Goal: Information Seeking & Learning: Find contact information

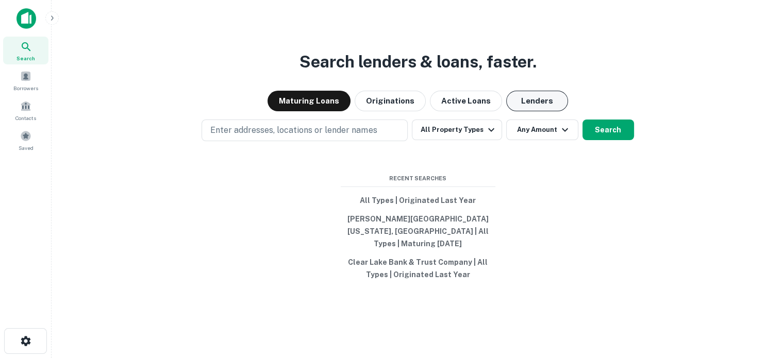
click at [538, 111] on button "Lenders" at bounding box center [537, 101] width 62 height 21
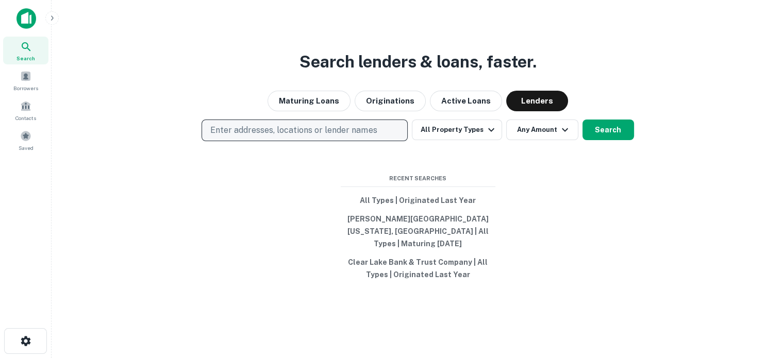
click at [232, 131] on p "Enter addresses, locations or lender names" at bounding box center [293, 130] width 166 height 12
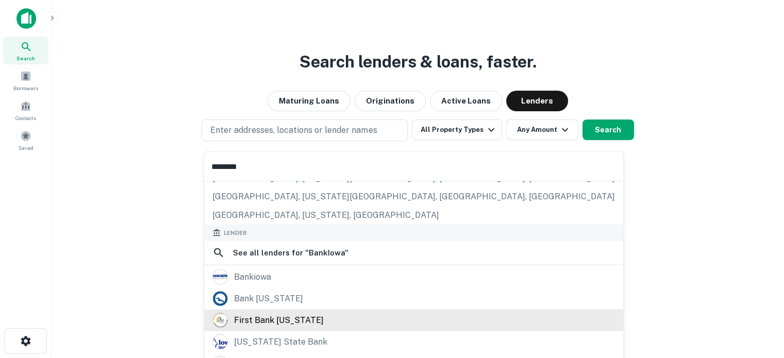
scroll to position [52, 0]
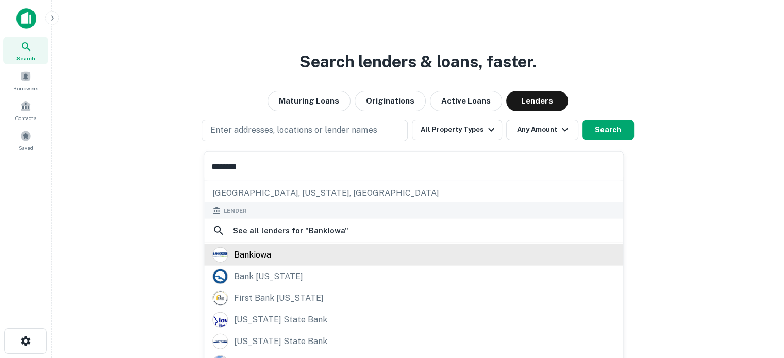
type input "********"
click at [273, 259] on div "bankiowa" at bounding box center [413, 254] width 402 height 15
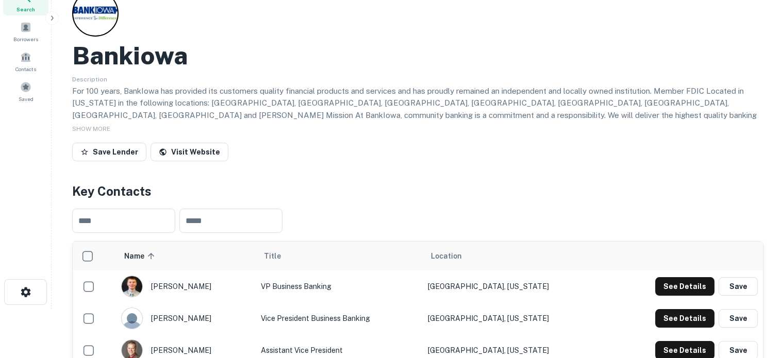
scroll to position [155, 0]
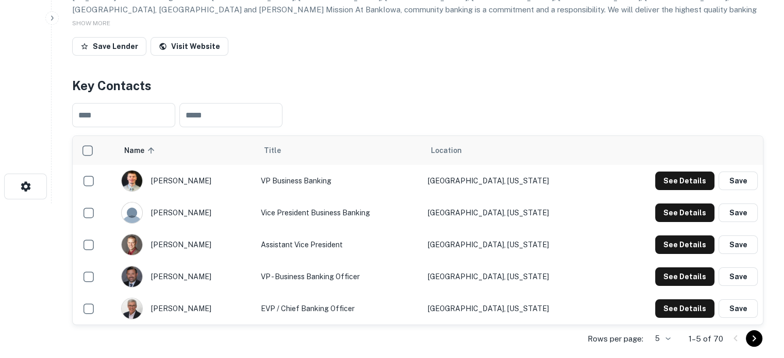
drag, startPoint x: 403, startPoint y: 339, endPoint x: 470, endPoint y: 303, distance: 76.8
click at [403, 339] on div "Rows per page: 5 * 1–5 of 70" at bounding box center [417, 339] width 691 height 28
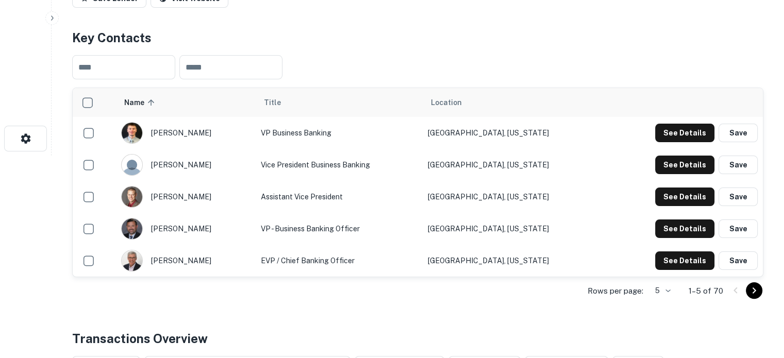
scroll to position [258, 0]
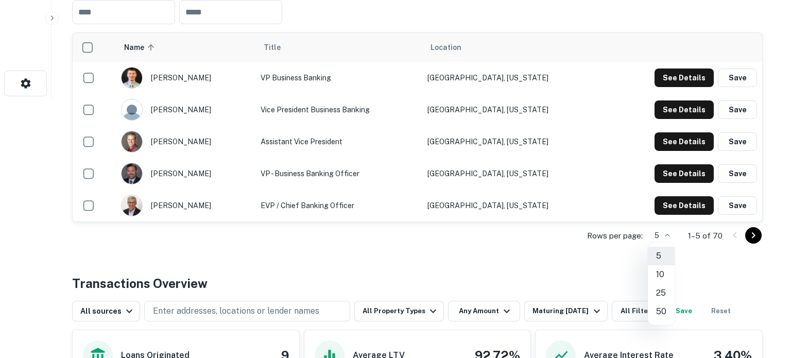
click at [663, 314] on li "50" at bounding box center [661, 311] width 27 height 19
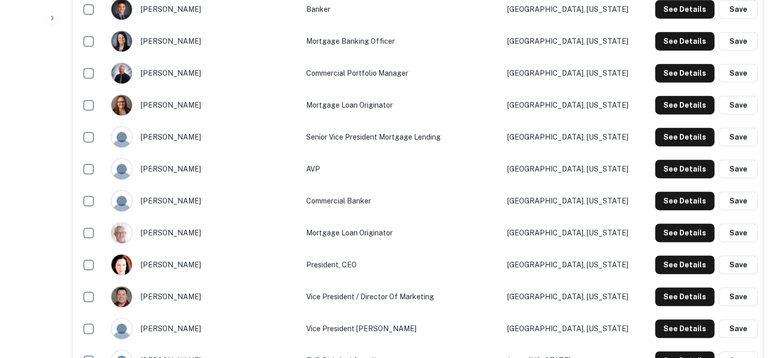
scroll to position [567, 0]
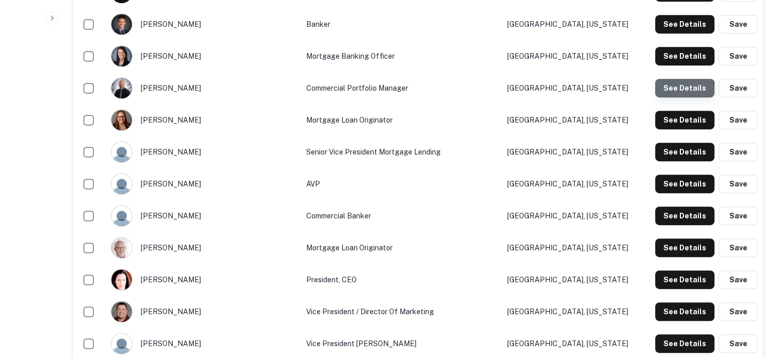
click at [674, 93] on button "See Details" at bounding box center [684, 88] width 59 height 19
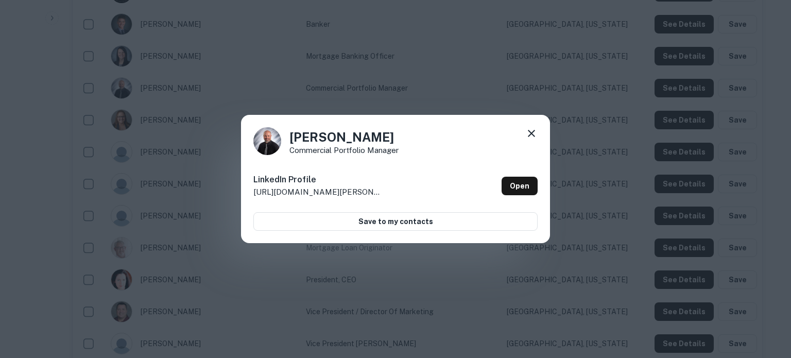
click at [533, 135] on icon at bounding box center [531, 133] width 12 height 12
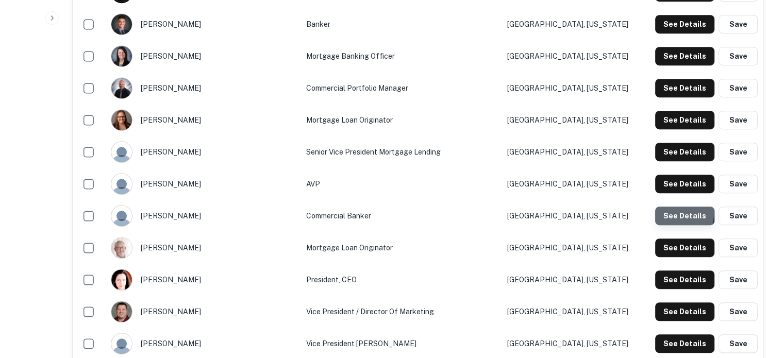
click at [661, 212] on button "See Details" at bounding box center [684, 216] width 59 height 19
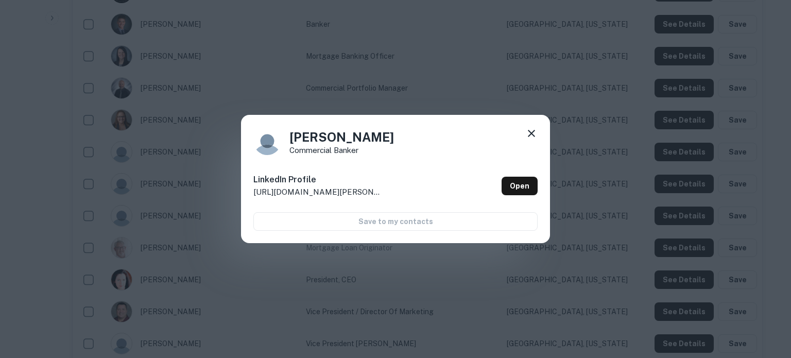
click at [531, 138] on icon at bounding box center [531, 133] width 12 height 12
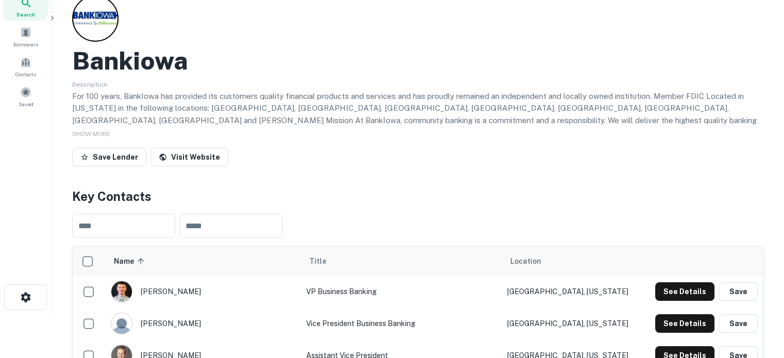
scroll to position [0, 0]
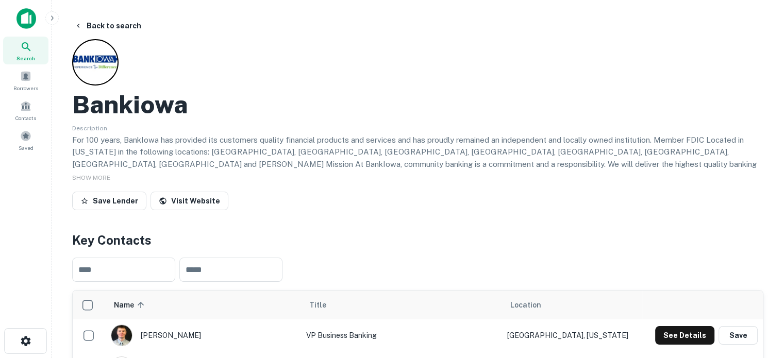
click at [41, 54] on div "Search" at bounding box center [25, 51] width 45 height 28
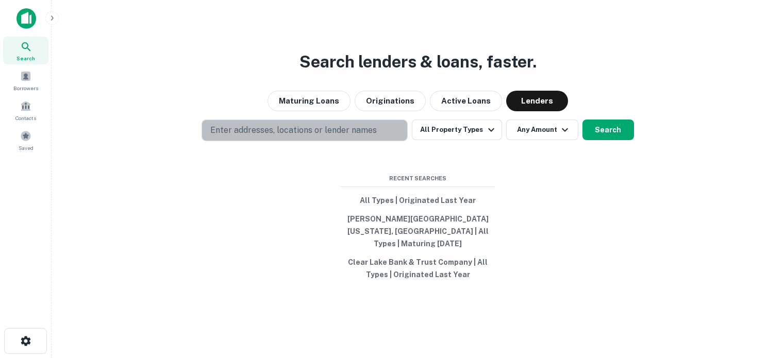
click at [287, 141] on button "Enter addresses, locations or lender names" at bounding box center [304, 131] width 206 height 22
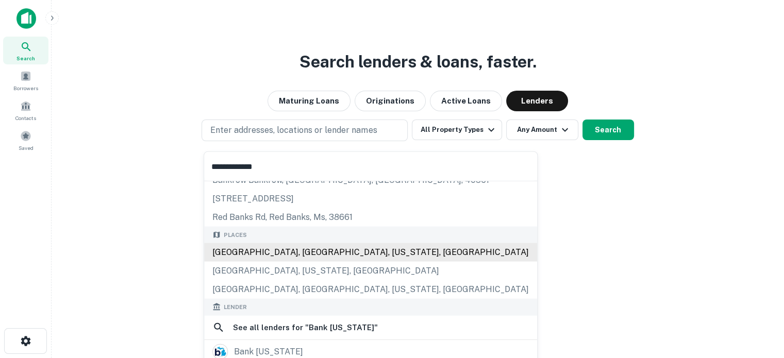
scroll to position [52, 0]
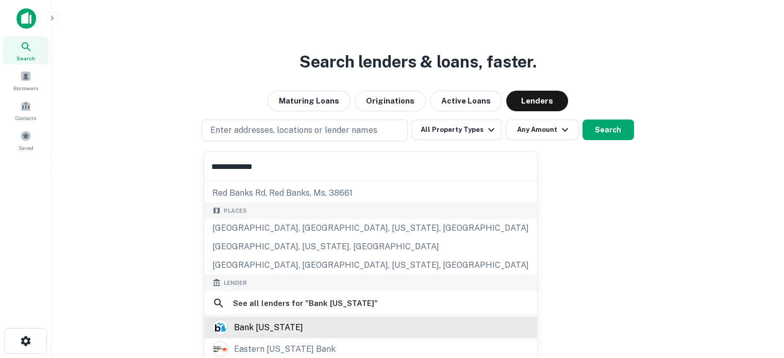
type input "**********"
click at [284, 325] on div "bank michigan" at bounding box center [268, 326] width 69 height 15
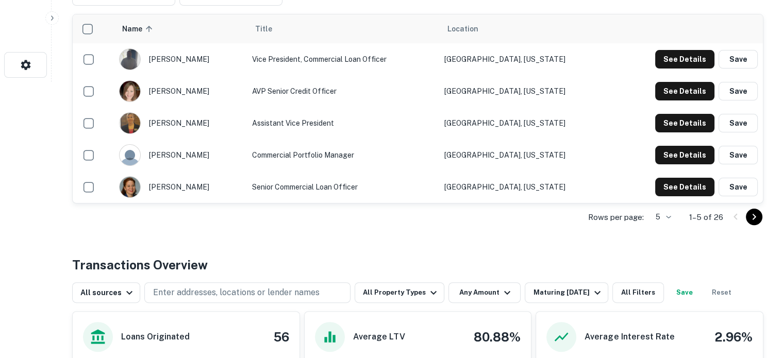
scroll to position [309, 0]
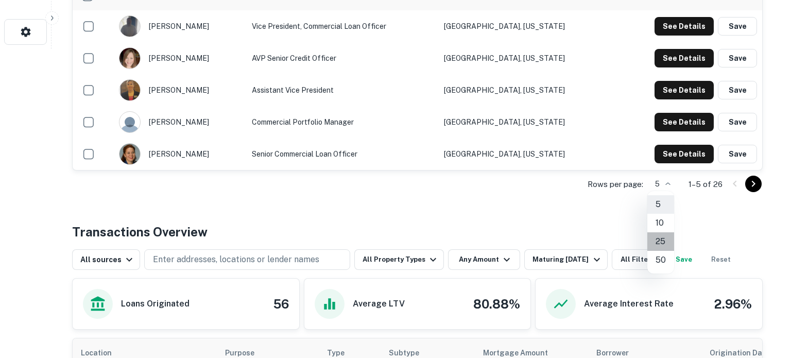
click at [660, 241] on li "25" at bounding box center [661, 241] width 27 height 19
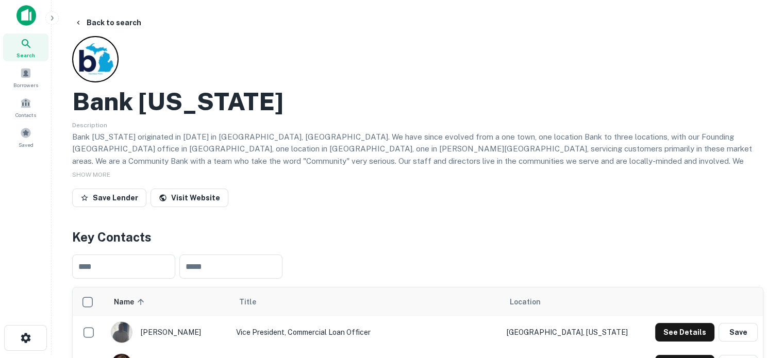
scroll to position [0, 0]
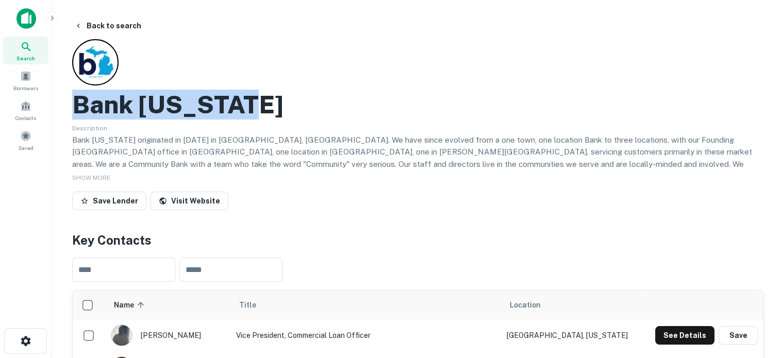
drag, startPoint x: 78, startPoint y: 106, endPoint x: 263, endPoint y: 108, distance: 185.0
click at [263, 108] on div "Bank Michigan" at bounding box center [417, 105] width 691 height 30
copy h2 "Bank Michigan"
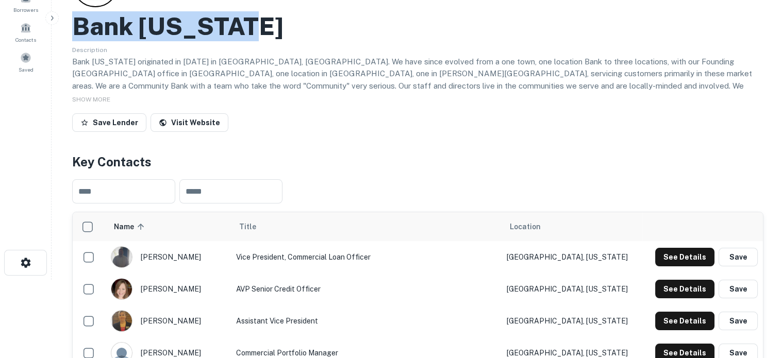
scroll to position [155, 0]
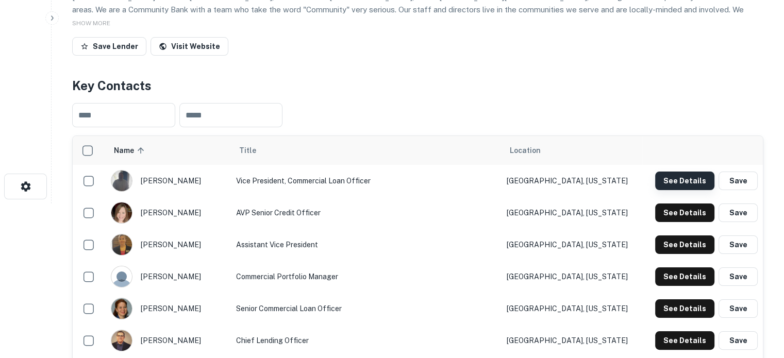
click at [687, 185] on button "See Details" at bounding box center [684, 181] width 59 height 19
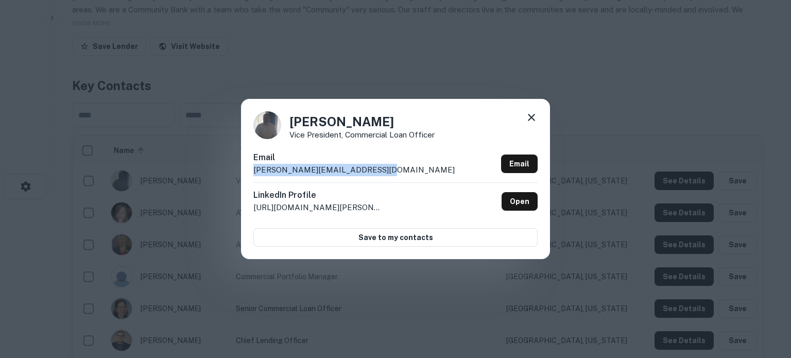
drag, startPoint x: 386, startPoint y: 171, endPoint x: 344, endPoint y: 209, distance: 56.5
click at [224, 165] on div "Jason Harley Vice President, Commercial Loan Officer Email jason.harley@bankmic…" at bounding box center [395, 179] width 791 height 358
copy p "jason.harley@bankmichigan.bank"
click at [532, 114] on icon at bounding box center [531, 117] width 12 height 12
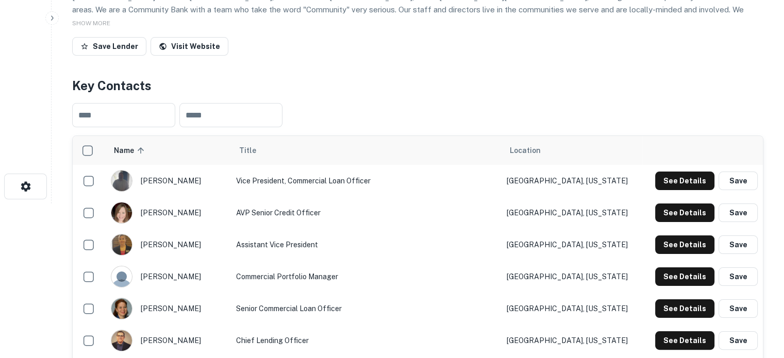
scroll to position [206, 0]
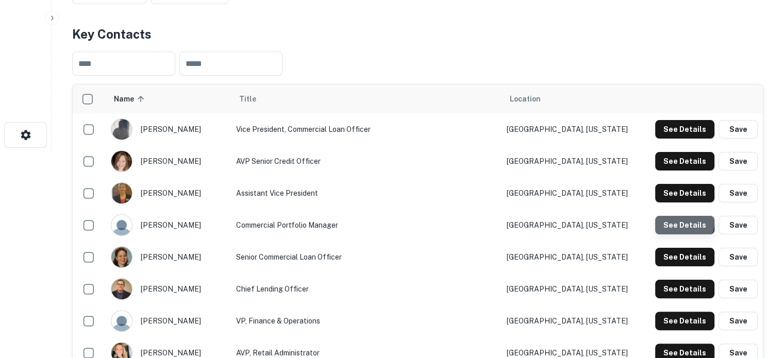
click at [667, 221] on button "See Details" at bounding box center [684, 225] width 59 height 19
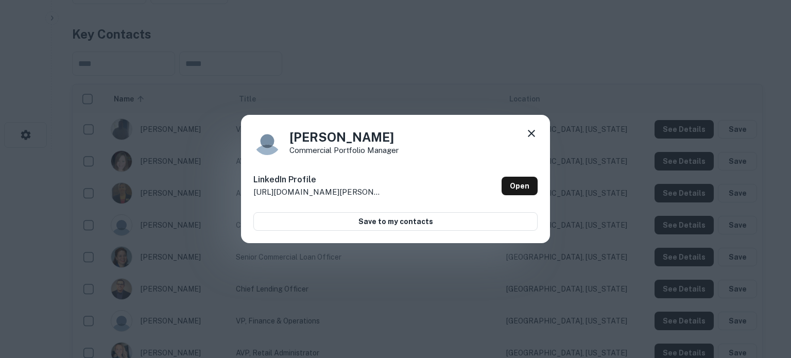
click at [532, 135] on icon at bounding box center [531, 133] width 12 height 12
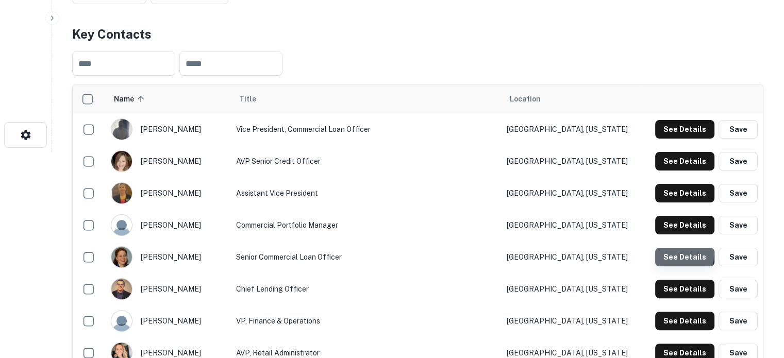
click at [669, 255] on button "See Details" at bounding box center [684, 257] width 59 height 19
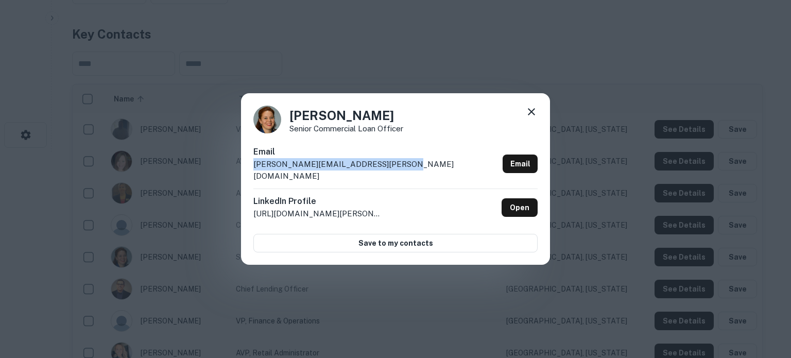
drag, startPoint x: 412, startPoint y: 166, endPoint x: 253, endPoint y: 175, distance: 158.4
click at [253, 175] on div "Email michelle.brasseur@bankmichigan.bank Email" at bounding box center [395, 167] width 284 height 43
copy p "michelle.brasseur@bankmichigan.bank"
click at [532, 115] on icon at bounding box center [531, 111] width 7 height 7
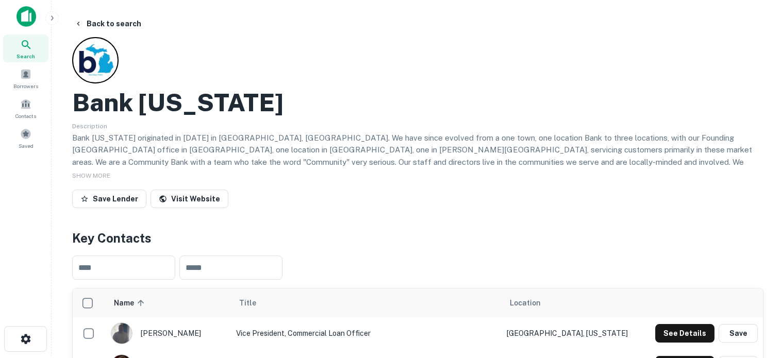
scroll to position [0, 0]
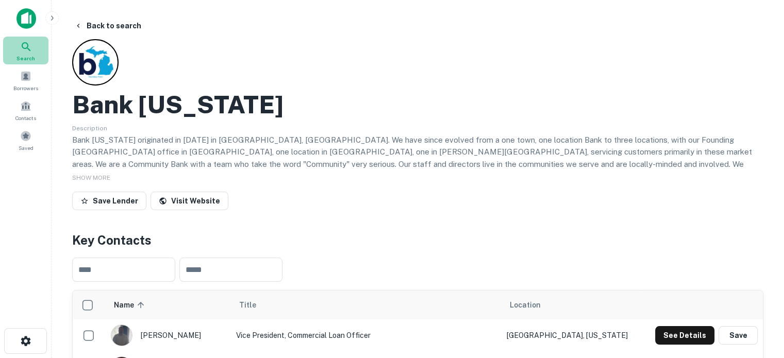
click at [41, 47] on div "Search" at bounding box center [25, 51] width 45 height 28
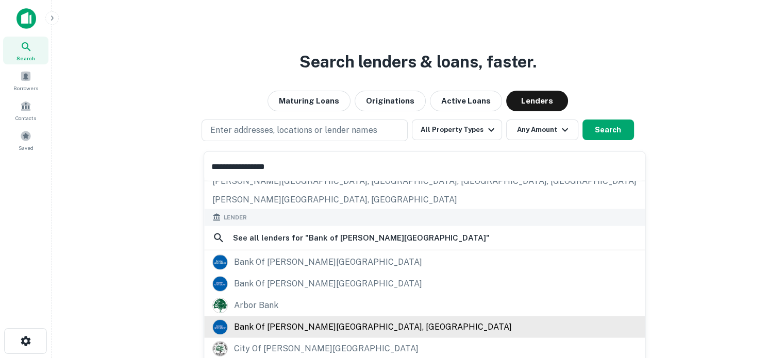
scroll to position [145, 0]
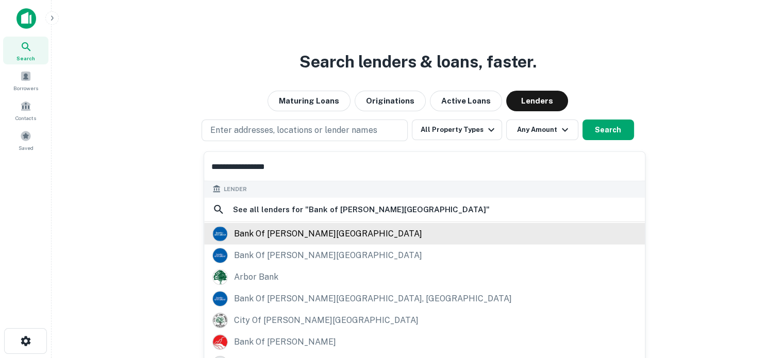
type input "**********"
click at [307, 232] on div "bank of [PERSON_NAME][GEOGRAPHIC_DATA]" at bounding box center [424, 233] width 424 height 15
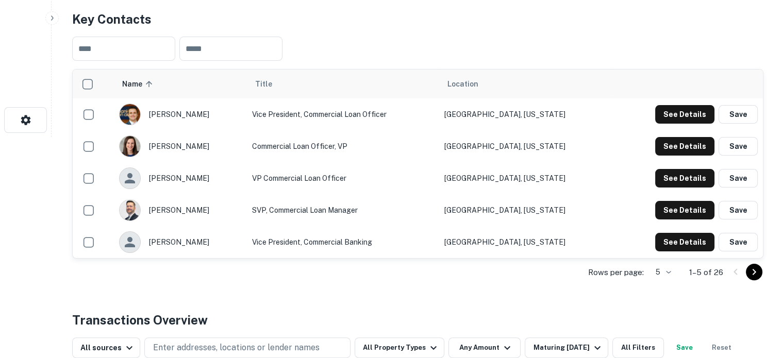
scroll to position [258, 0]
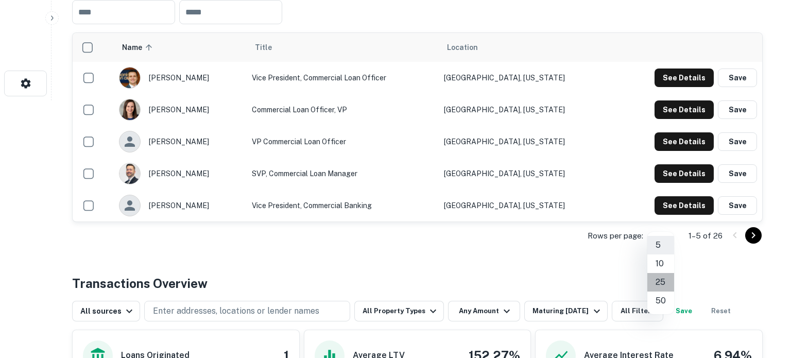
click at [661, 277] on li "25" at bounding box center [661, 282] width 27 height 19
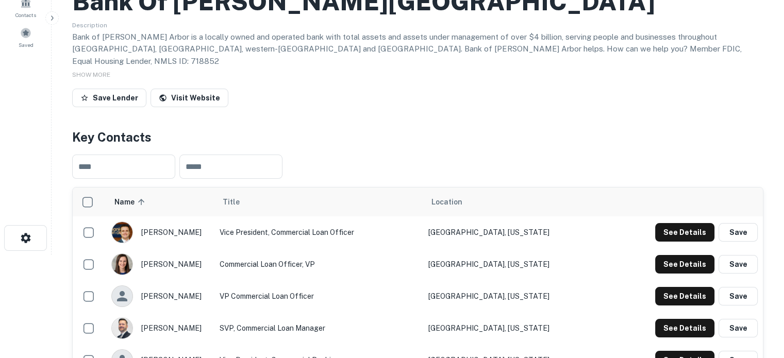
scroll to position [52, 0]
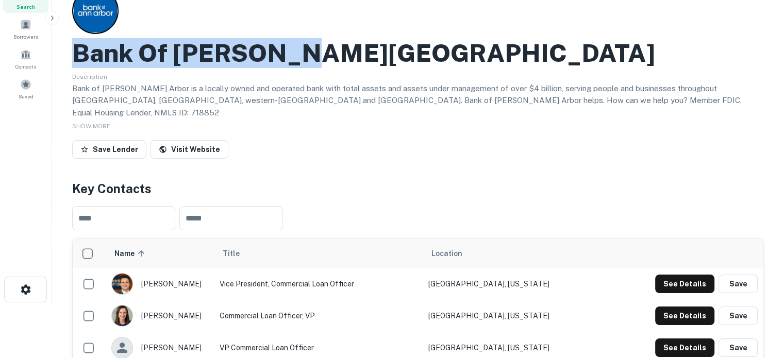
drag, startPoint x: 76, startPoint y: 45, endPoint x: 366, endPoint y: 52, distance: 290.1
click at [366, 52] on div "Bank Of ANN Arbor" at bounding box center [417, 53] width 691 height 30
copy h2 "Bank Of ANN Arbor"
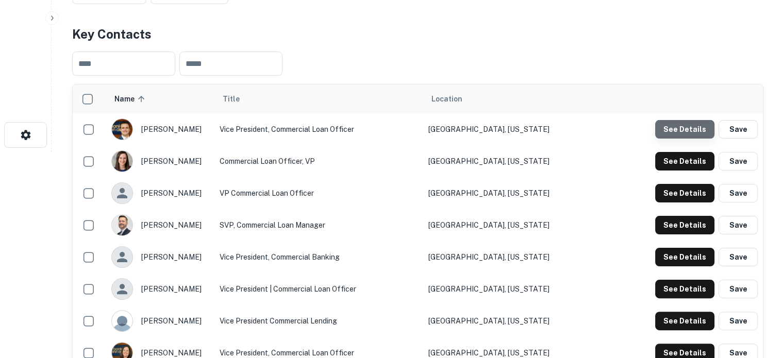
click at [686, 120] on button "See Details" at bounding box center [684, 129] width 59 height 19
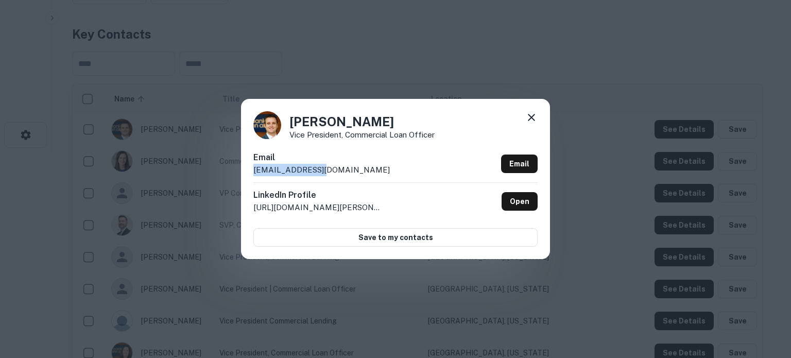
drag, startPoint x: 256, startPoint y: 173, endPoint x: 359, endPoint y: 173, distance: 103.0
click at [359, 173] on div "Aaron Reeder Vice President, Commercial Loan Officer Email areeder@boaa.com Ema…" at bounding box center [395, 179] width 309 height 160
copy p "areeder@boaa.com"
click at [539, 119] on div "Aaron Reeder Vice President, Commercial Loan Officer Email areeder@boaa.com Ema…" at bounding box center [395, 179] width 309 height 160
click at [537, 119] on icon at bounding box center [531, 117] width 12 height 12
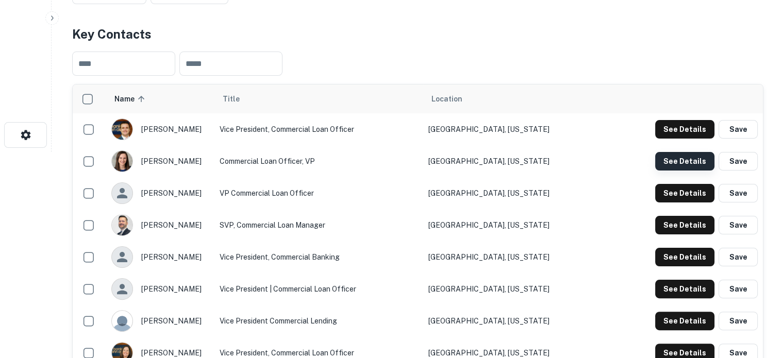
click at [666, 152] on button "See Details" at bounding box center [684, 161] width 59 height 19
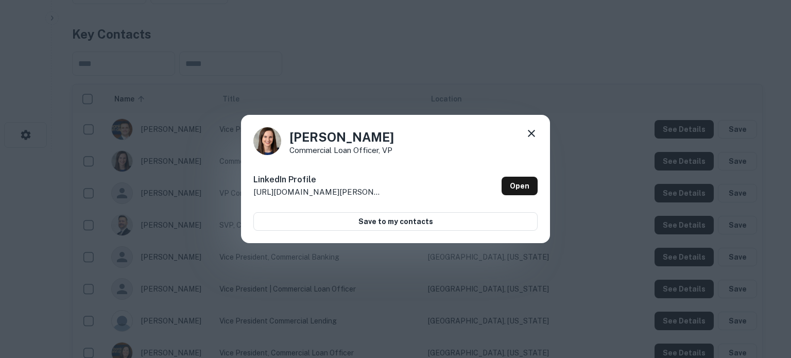
click at [532, 137] on icon at bounding box center [531, 133] width 12 height 12
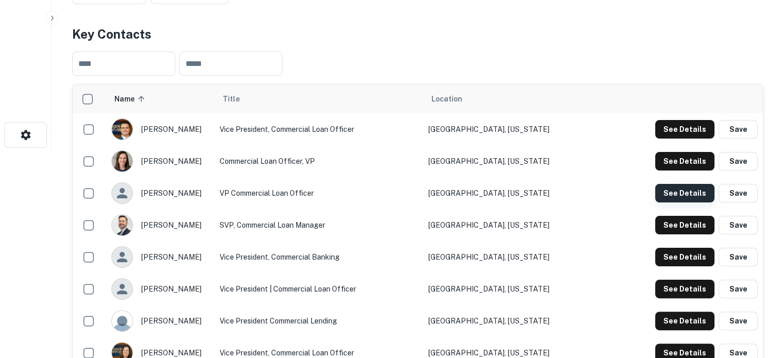
click at [667, 189] on button "See Details" at bounding box center [684, 193] width 59 height 19
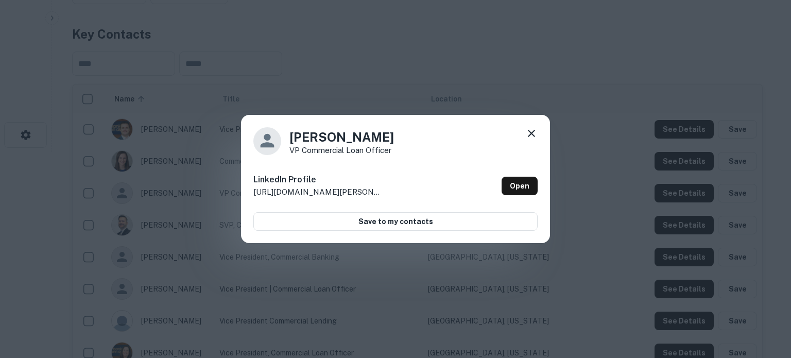
click at [531, 133] on icon at bounding box center [531, 133] width 12 height 12
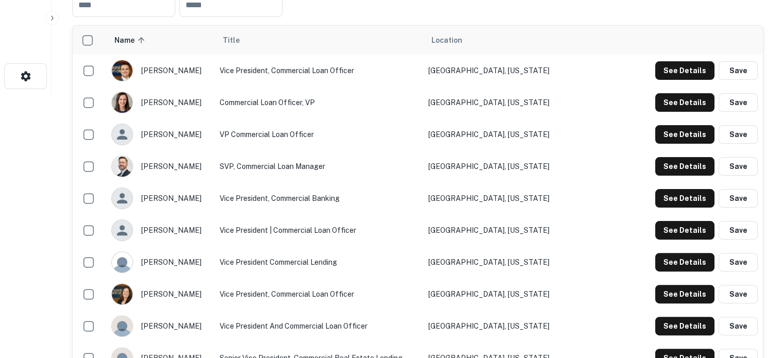
scroll to position [309, 0]
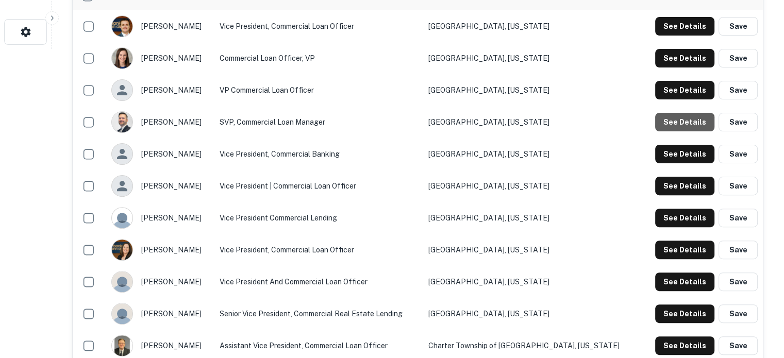
click at [676, 121] on button "See Details" at bounding box center [684, 122] width 59 height 19
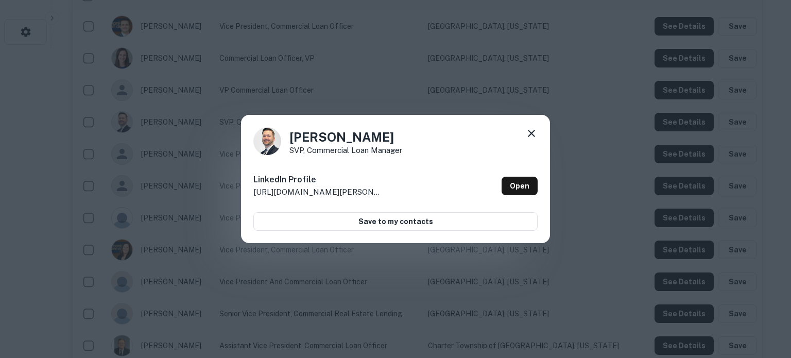
click at [530, 133] on icon at bounding box center [531, 133] width 12 height 12
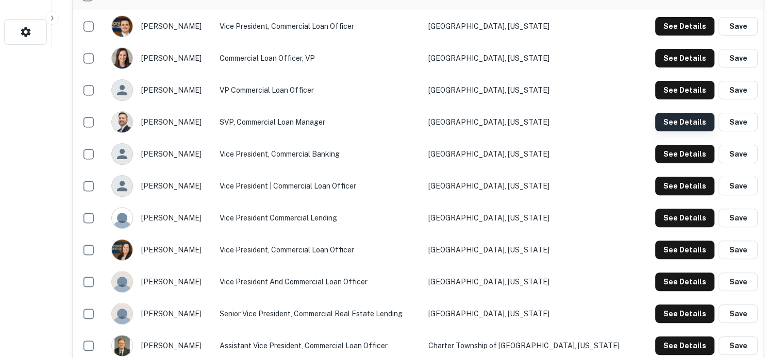
click at [678, 113] on button "See Details" at bounding box center [684, 122] width 59 height 19
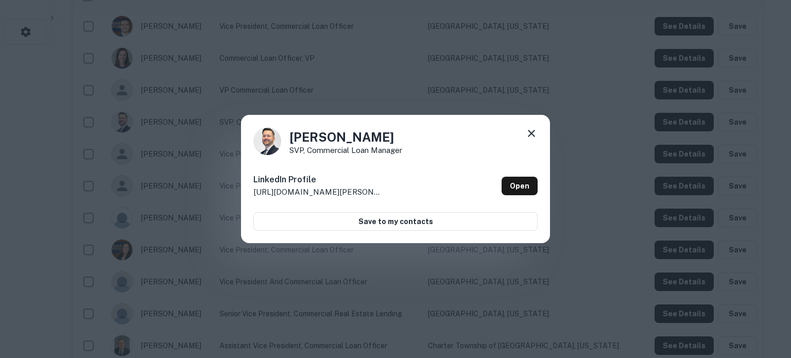
click at [529, 133] on icon at bounding box center [531, 133] width 12 height 12
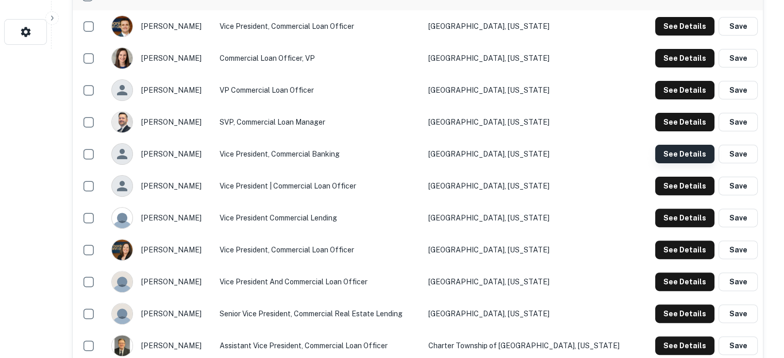
click at [658, 145] on button "See Details" at bounding box center [684, 154] width 59 height 19
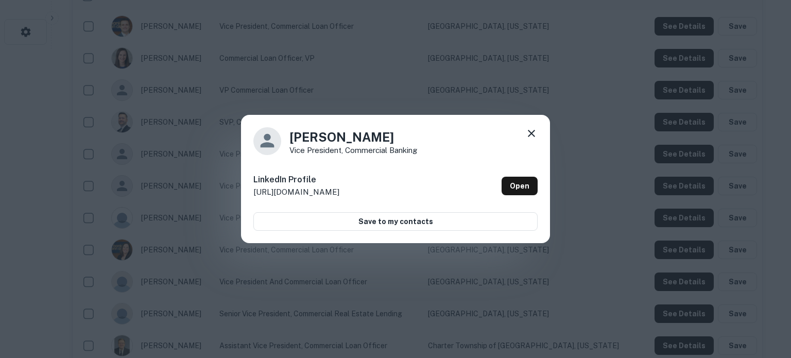
click at [532, 135] on icon at bounding box center [531, 133] width 12 height 12
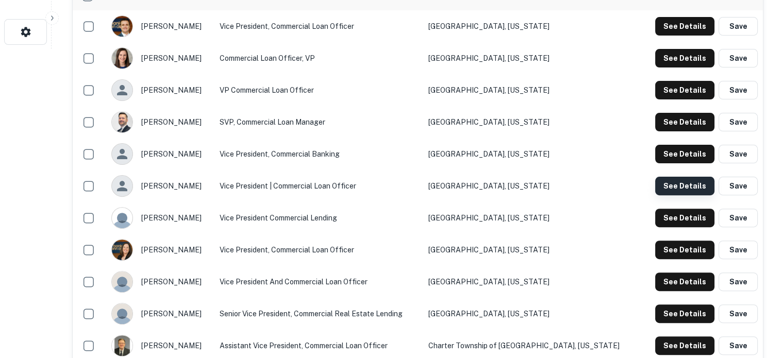
click at [657, 177] on button "See Details" at bounding box center [684, 186] width 59 height 19
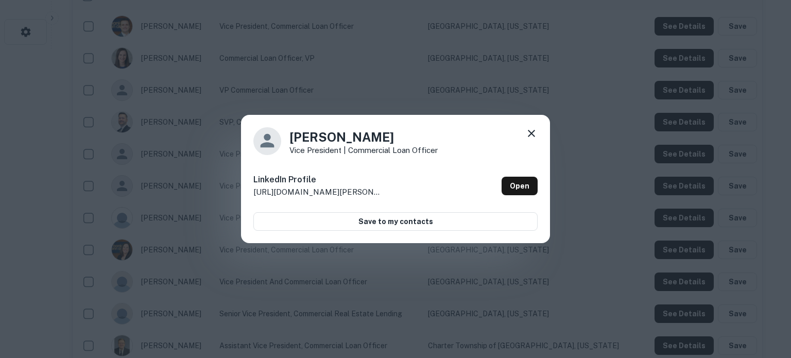
click at [532, 135] on icon at bounding box center [531, 133] width 12 height 12
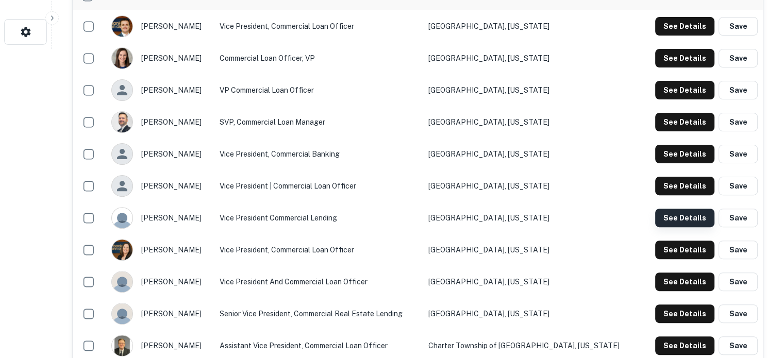
click at [686, 209] on button "See Details" at bounding box center [684, 218] width 59 height 19
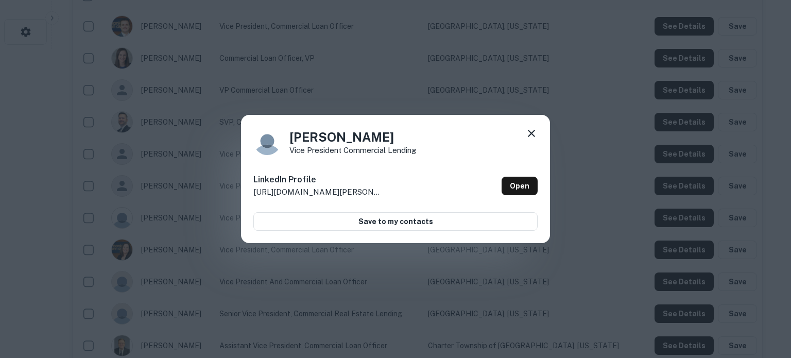
click at [532, 130] on icon at bounding box center [531, 133] width 12 height 12
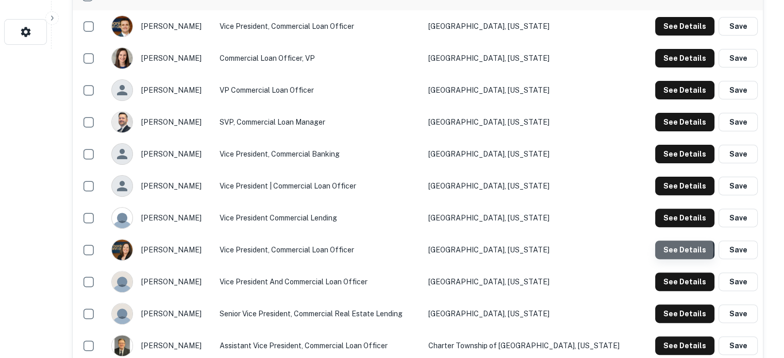
click at [668, 241] on button "See Details" at bounding box center [684, 250] width 59 height 19
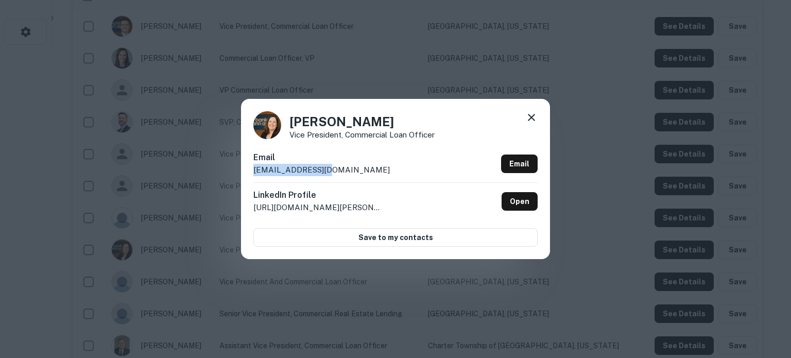
drag, startPoint x: 355, startPoint y: 169, endPoint x: 252, endPoint y: 178, distance: 102.9
click at [252, 178] on div "Sara Hoffman Vice President, Commercial Loan Officer Email shoffman@boaa.com Em…" at bounding box center [395, 179] width 309 height 160
copy p "shoffman@boaa.com"
click at [537, 118] on icon at bounding box center [531, 117] width 12 height 12
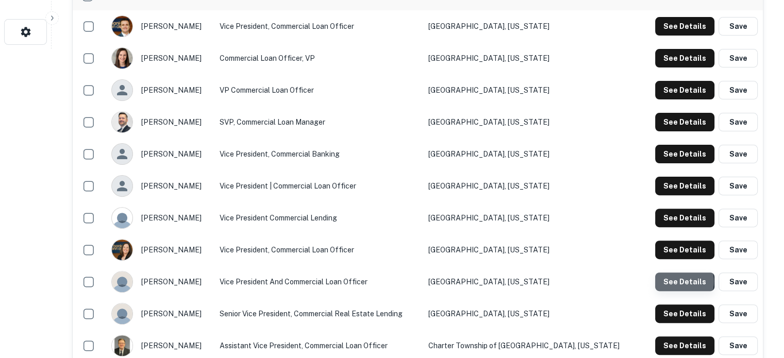
click at [679, 273] on button "See Details" at bounding box center [684, 282] width 59 height 19
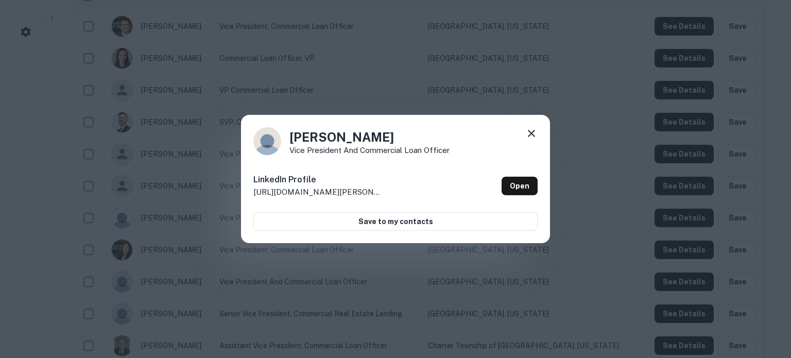
click at [532, 131] on icon at bounding box center [531, 133] width 12 height 12
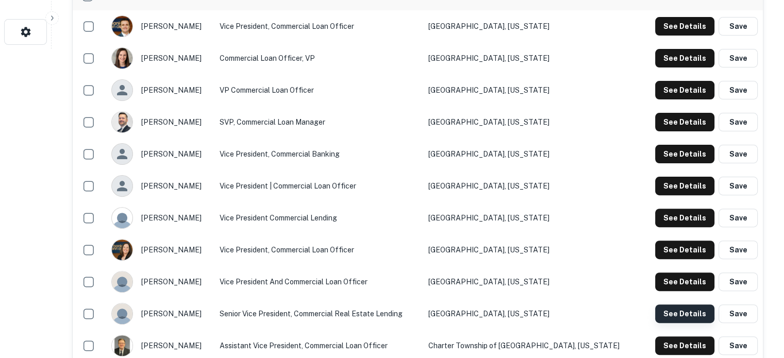
click at [668, 304] on button "See Details" at bounding box center [684, 313] width 59 height 19
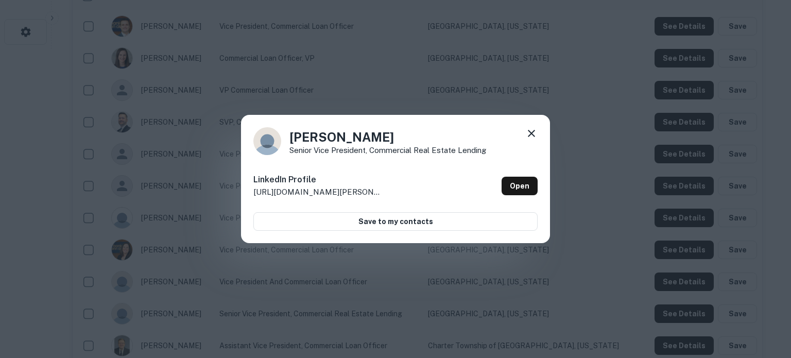
click at [532, 134] on icon at bounding box center [531, 133] width 12 height 12
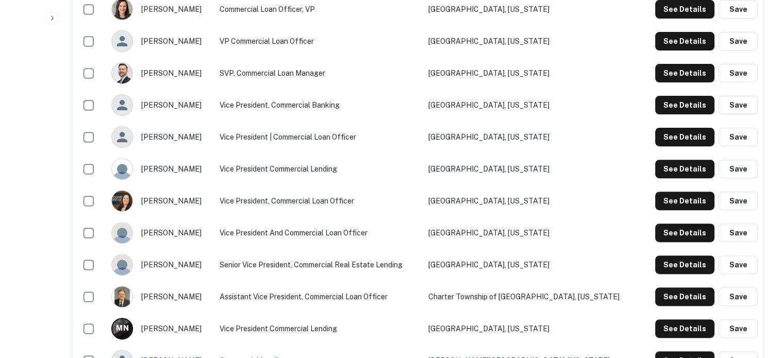
scroll to position [412, 0]
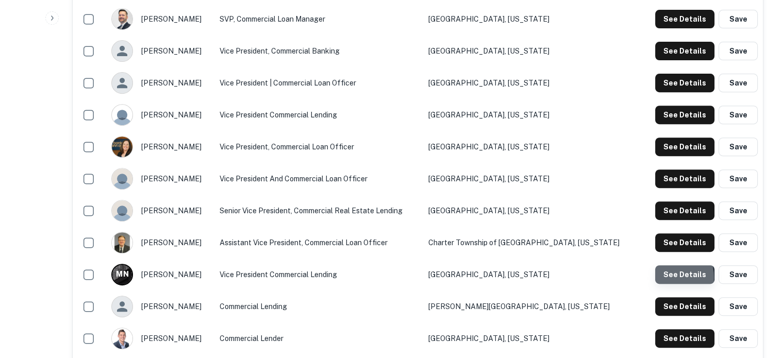
click at [666, 268] on button "See Details" at bounding box center [684, 274] width 59 height 19
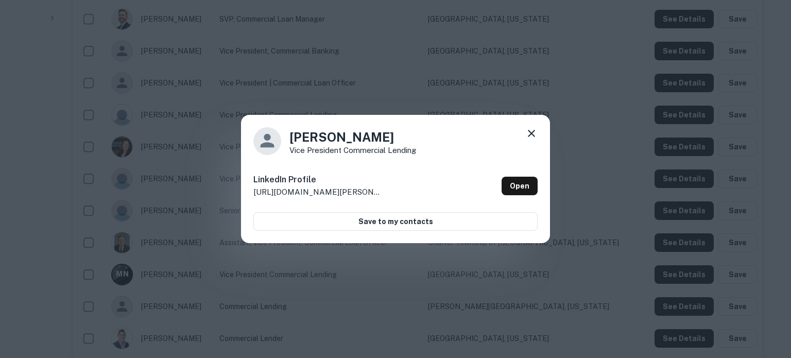
click at [529, 128] on icon at bounding box center [531, 133] width 12 height 12
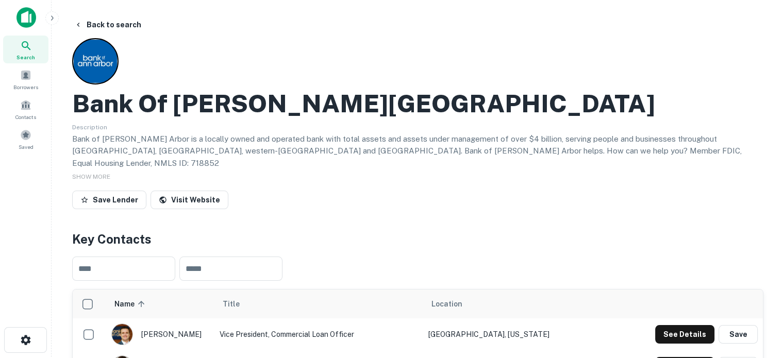
scroll to position [0, 0]
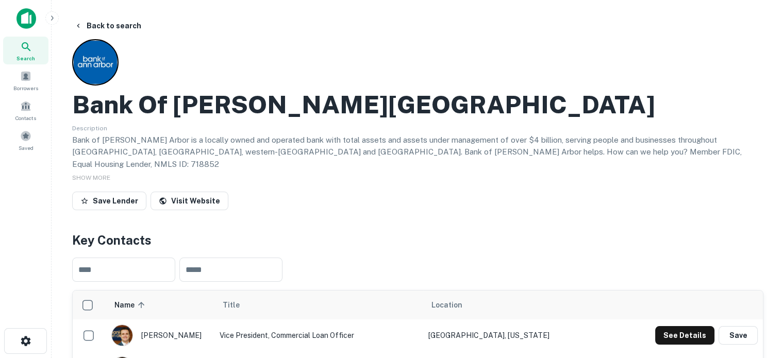
click at [31, 44] on icon at bounding box center [26, 47] width 12 height 12
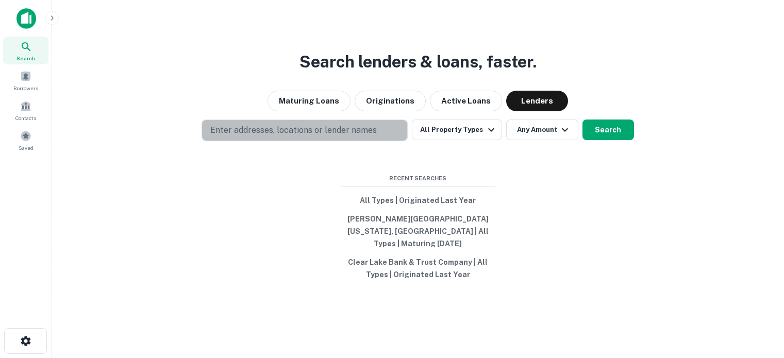
click at [304, 131] on p "Enter addresses, locations or lender names" at bounding box center [293, 130] width 166 height 12
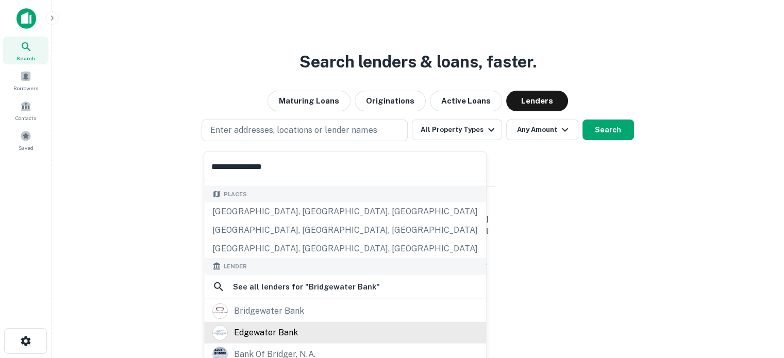
scroll to position [103, 0]
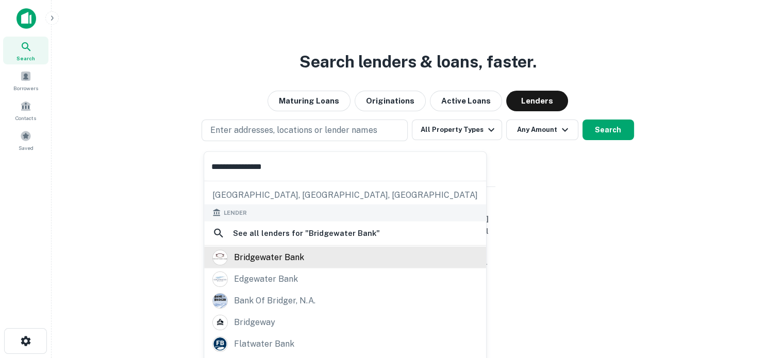
type input "**********"
click at [278, 257] on div "bridgewater bank" at bounding box center [269, 256] width 70 height 15
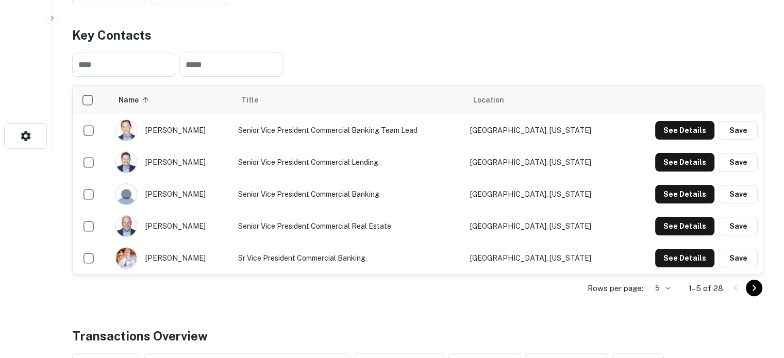
scroll to position [206, 0]
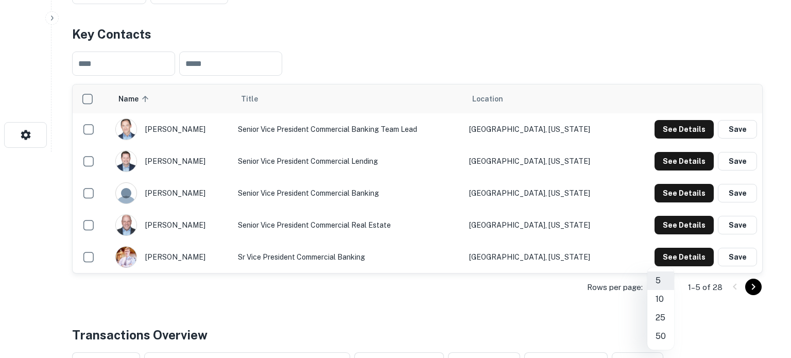
click at [668, 316] on li "25" at bounding box center [661, 318] width 27 height 19
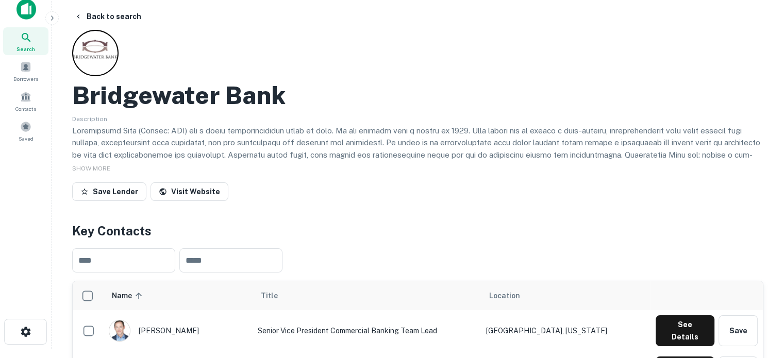
scroll to position [0, 0]
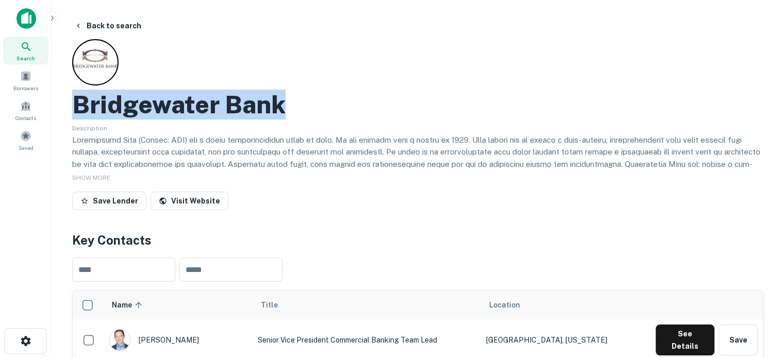
drag, startPoint x: 301, startPoint y: 118, endPoint x: 78, endPoint y: 107, distance: 223.4
click at [78, 107] on div "Bridgewater Bank" at bounding box center [417, 105] width 691 height 30
copy h2 "Bridgewater Bank"
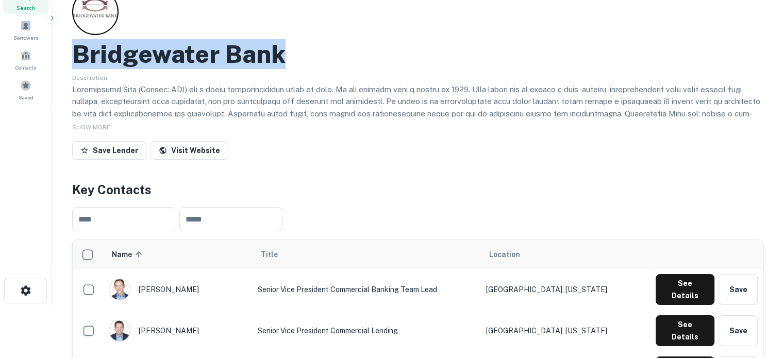
scroll to position [103, 0]
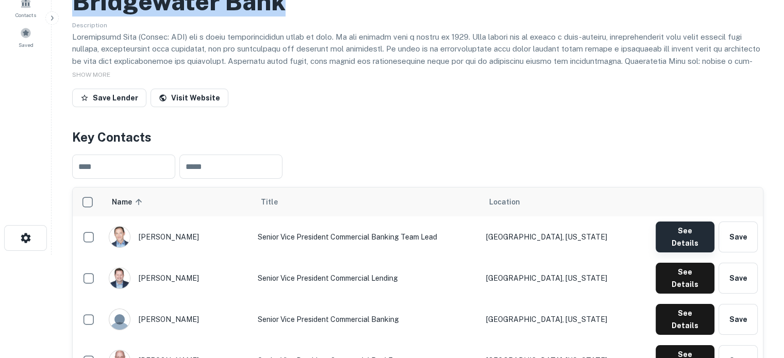
click at [687, 241] on button "See Details" at bounding box center [684, 237] width 59 height 31
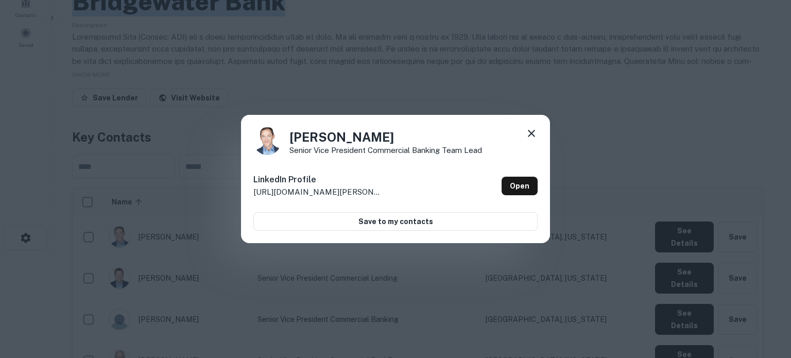
click at [532, 135] on icon at bounding box center [531, 133] width 12 height 12
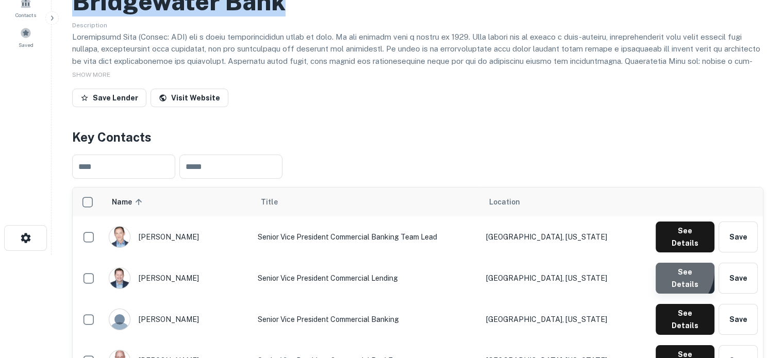
click at [668, 263] on button "See Details" at bounding box center [684, 278] width 59 height 31
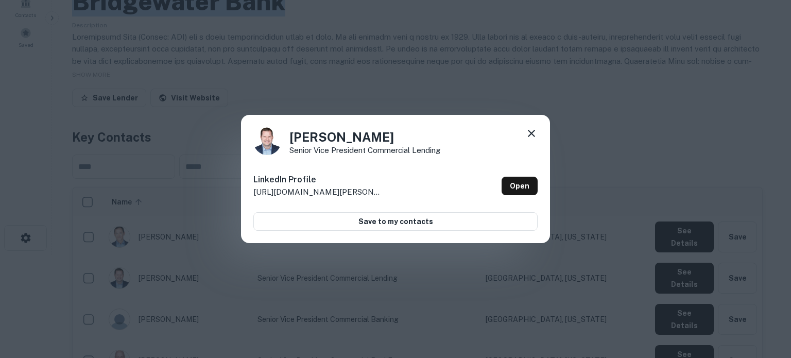
click at [530, 133] on icon at bounding box center [531, 133] width 12 height 12
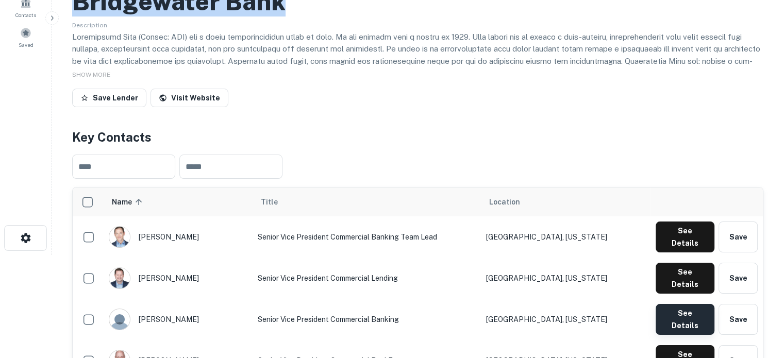
click at [670, 304] on button "See Details" at bounding box center [684, 319] width 59 height 31
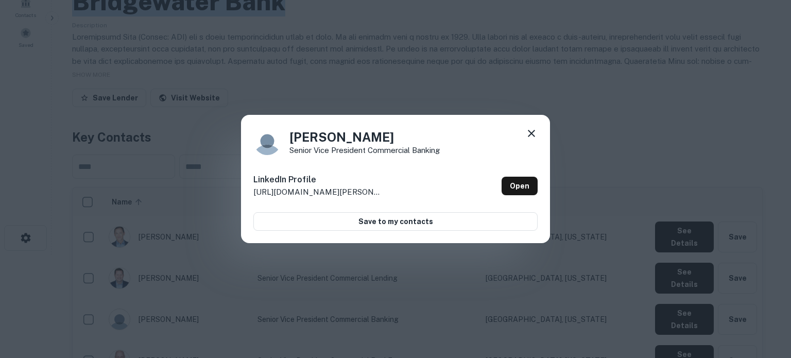
click at [532, 133] on icon at bounding box center [531, 133] width 7 height 7
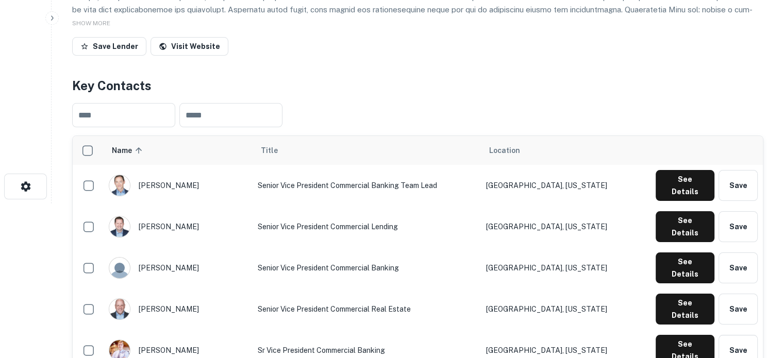
scroll to position [206, 0]
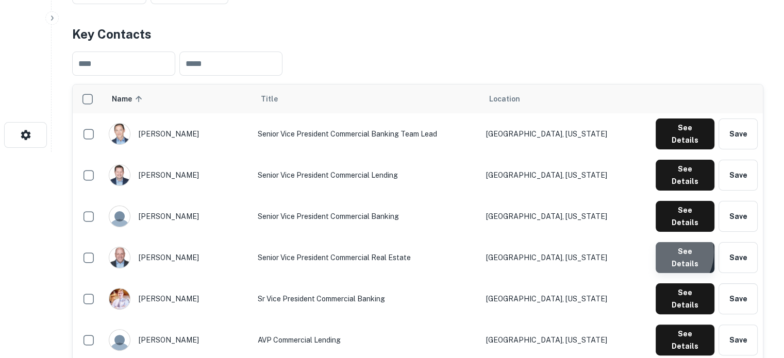
click at [661, 242] on button "See Details" at bounding box center [684, 257] width 59 height 31
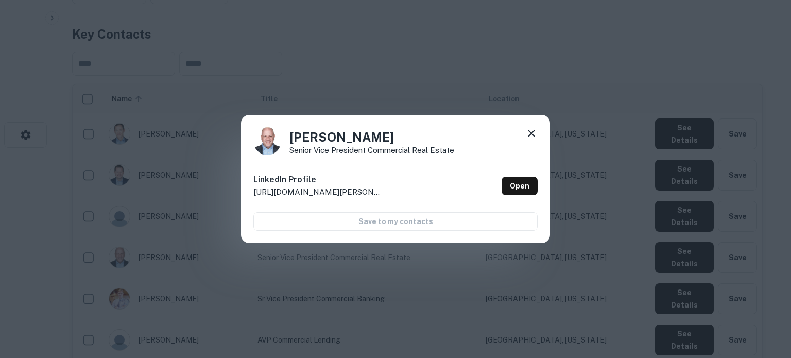
click at [534, 134] on icon at bounding box center [531, 133] width 12 height 12
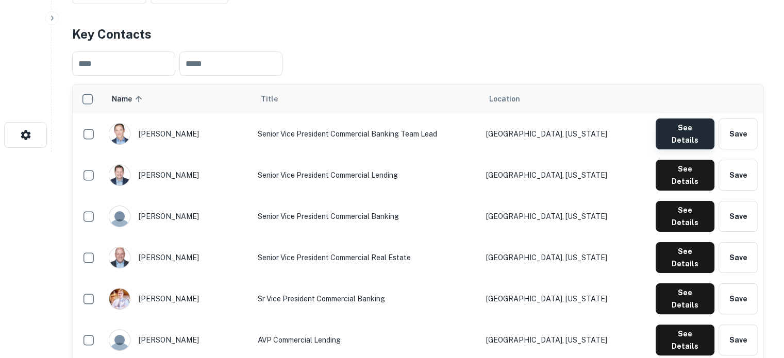
click at [661, 124] on button "See Details" at bounding box center [684, 133] width 59 height 31
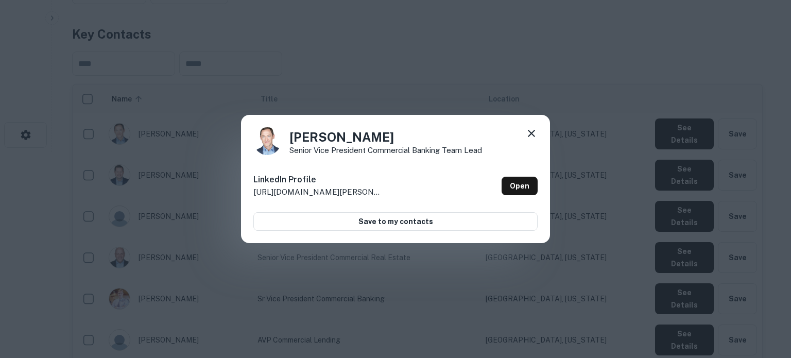
click at [539, 188] on div "Adam Benjamin Senior Vice President Commercial Banking Team Lead LinkedIn Profi…" at bounding box center [395, 179] width 309 height 129
click at [534, 186] on link "Open" at bounding box center [520, 186] width 36 height 19
click at [530, 135] on icon at bounding box center [531, 133] width 12 height 12
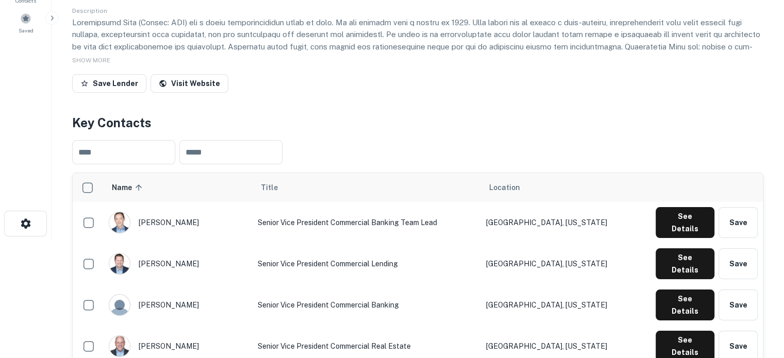
scroll to position [103, 0]
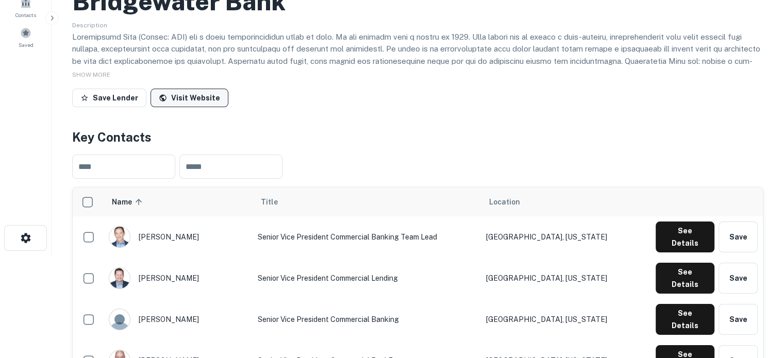
drag, startPoint x: 205, startPoint y: 107, endPoint x: 202, endPoint y: 101, distance: 6.2
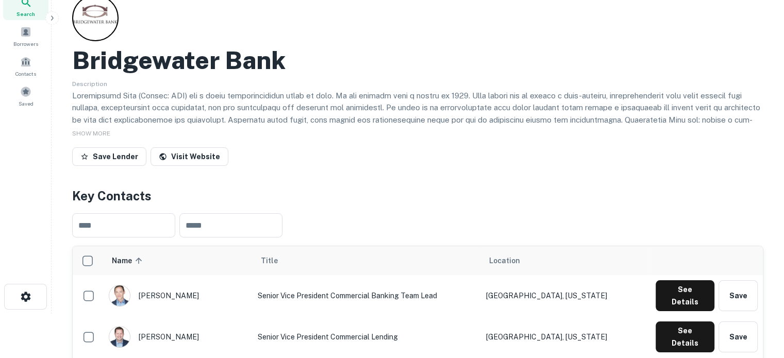
scroll to position [0, 0]
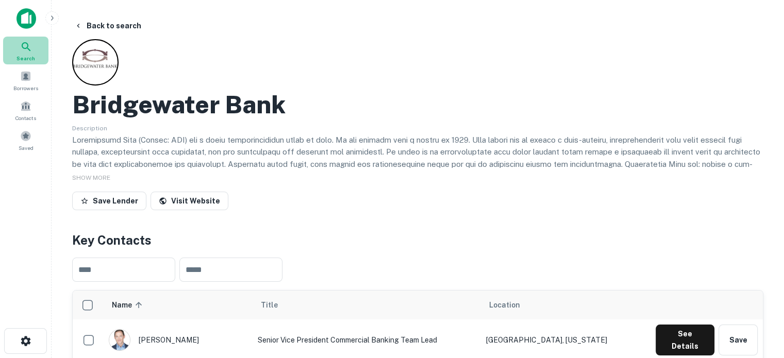
click at [19, 54] on span "Search" at bounding box center [25, 58] width 19 height 8
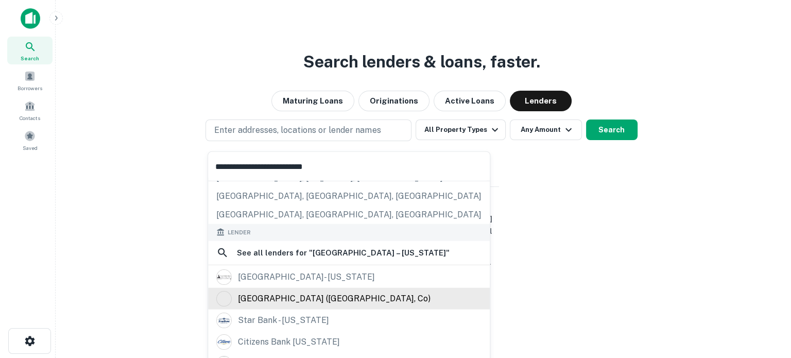
scroll to position [103, 0]
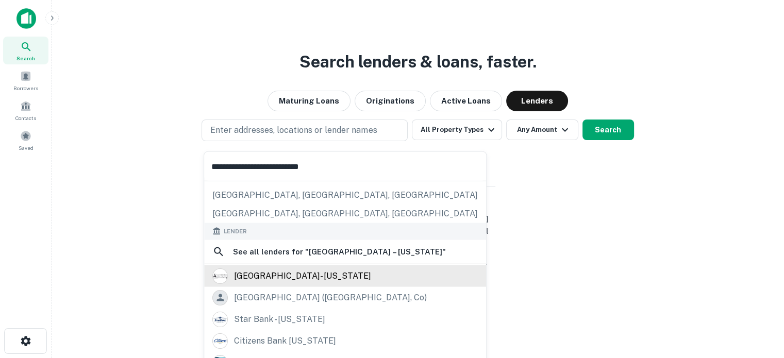
type input "**********"
click at [305, 278] on div "[GEOGRAPHIC_DATA]- [US_STATE]" at bounding box center [302, 275] width 137 height 15
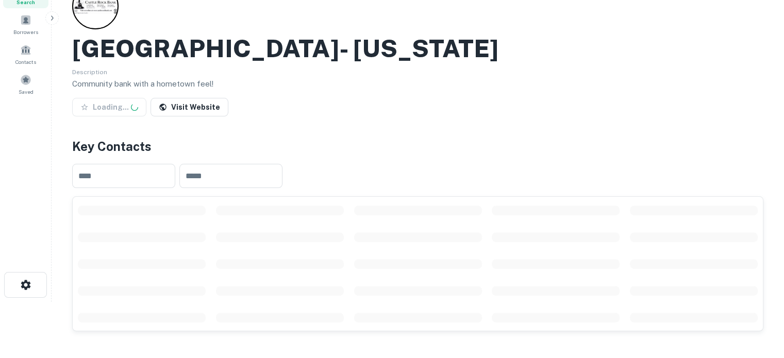
scroll to position [155, 0]
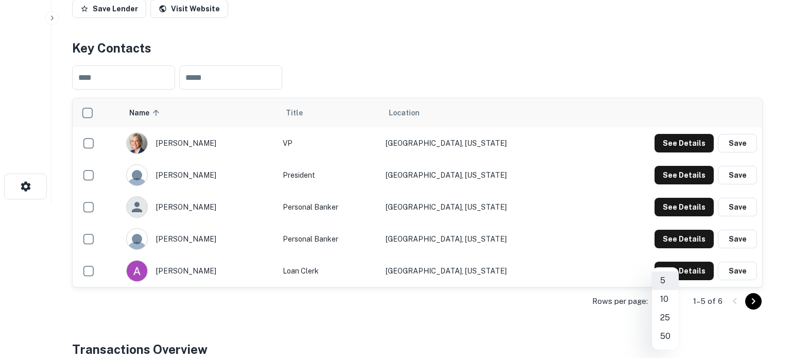
click at [659, 203] on body "Search Borrowers Contacts Saved Back to search [GEOGRAPHIC_DATA] Bank- [US_STAT…" at bounding box center [395, 24] width 791 height 358
click at [666, 321] on li "25" at bounding box center [665, 318] width 27 height 19
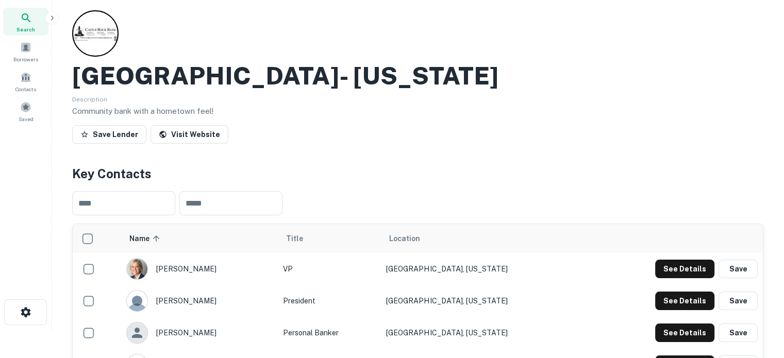
scroll to position [0, 0]
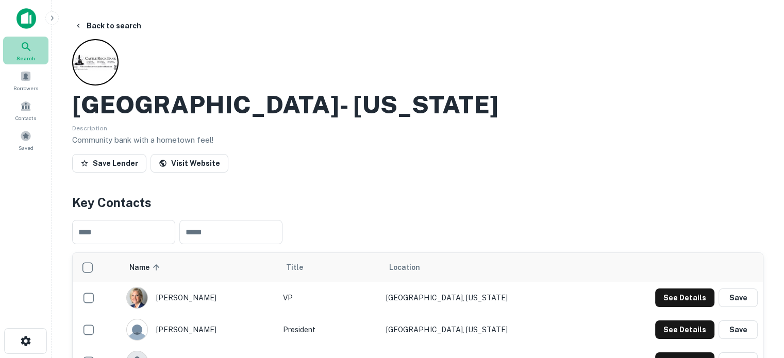
click at [31, 55] on span "Search" at bounding box center [25, 58] width 19 height 8
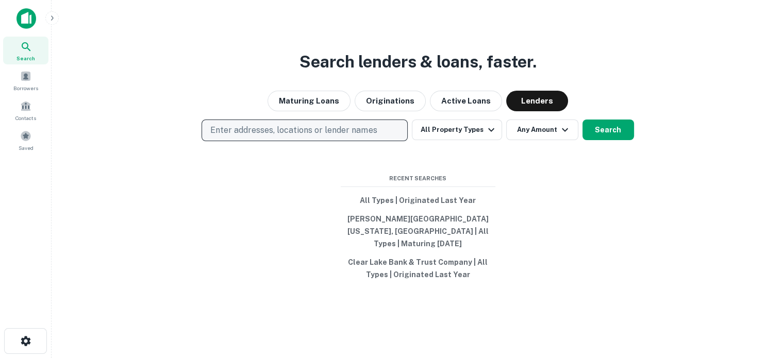
click at [295, 137] on p "Enter addresses, locations or lender names" at bounding box center [293, 130] width 166 height 12
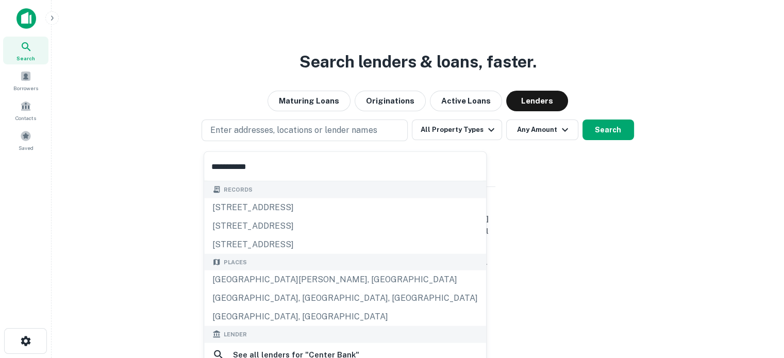
scroll to position [103, 0]
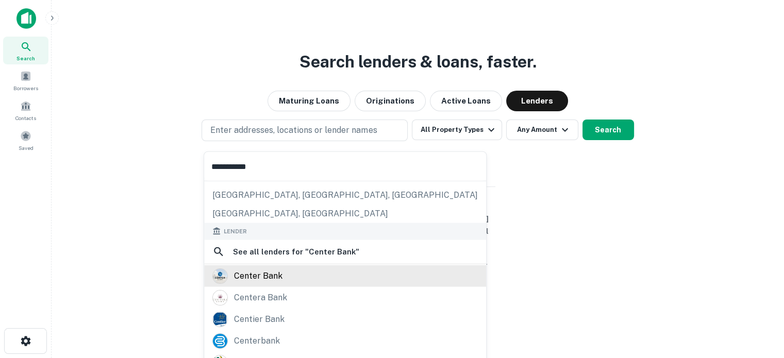
type input "**********"
click at [282, 272] on div "center bank" at bounding box center [344, 275] width 265 height 15
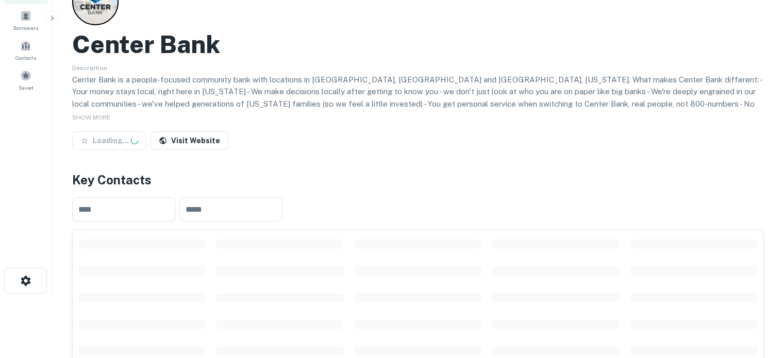
scroll to position [206, 0]
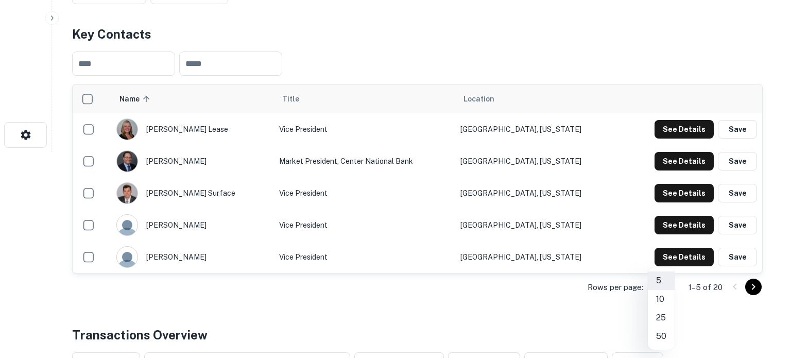
click at [666, 318] on li "25" at bounding box center [661, 318] width 27 height 19
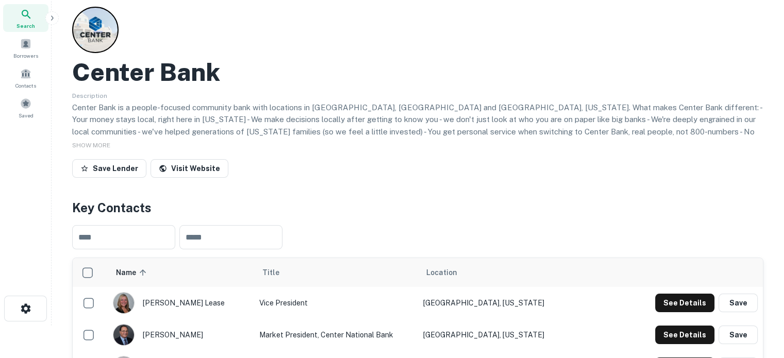
scroll to position [0, 0]
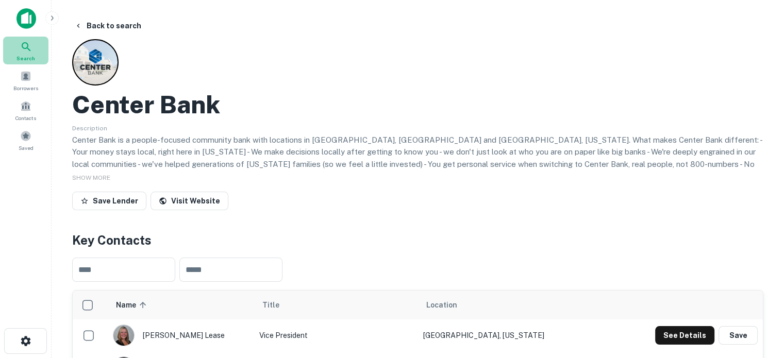
click at [29, 55] on span "Search" at bounding box center [25, 58] width 19 height 8
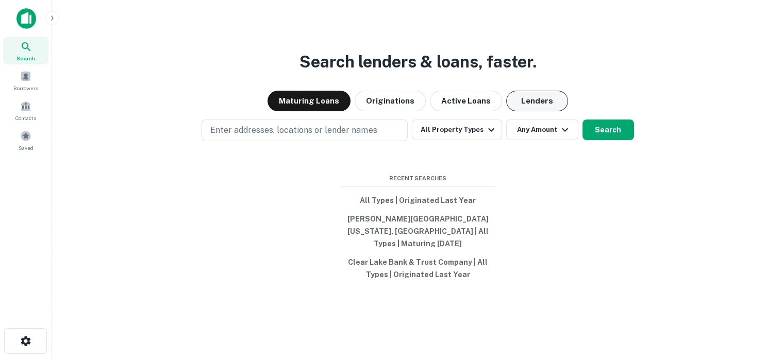
click at [544, 111] on button "Lenders" at bounding box center [537, 101] width 62 height 21
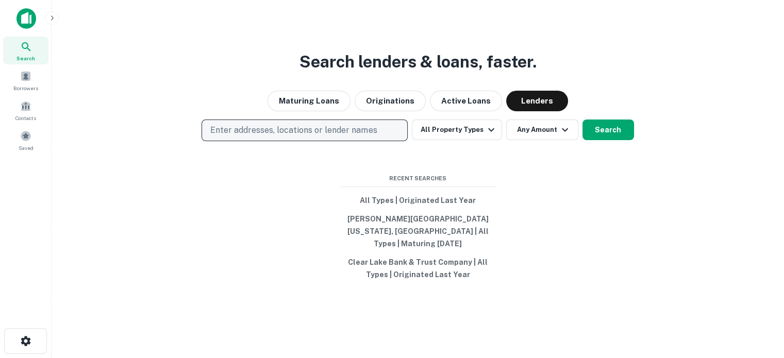
click at [382, 138] on button "Enter addresses, locations or lender names" at bounding box center [304, 131] width 206 height 22
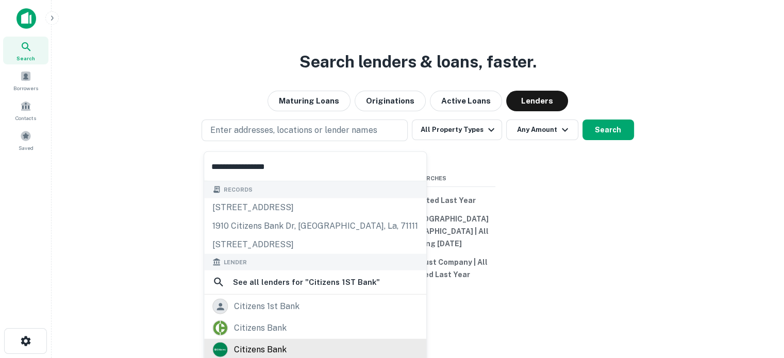
scroll to position [73, 0]
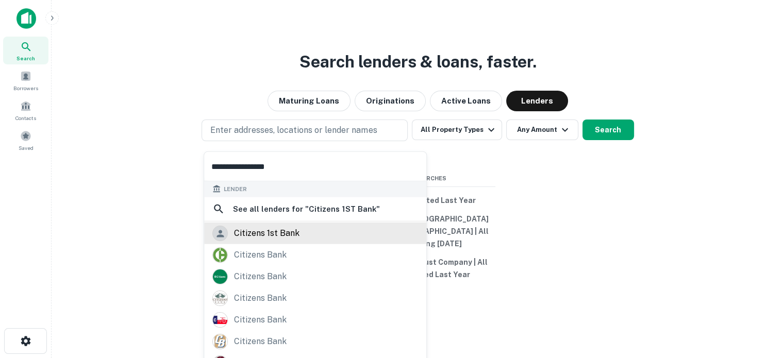
type input "**********"
click at [298, 234] on div "citizens 1st bank" at bounding box center [266, 233] width 65 height 15
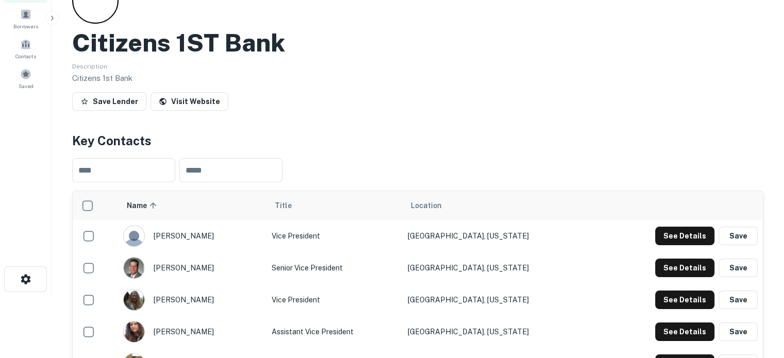
scroll to position [155, 0]
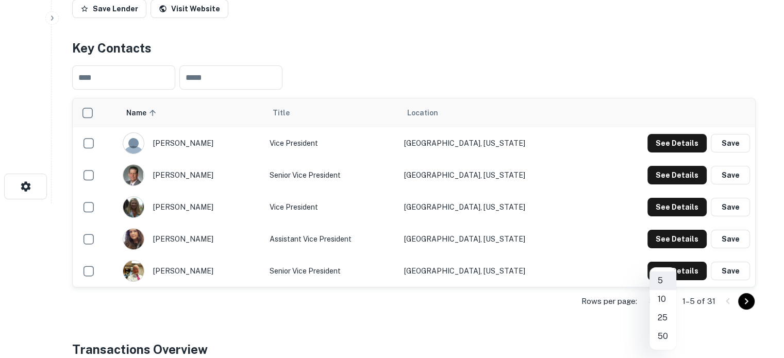
click at [663, 203] on body "Search Borrowers Contacts Saved Back to search Citizens 1ST Bank Description Ci…" at bounding box center [392, 24] width 784 height 358
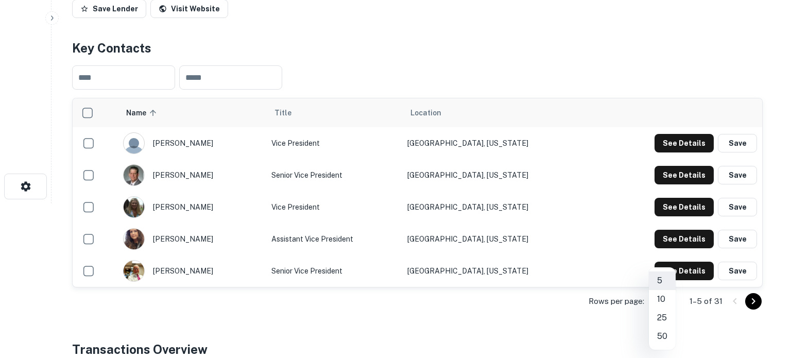
click at [666, 334] on li "50" at bounding box center [662, 336] width 27 height 19
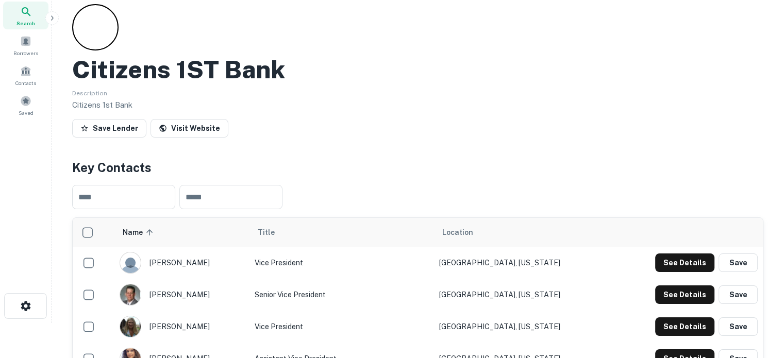
scroll to position [0, 0]
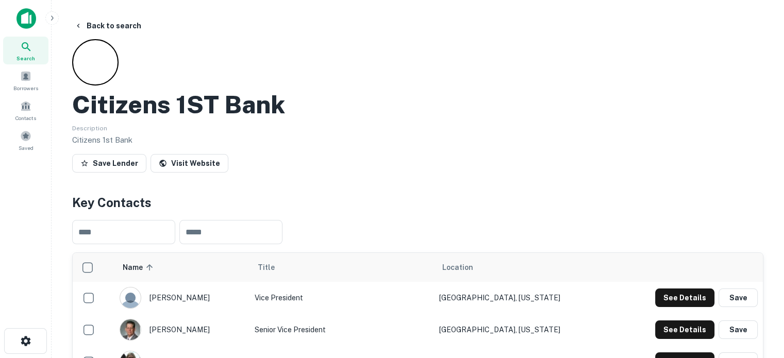
click at [29, 59] on span "Search" at bounding box center [25, 58] width 19 height 8
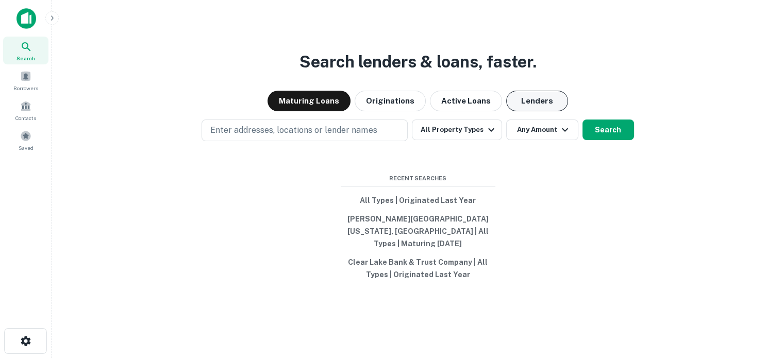
click at [539, 106] on button "Lenders" at bounding box center [537, 101] width 62 height 21
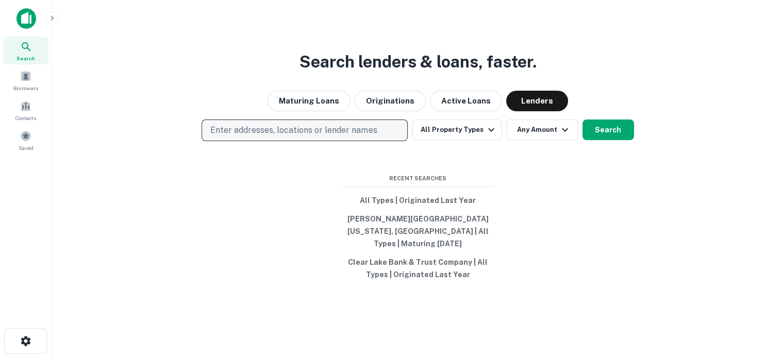
click at [299, 137] on p "Enter addresses, locations or lender names" at bounding box center [293, 130] width 166 height 12
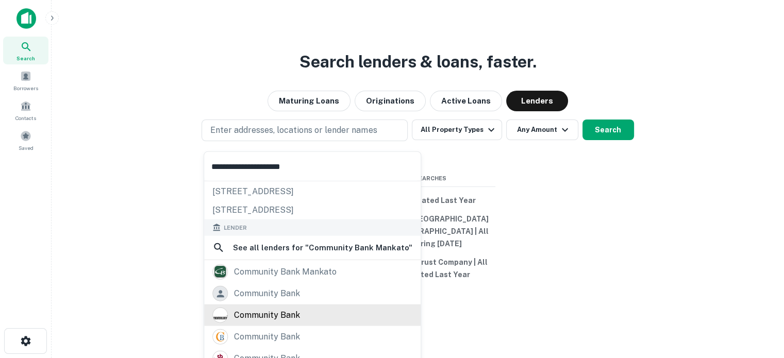
scroll to position [52, 0]
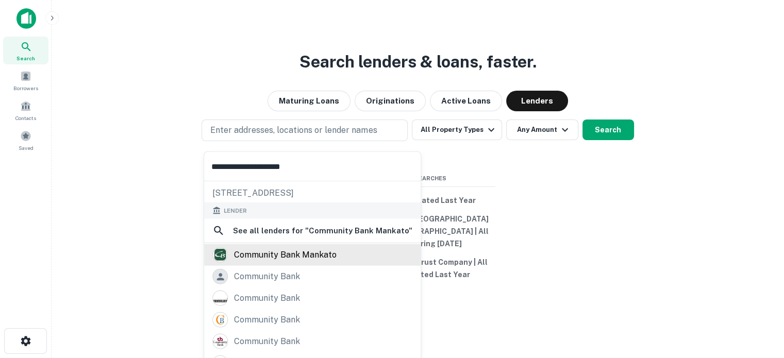
type input "**********"
click at [309, 249] on div "community bank mankato" at bounding box center [285, 254] width 103 height 15
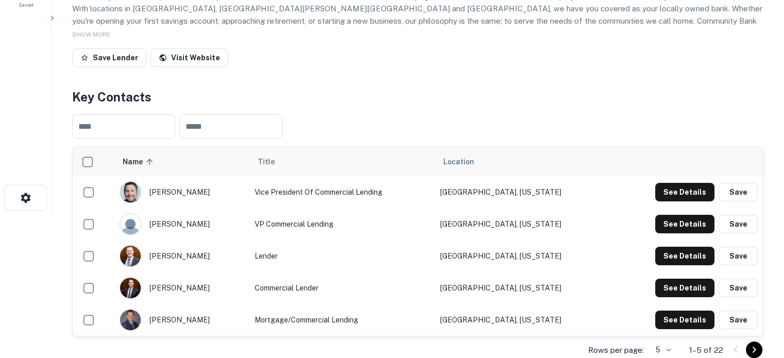
scroll to position [155, 0]
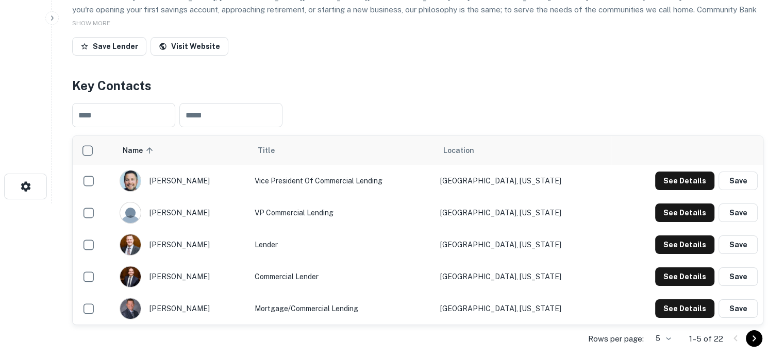
drag, startPoint x: 430, startPoint y: 127, endPoint x: 436, endPoint y: 144, distance: 17.4
click at [430, 127] on div "​ ​" at bounding box center [417, 115] width 691 height 41
click at [664, 203] on body "Search Borrowers Contacts Saved Back to search Community Bank Mankato Descripti…" at bounding box center [392, 24] width 784 height 358
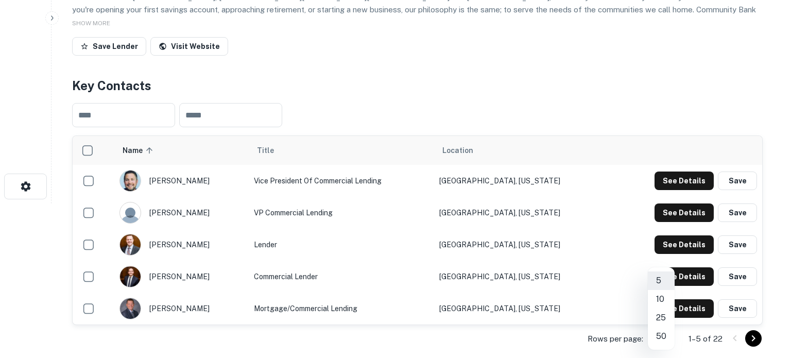
click at [666, 317] on li "25" at bounding box center [661, 318] width 27 height 19
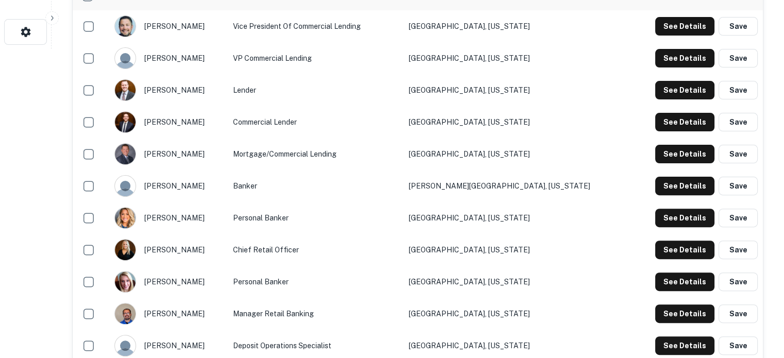
scroll to position [206, 0]
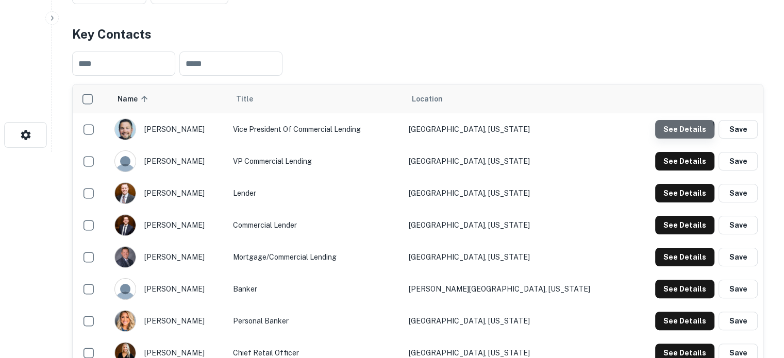
click at [666, 133] on button "See Details" at bounding box center [684, 129] width 59 height 19
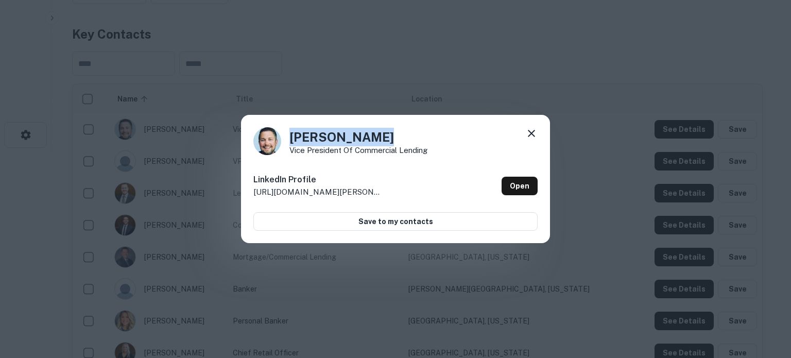
drag, startPoint x: 291, startPoint y: 138, endPoint x: 408, endPoint y: 134, distance: 116.5
click at [408, 134] on h4 "Chet Anderson" at bounding box center [359, 137] width 138 height 19
copy h4 "Chet Anderson"
click at [528, 131] on icon at bounding box center [531, 133] width 12 height 12
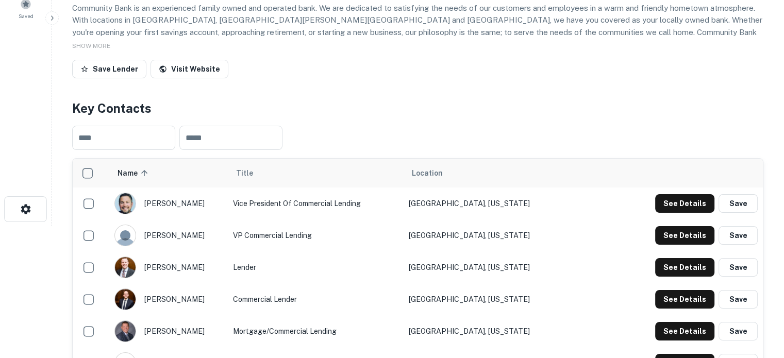
scroll to position [52, 0]
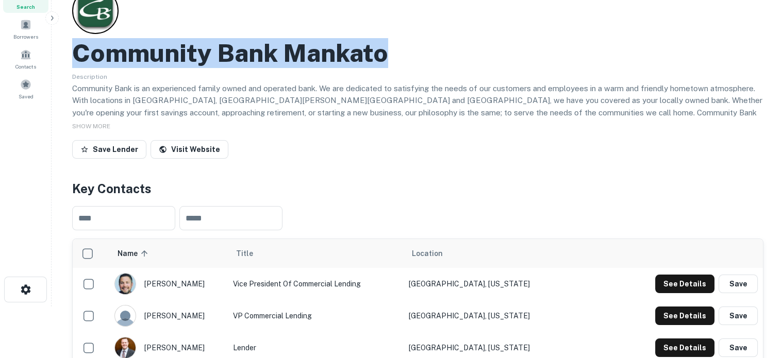
drag, startPoint x: 70, startPoint y: 61, endPoint x: 268, endPoint y: 106, distance: 202.7
copy h2 "Community Bank Mankato"
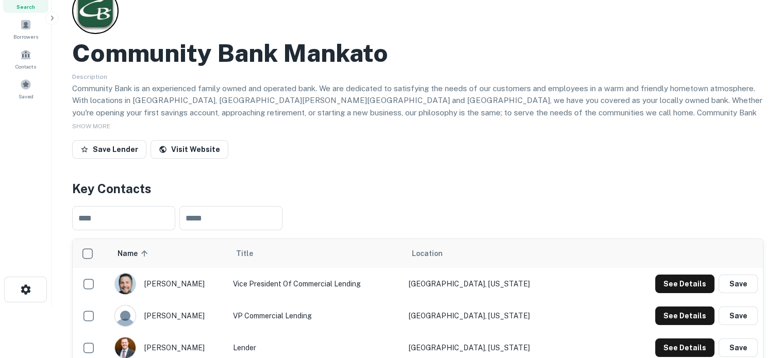
click at [425, 211] on div "​ ​" at bounding box center [417, 218] width 691 height 41
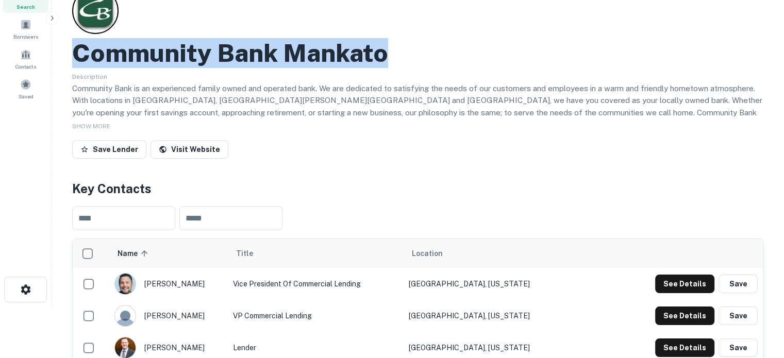
drag, startPoint x: 78, startPoint y: 49, endPoint x: 409, endPoint y: 57, distance: 330.8
click at [409, 57] on div "Community Bank Mankato" at bounding box center [417, 53] width 691 height 30
copy h2 "Community Bank Mankato"
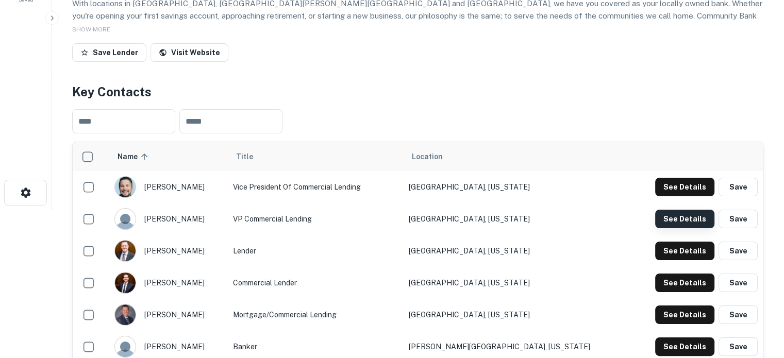
scroll to position [155, 0]
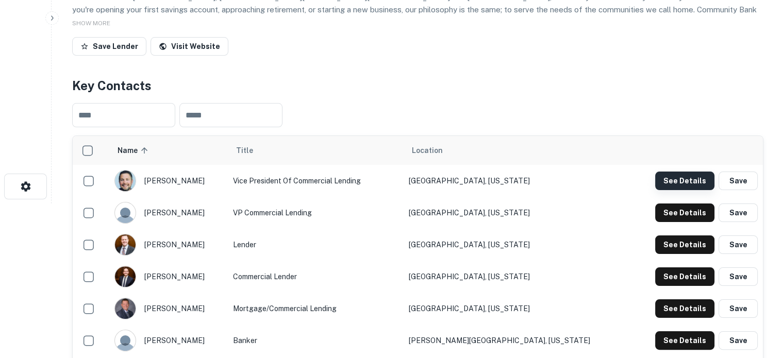
click at [686, 174] on button "See Details" at bounding box center [684, 181] width 59 height 19
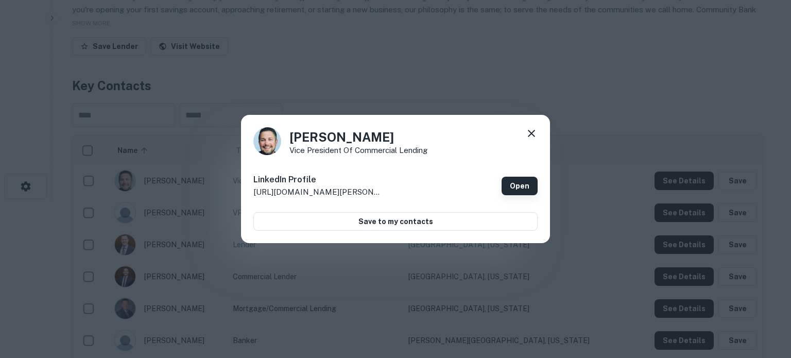
click at [509, 182] on link "Open" at bounding box center [520, 186] width 36 height 19
click at [532, 129] on icon at bounding box center [531, 133] width 12 height 12
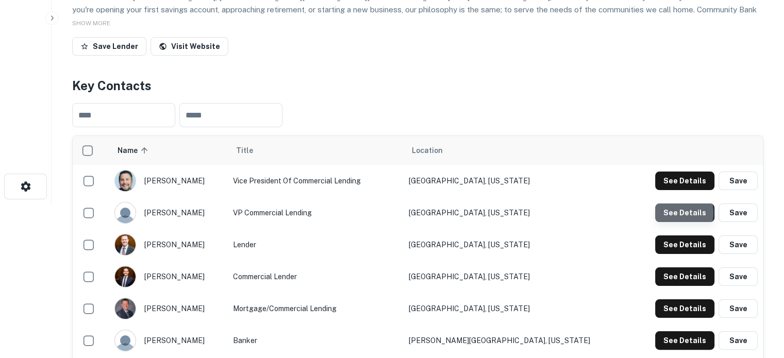
click at [674, 213] on button "See Details" at bounding box center [684, 212] width 59 height 19
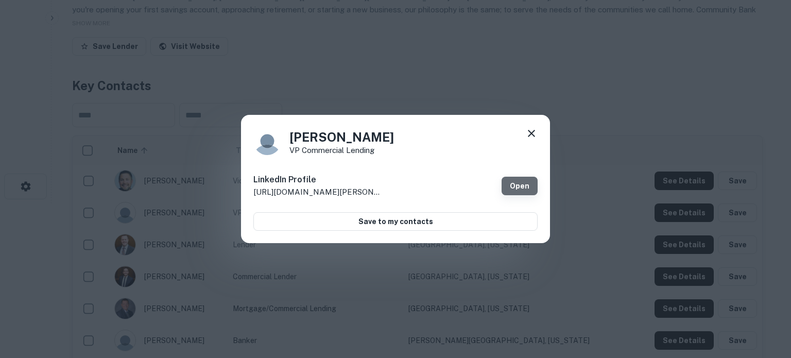
click at [510, 184] on link "Open" at bounding box center [520, 186] width 36 height 19
click at [534, 133] on icon at bounding box center [531, 133] width 12 height 12
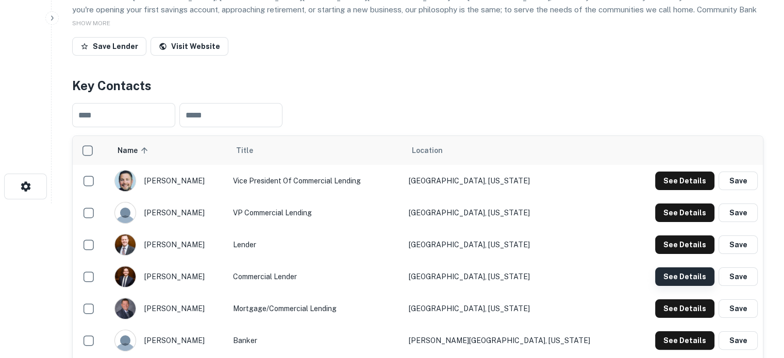
click at [673, 274] on button "See Details" at bounding box center [684, 276] width 59 height 19
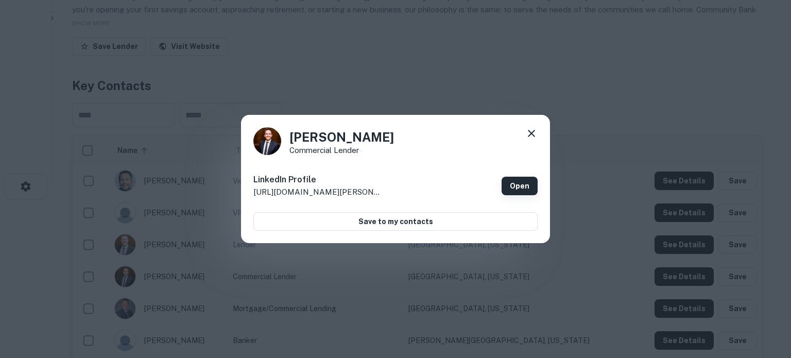
click at [525, 184] on link "Open" at bounding box center [520, 186] width 36 height 19
drag, startPoint x: 533, startPoint y: 136, endPoint x: 529, endPoint y: 145, distance: 10.1
click at [532, 135] on icon at bounding box center [531, 133] width 12 height 12
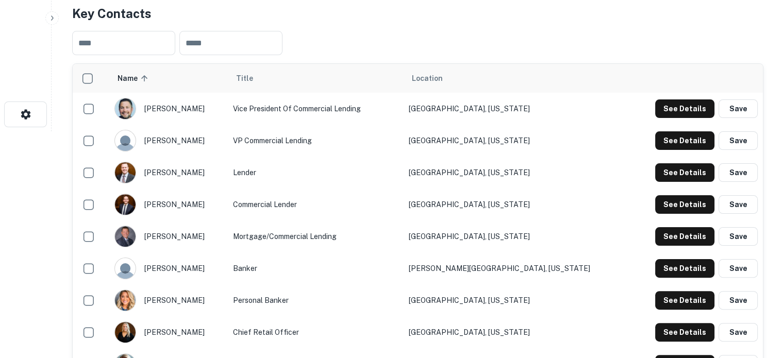
scroll to position [258, 0]
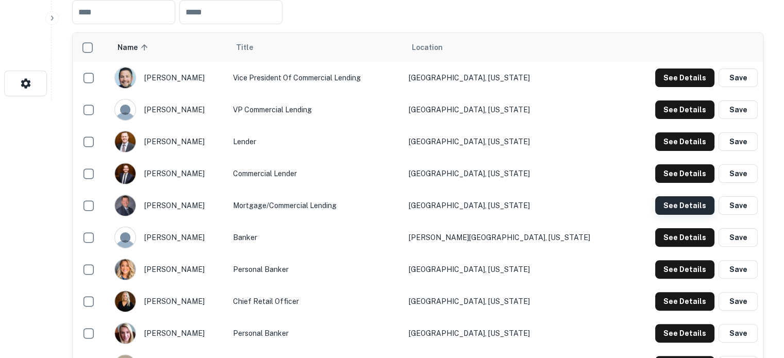
click at [675, 208] on button "See Details" at bounding box center [684, 205] width 59 height 19
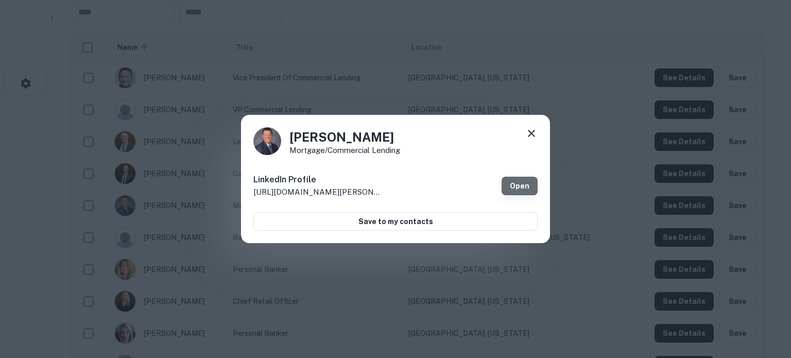
click at [525, 185] on link "Open" at bounding box center [520, 186] width 36 height 19
click at [530, 131] on icon at bounding box center [531, 133] width 7 height 7
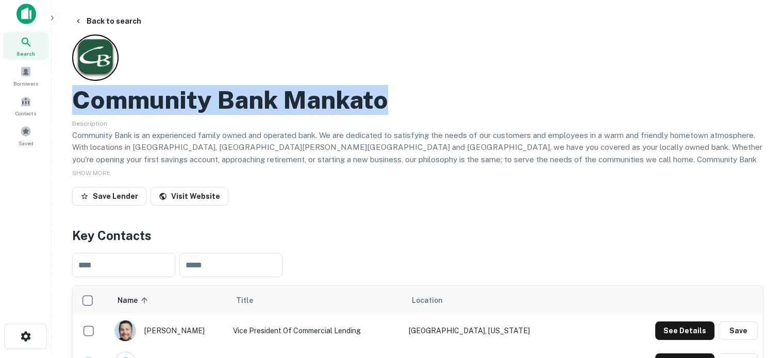
scroll to position [0, 0]
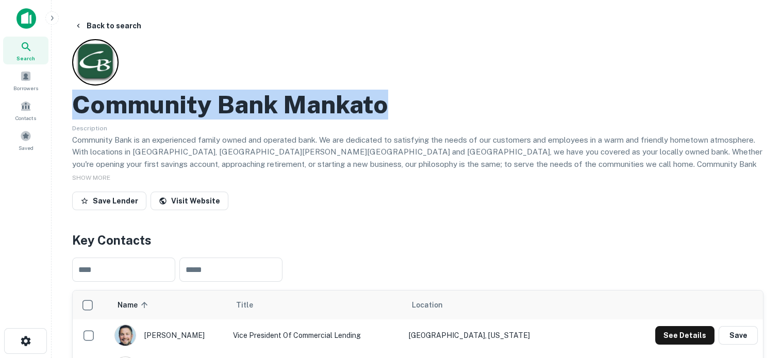
click at [25, 51] on icon at bounding box center [26, 47] width 12 height 12
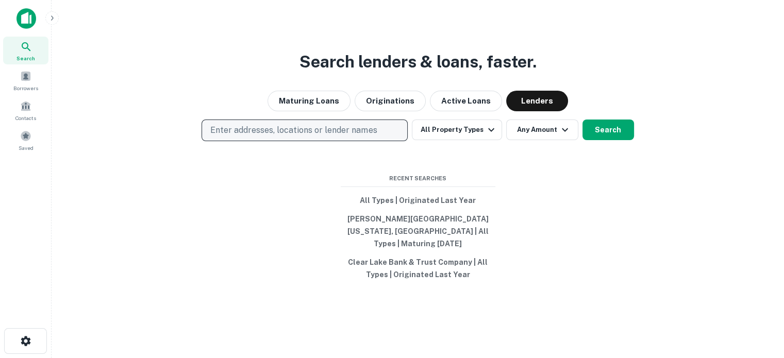
click at [330, 137] on p "Enter addresses, locations or lender names" at bounding box center [293, 130] width 166 height 12
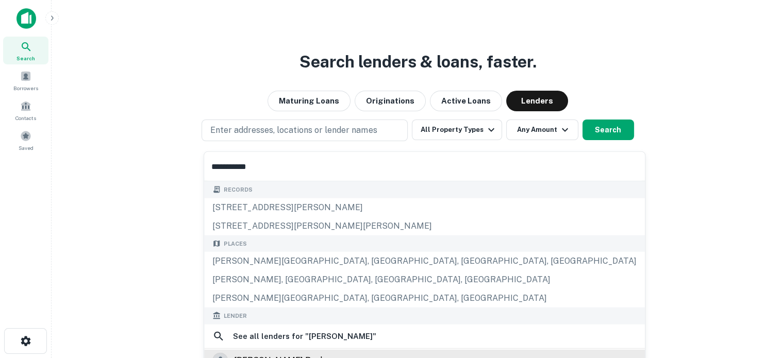
scroll to position [127, 0]
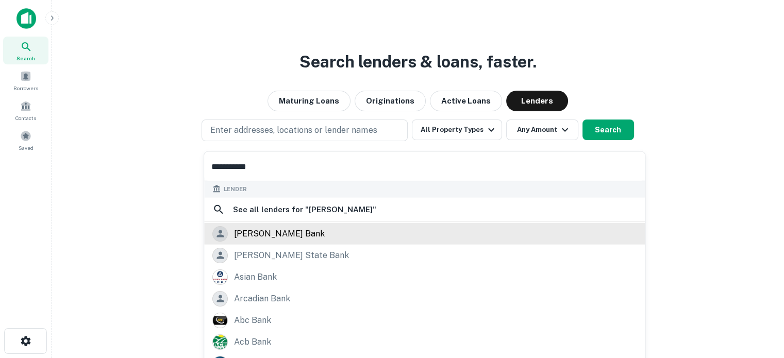
type input "**********"
click at [270, 231] on div "[PERSON_NAME] bank" at bounding box center [279, 233] width 91 height 15
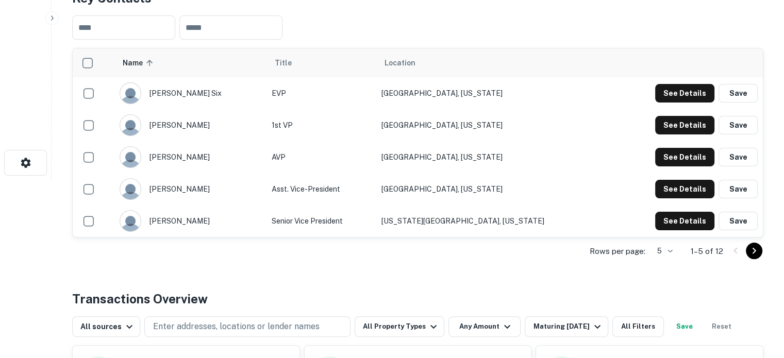
scroll to position [258, 0]
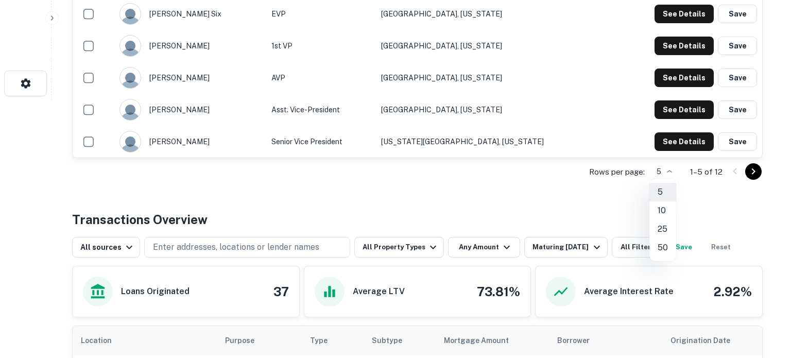
click at [668, 226] on li "25" at bounding box center [663, 229] width 27 height 19
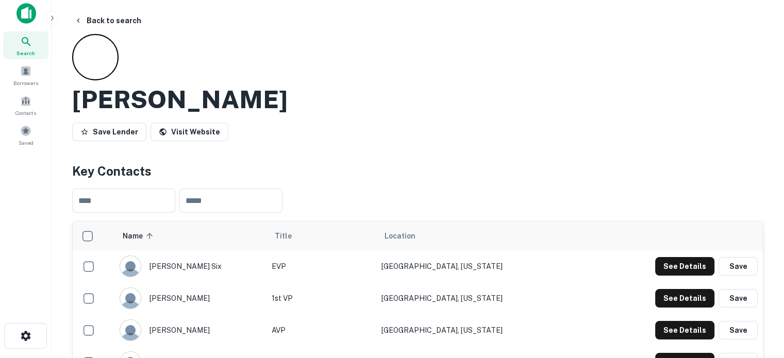
scroll to position [0, 0]
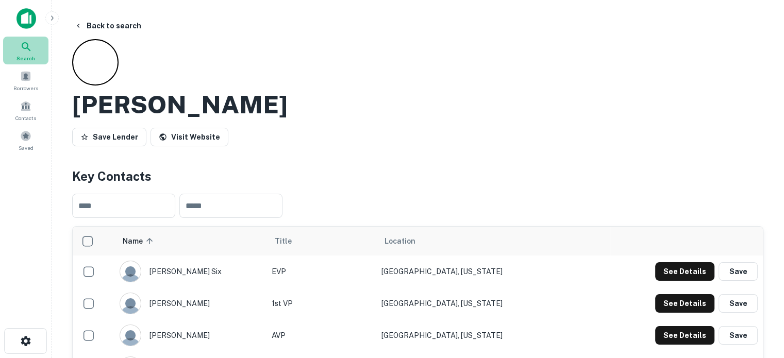
click at [36, 57] on div "Search" at bounding box center [25, 51] width 45 height 28
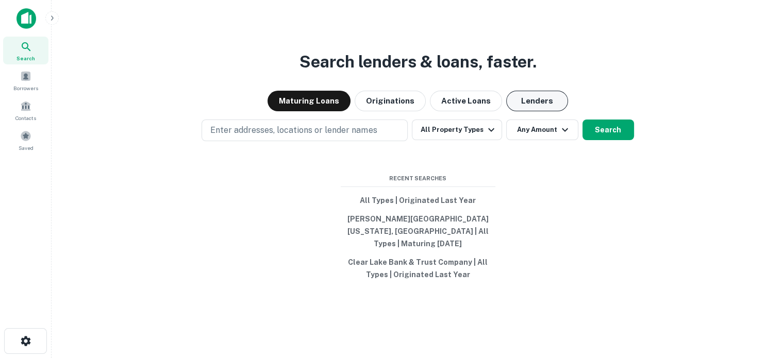
click at [525, 111] on button "Lenders" at bounding box center [537, 101] width 62 height 21
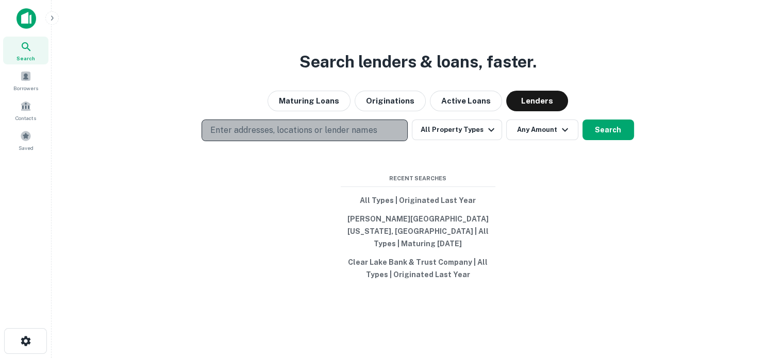
click at [326, 130] on p "Enter addresses, locations or lender names" at bounding box center [293, 130] width 166 height 12
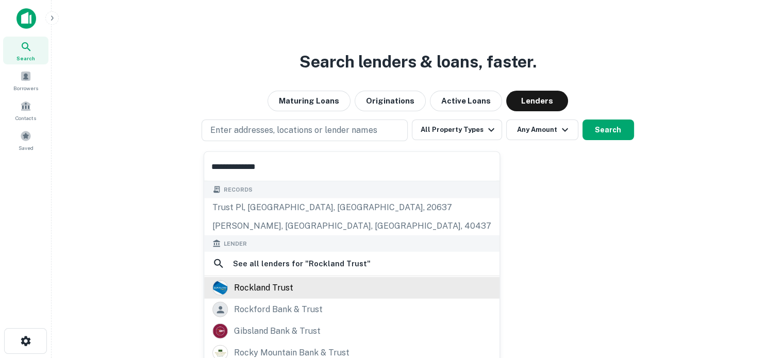
type input "**********"
click at [303, 293] on div "rockland trust" at bounding box center [351, 287] width 279 height 15
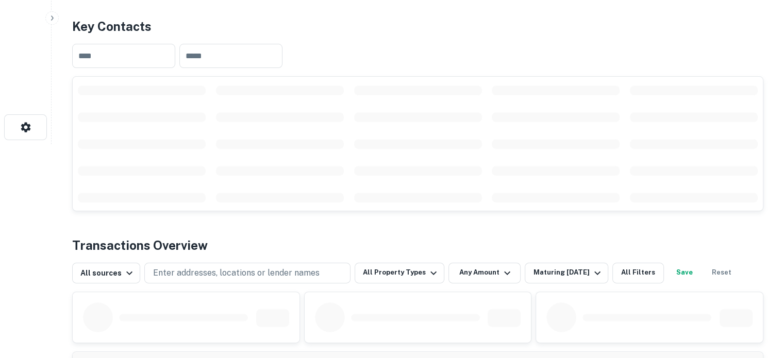
scroll to position [258, 0]
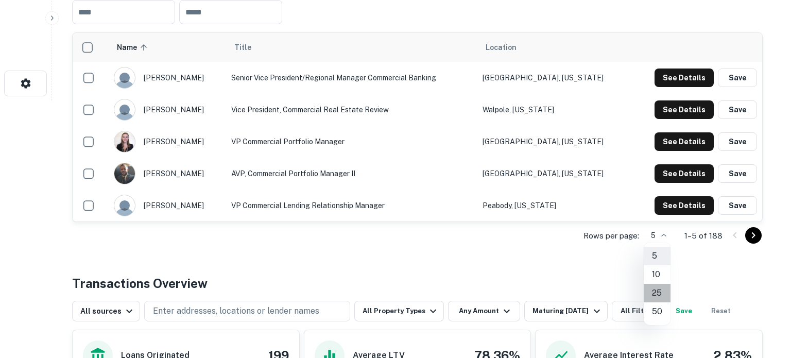
click at [655, 290] on li "25" at bounding box center [657, 293] width 27 height 19
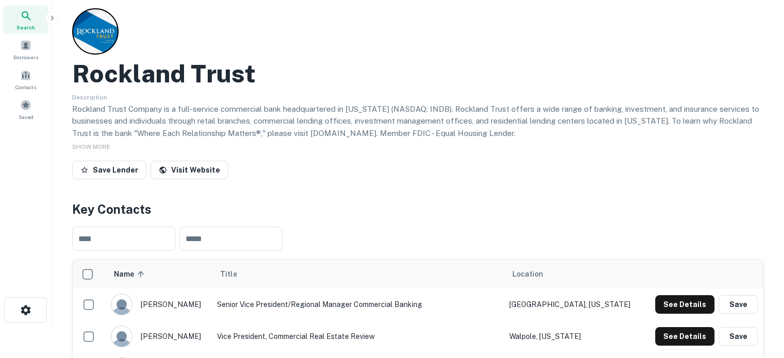
scroll to position [0, 0]
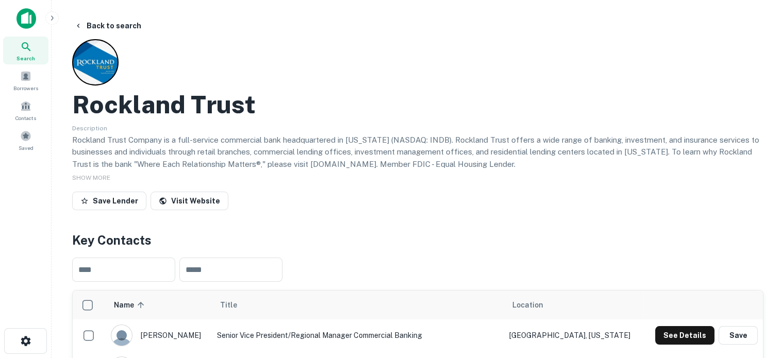
click at [161, 122] on div "Description Rockland Trust Company is a full-service commercial bank headquarte…" at bounding box center [417, 145] width 691 height 47
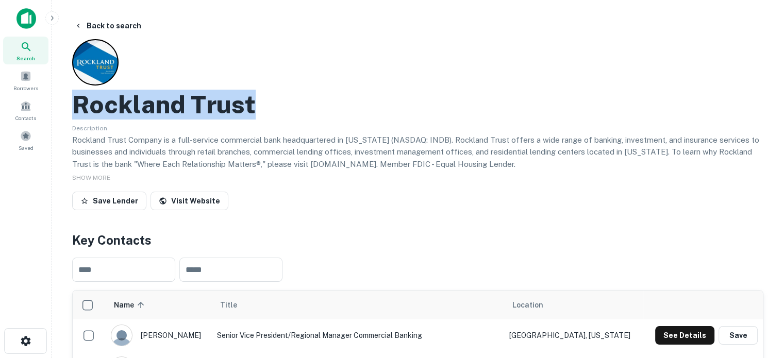
drag, startPoint x: 78, startPoint y: 105, endPoint x: 261, endPoint y: 103, distance: 182.9
click at [261, 103] on div "Rockland Trust" at bounding box center [417, 105] width 691 height 30
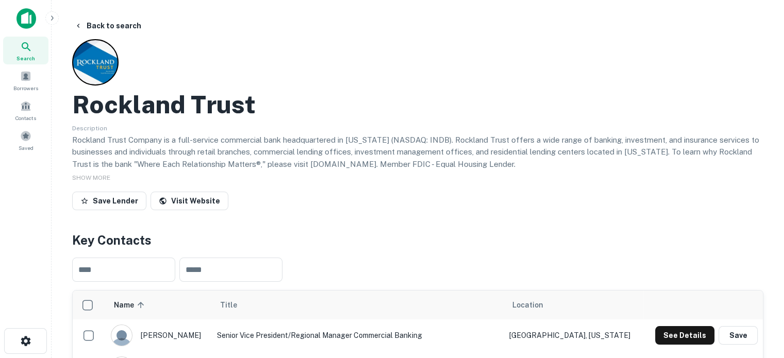
click at [133, 140] on p "Rockland Trust Company is a full-service commercial bank headquartered in Massa…" at bounding box center [417, 152] width 691 height 37
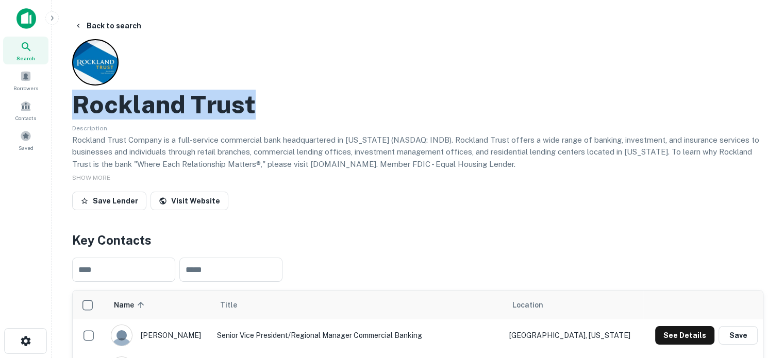
drag, startPoint x: 71, startPoint y: 108, endPoint x: 249, endPoint y: 108, distance: 178.8
copy h2 "Rockland Trust"
click at [198, 201] on link "Visit Website" at bounding box center [189, 201] width 78 height 19
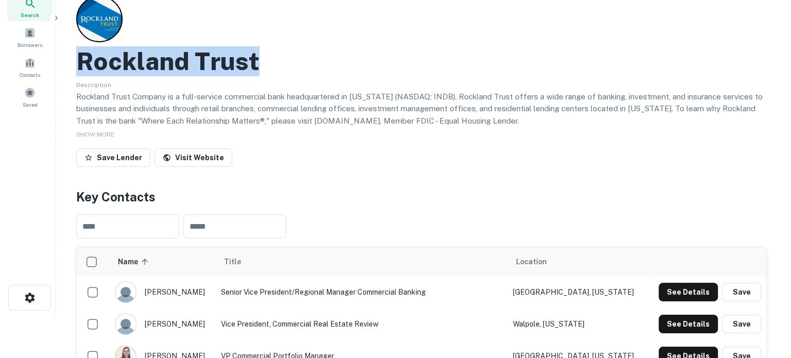
scroll to position [103, 0]
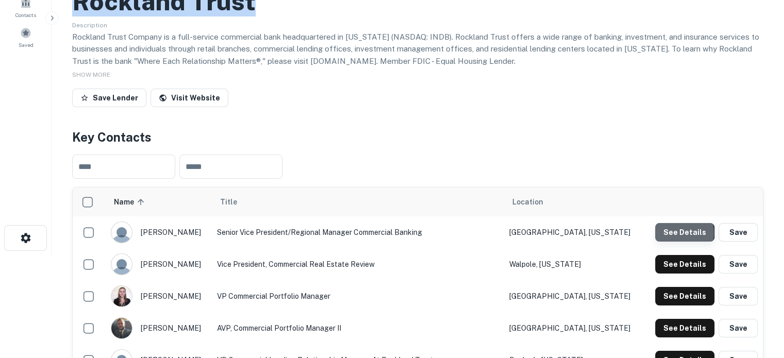
click at [675, 234] on button "See Details" at bounding box center [684, 232] width 59 height 19
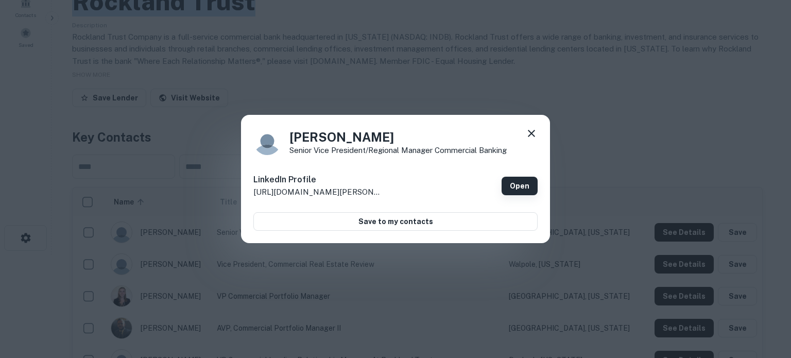
click at [534, 186] on link "Open" at bounding box center [520, 186] width 36 height 19
click at [534, 140] on div at bounding box center [531, 135] width 12 height 16
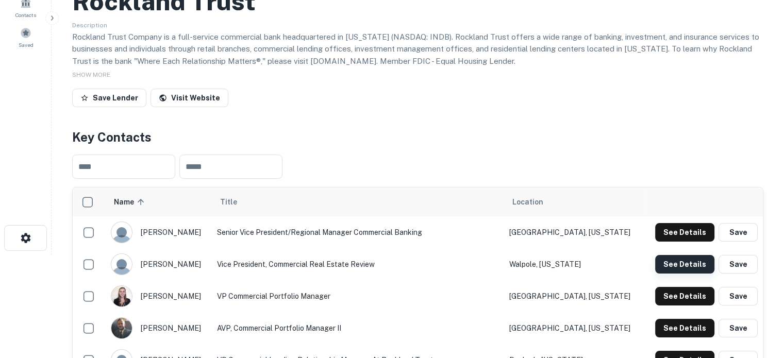
click at [678, 269] on button "See Details" at bounding box center [684, 264] width 59 height 19
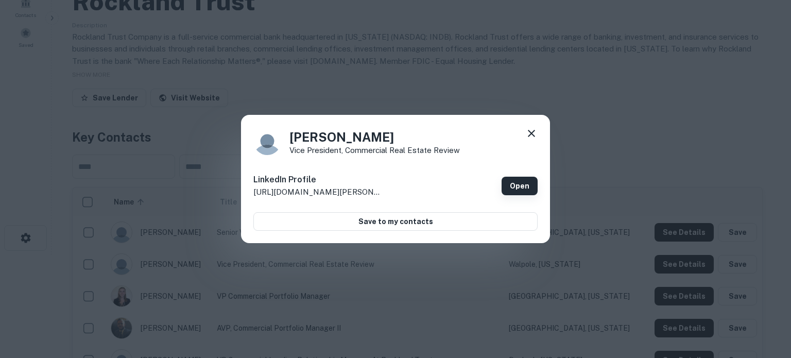
click at [518, 188] on link "Open" at bounding box center [520, 186] width 36 height 19
click at [530, 138] on icon at bounding box center [531, 133] width 12 height 12
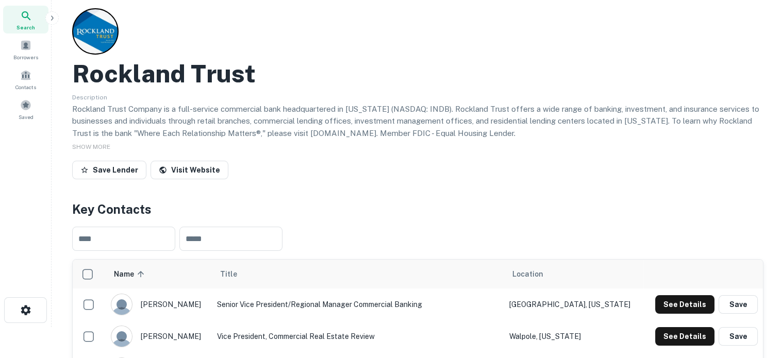
scroll to position [0, 0]
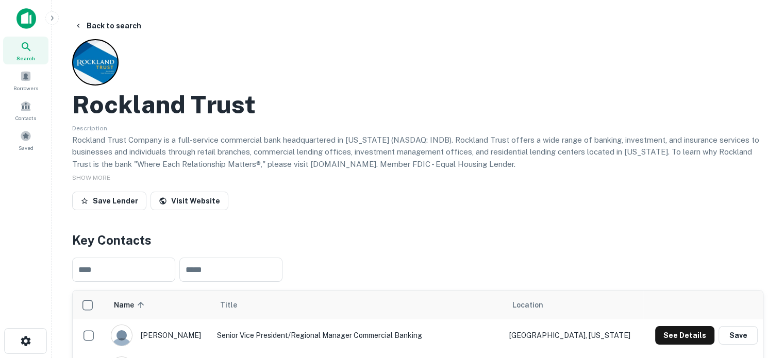
click at [25, 55] on span "Search" at bounding box center [25, 58] width 19 height 8
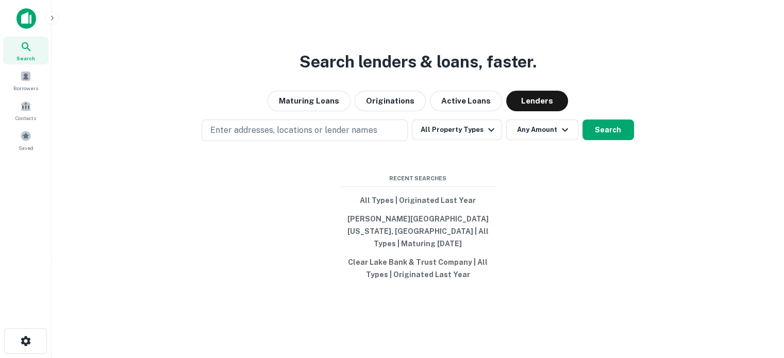
click at [291, 141] on button "Enter addresses, locations or lender names" at bounding box center [304, 131] width 206 height 22
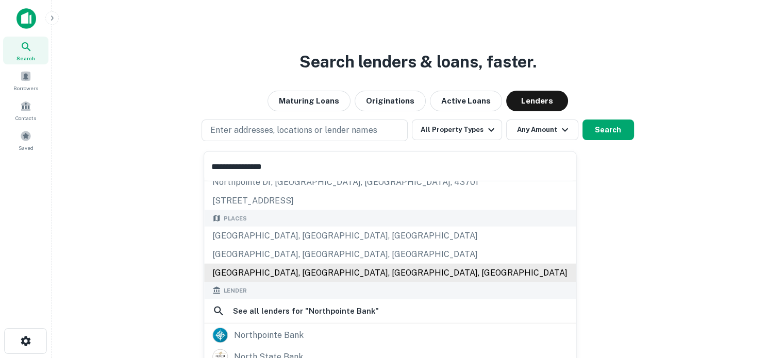
scroll to position [103, 0]
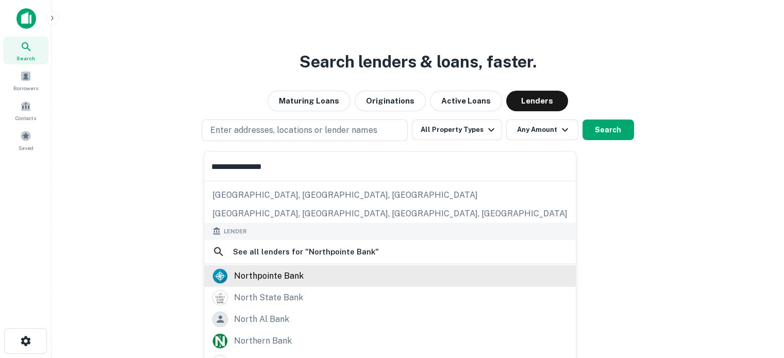
type input "**********"
click at [297, 278] on div "northpointe bank" at bounding box center [269, 275] width 70 height 15
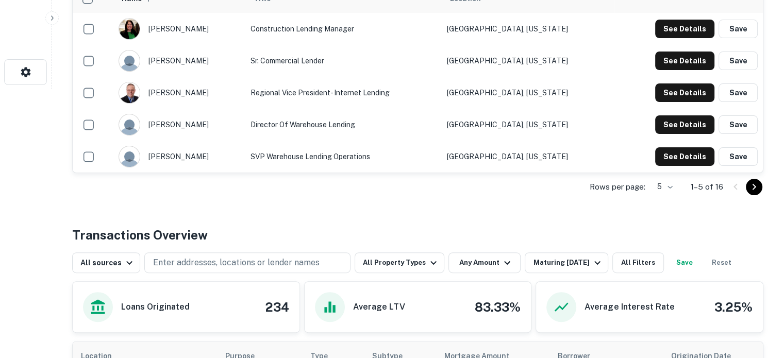
scroll to position [309, 0]
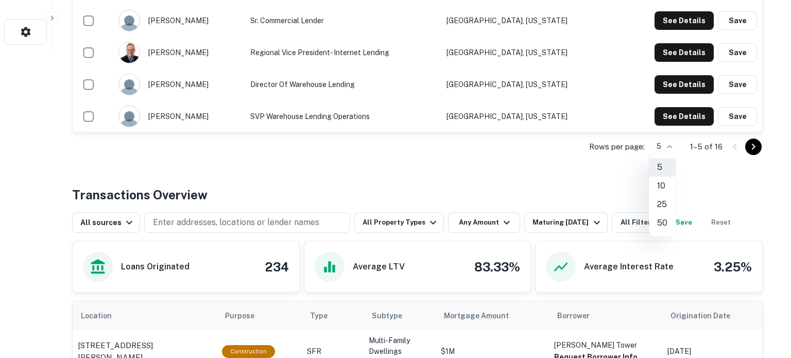
click at [664, 206] on li "25" at bounding box center [662, 204] width 27 height 19
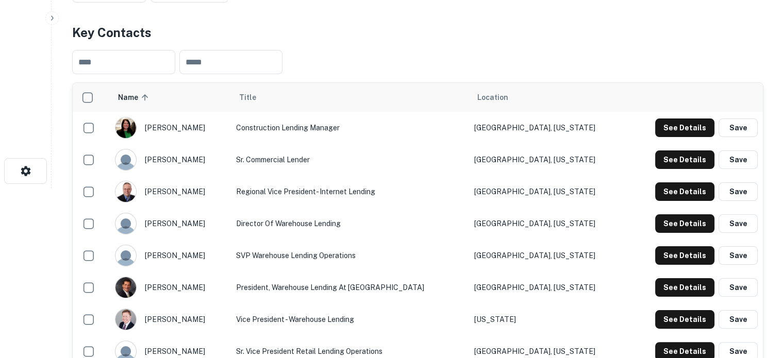
scroll to position [155, 0]
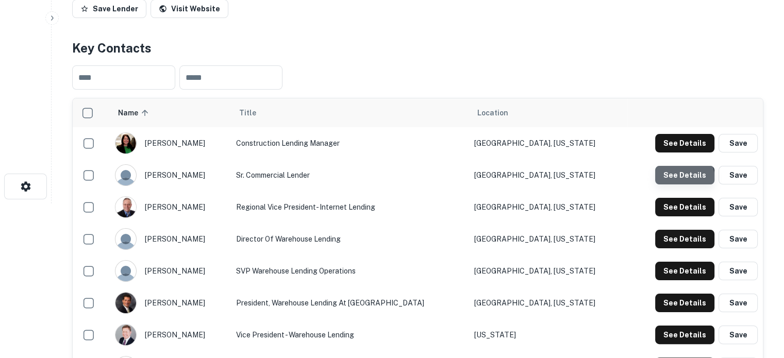
click at [675, 180] on button "See Details" at bounding box center [684, 175] width 59 height 19
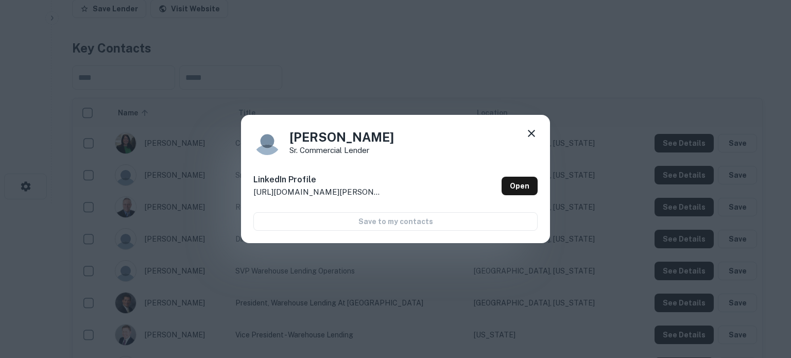
click at [529, 136] on icon at bounding box center [531, 133] width 7 height 7
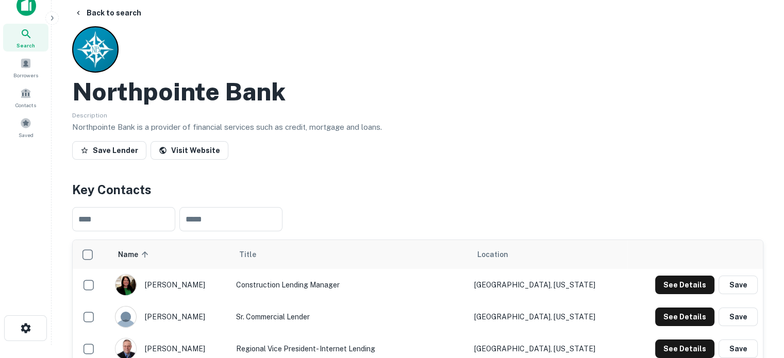
scroll to position [0, 0]
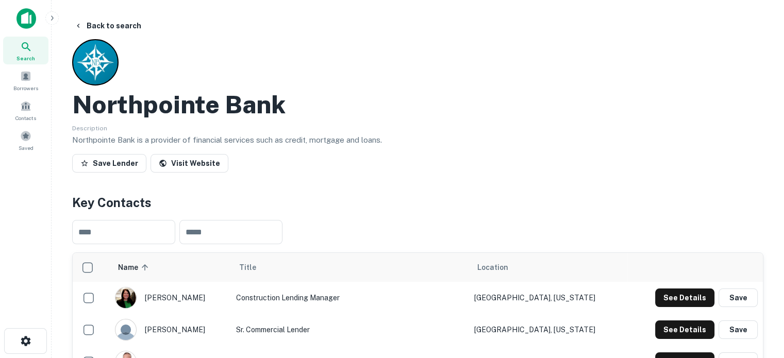
click at [32, 55] on span "Search" at bounding box center [25, 58] width 19 height 8
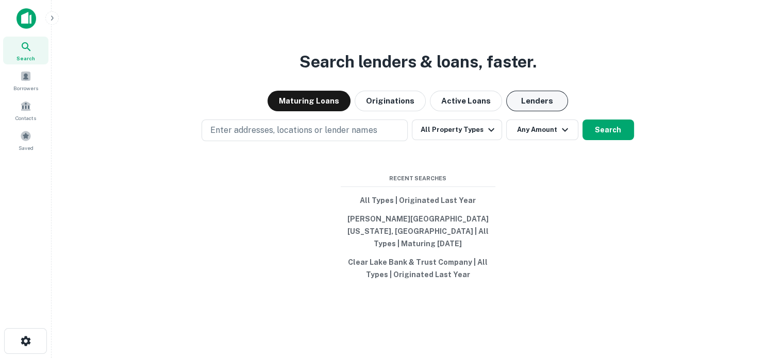
click at [538, 111] on button "Lenders" at bounding box center [537, 101] width 62 height 21
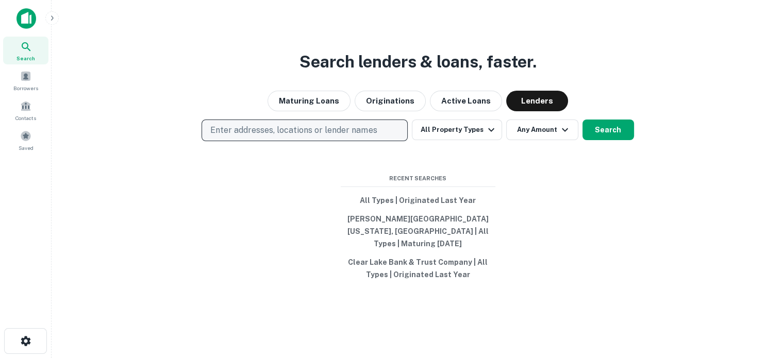
click at [297, 137] on p "Enter addresses, locations or lender names" at bounding box center [293, 130] width 166 height 12
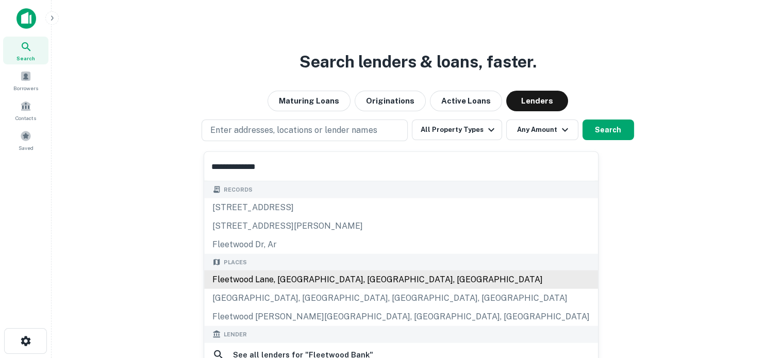
scroll to position [52, 0]
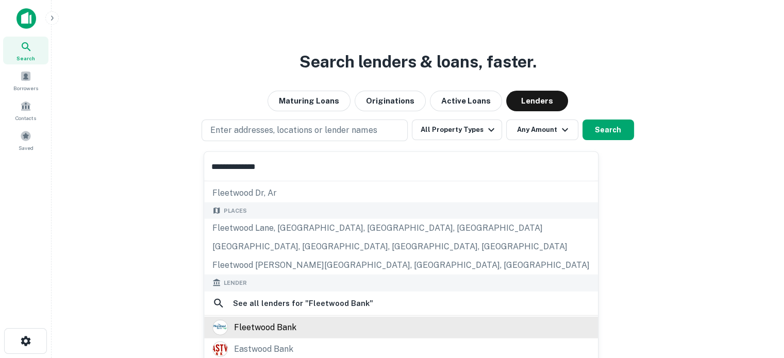
type input "**********"
click at [262, 326] on div "fleetwood bank" at bounding box center [265, 326] width 62 height 15
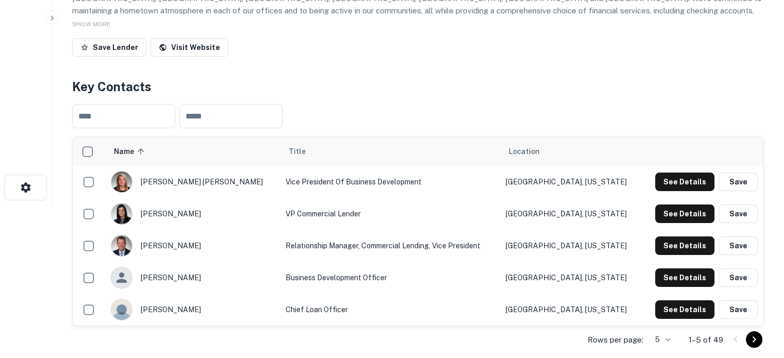
scroll to position [258, 0]
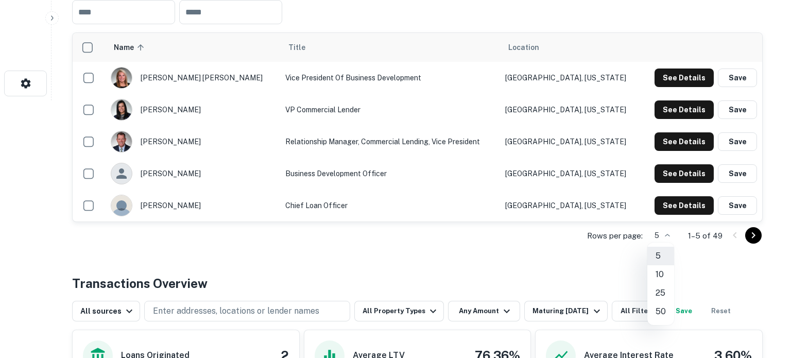
click at [661, 293] on li "25" at bounding box center [661, 293] width 27 height 19
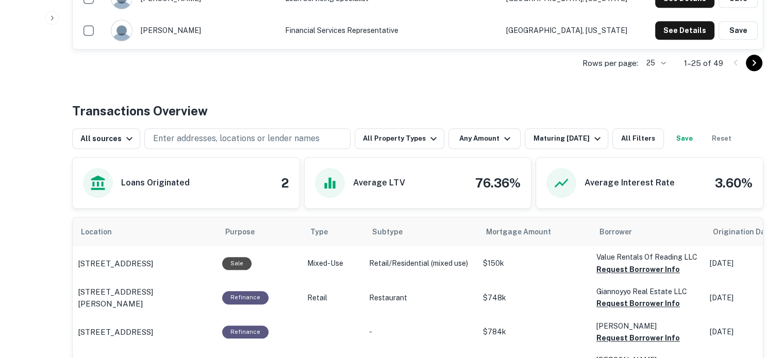
scroll to position [1031, 0]
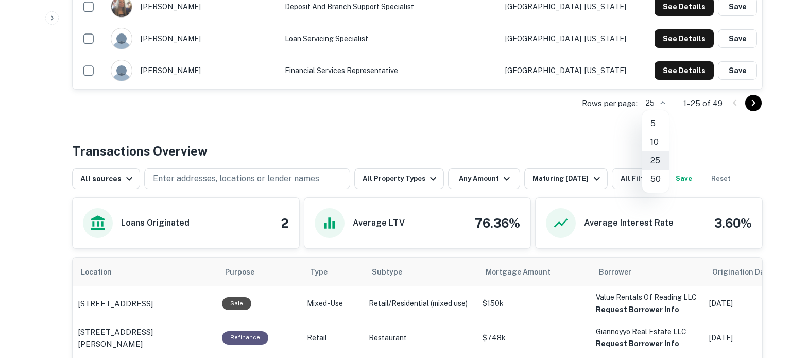
click at [655, 181] on li "50" at bounding box center [655, 179] width 27 height 19
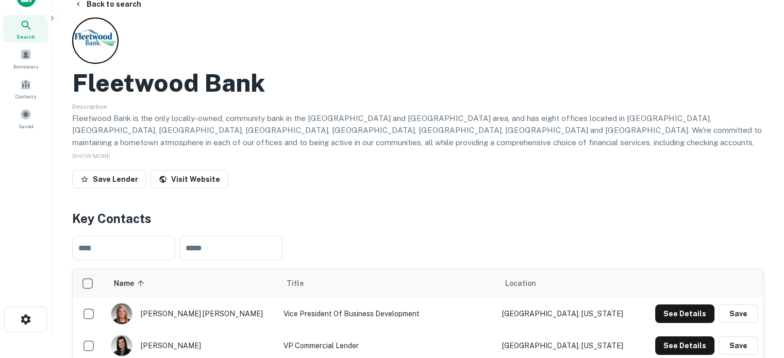
scroll to position [0, 0]
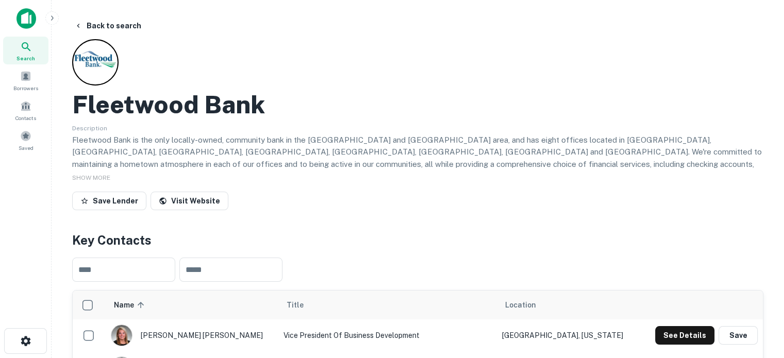
click at [426, 247] on h4 "Key Contacts" at bounding box center [417, 240] width 691 height 19
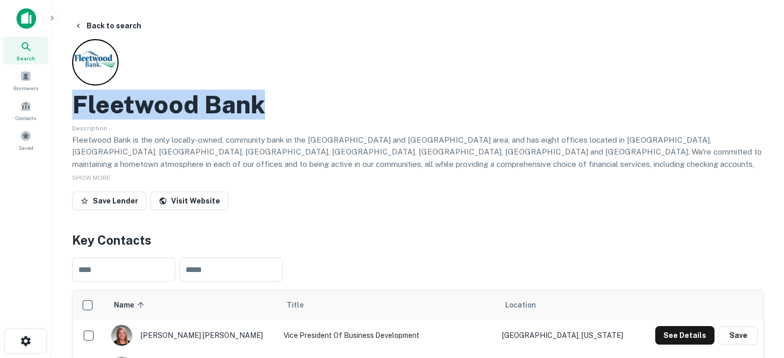
drag, startPoint x: 76, startPoint y: 106, endPoint x: 273, endPoint y: 108, distance: 196.8
click at [273, 108] on div "Fleetwood Bank" at bounding box center [417, 105] width 691 height 30
copy h2 "Fleetwood Bank"
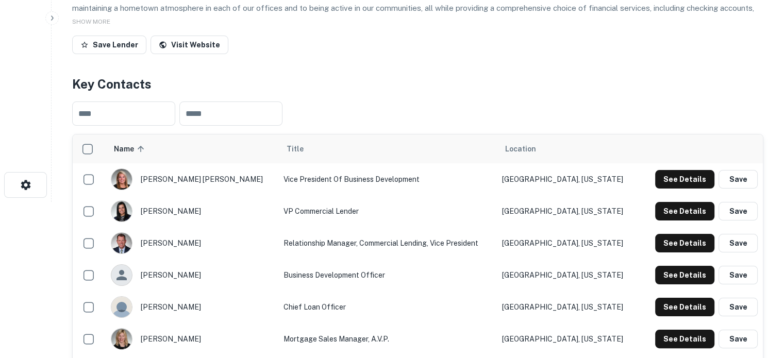
scroll to position [206, 0]
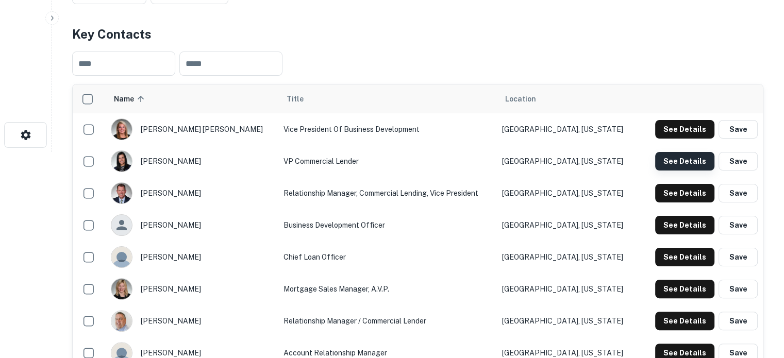
click at [668, 168] on button "See Details" at bounding box center [684, 161] width 59 height 19
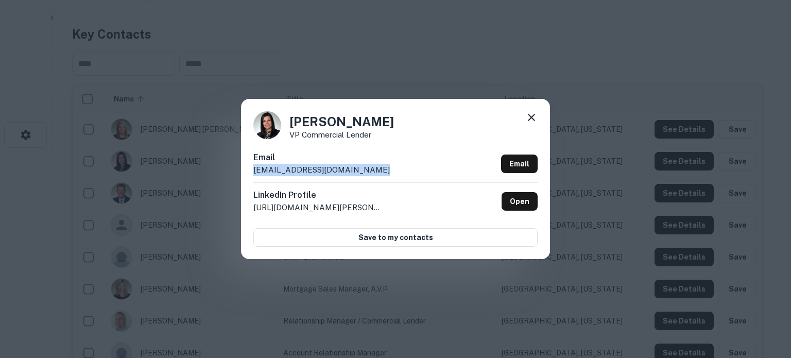
drag, startPoint x: 251, startPoint y: 172, endPoint x: 392, endPoint y: 170, distance: 140.7
click at [392, 170] on div "Melanie Manwiller VP Commercial Lender Email mmanwiller@fleetwoodbank.com Email…" at bounding box center [395, 179] width 309 height 160
copy p "mmanwiller@fleetwoodbank.com"
click at [293, 125] on h4 "Melanie Manwiller" at bounding box center [342, 121] width 105 height 19
click at [538, 119] on div "Melanie Manwiller VP Commercial Lender Email mmanwiller@fleetwoodbank.com Email…" at bounding box center [395, 179] width 309 height 160
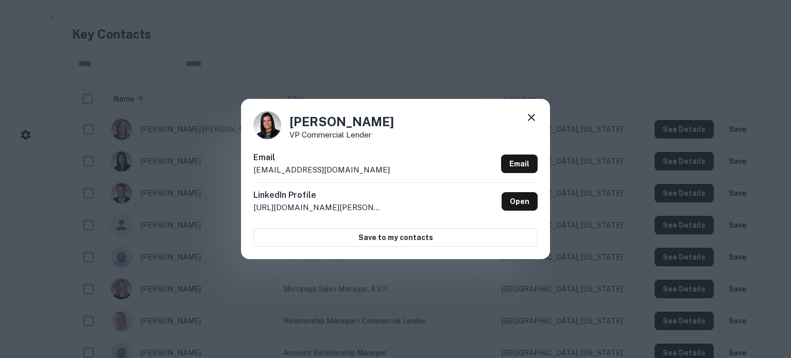
click at [534, 119] on icon at bounding box center [531, 117] width 12 height 12
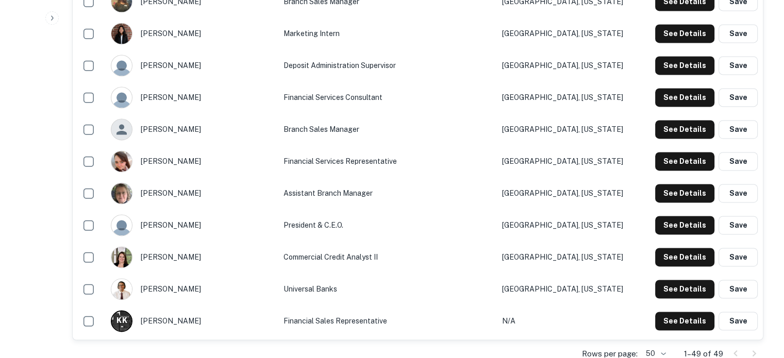
scroll to position [1597, 0]
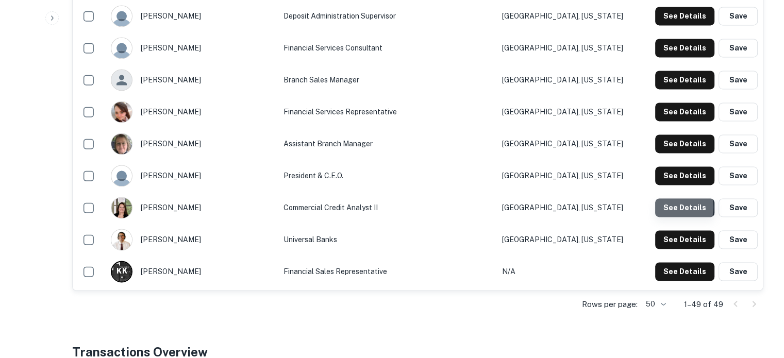
click at [670, 208] on button "See Details" at bounding box center [684, 207] width 59 height 19
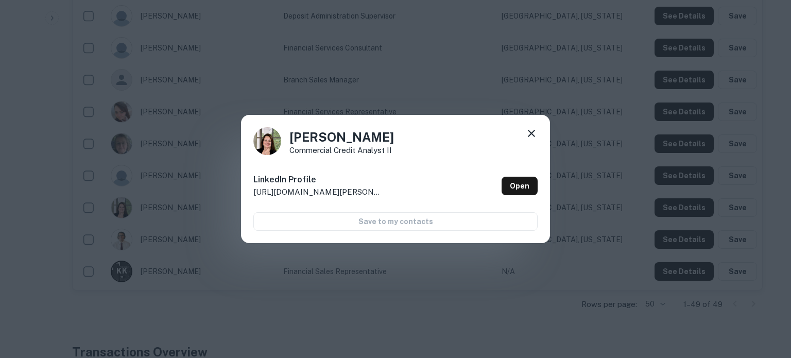
click at [531, 135] on icon at bounding box center [531, 133] width 12 height 12
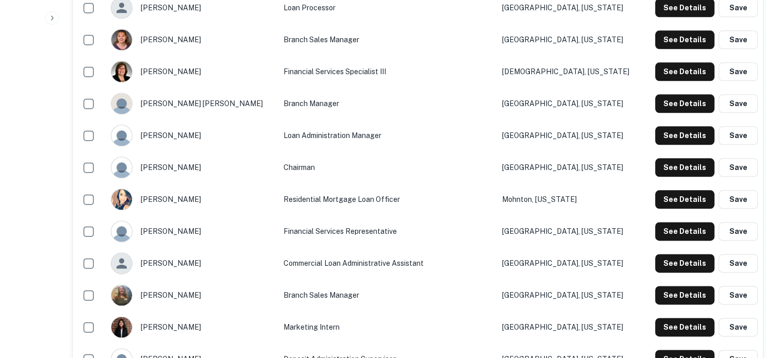
scroll to position [1236, 0]
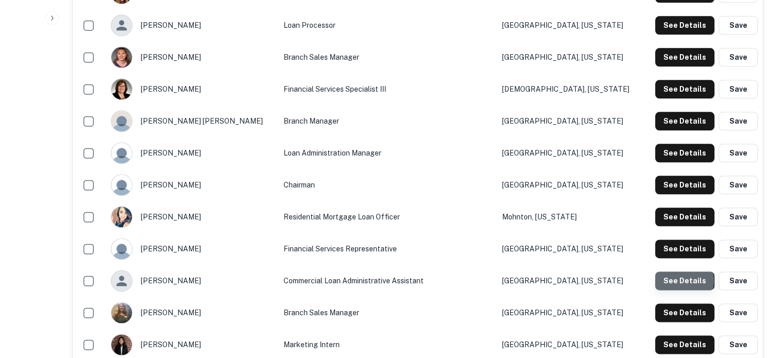
click at [680, 281] on button "See Details" at bounding box center [684, 280] width 59 height 19
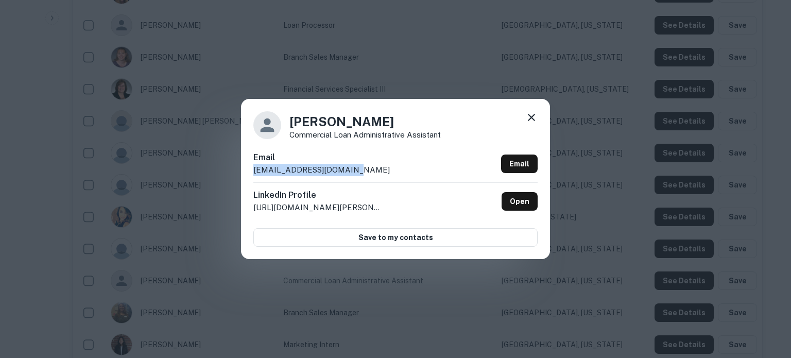
drag, startPoint x: 354, startPoint y: 172, endPoint x: 251, endPoint y: 171, distance: 103.0
click at [251, 171] on div "Tammy Hoff Commercial Loan Administrative Assistant Email thoff@fleetwoodbank.c…" at bounding box center [395, 179] width 309 height 160
copy p "thoff@fleetwoodbank.com"
click at [532, 115] on icon at bounding box center [531, 117] width 12 height 12
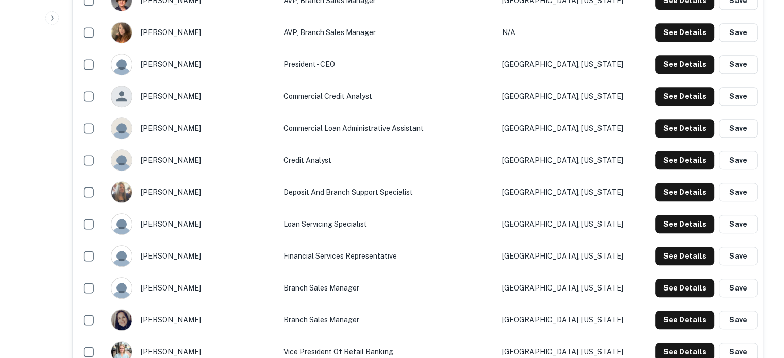
scroll to position [824, 0]
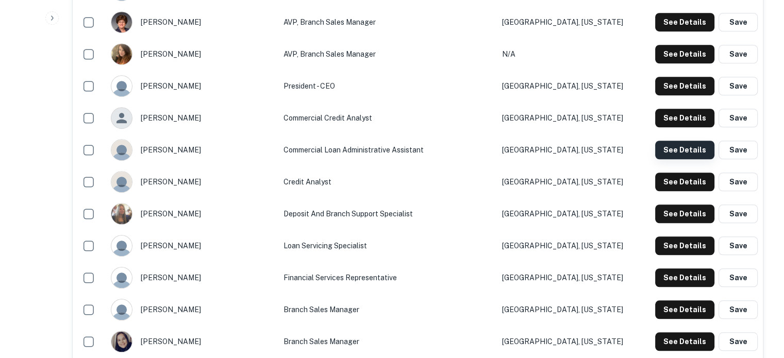
click at [670, 147] on button "See Details" at bounding box center [684, 150] width 59 height 19
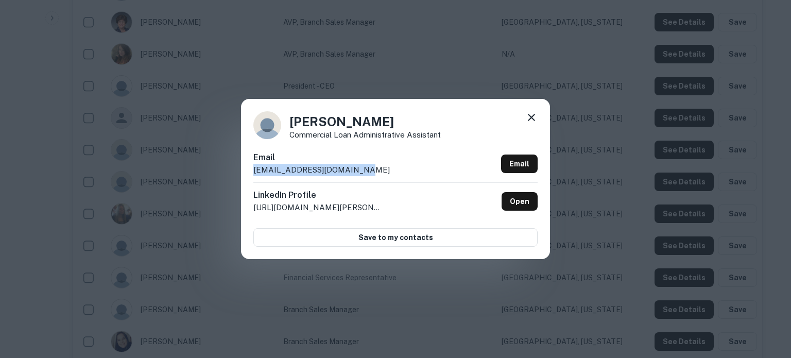
drag, startPoint x: 385, startPoint y: 173, endPoint x: 252, endPoint y: 169, distance: 133.0
click at [252, 169] on div "Amanda Meikle Commercial Loan Administrative Assistant Email ameikle@fleetwoodb…" at bounding box center [395, 179] width 309 height 160
copy p "ameikle@fleetwoodbank.com"
click at [538, 121] on div "Amanda Meikle Commercial Loan Administrative Assistant Email ameikle@fleetwoodb…" at bounding box center [395, 179] width 309 height 160
click at [533, 120] on icon at bounding box center [531, 117] width 7 height 7
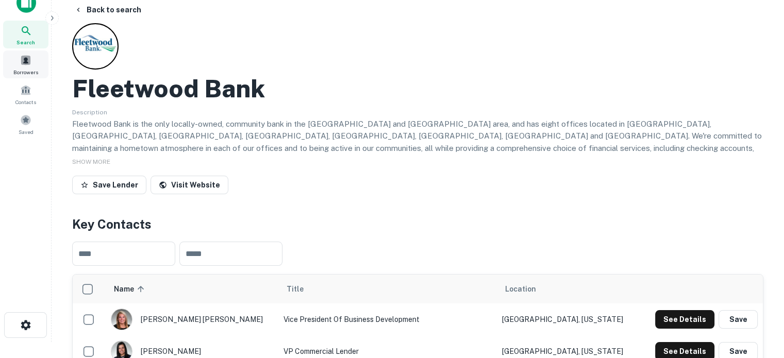
scroll to position [0, 0]
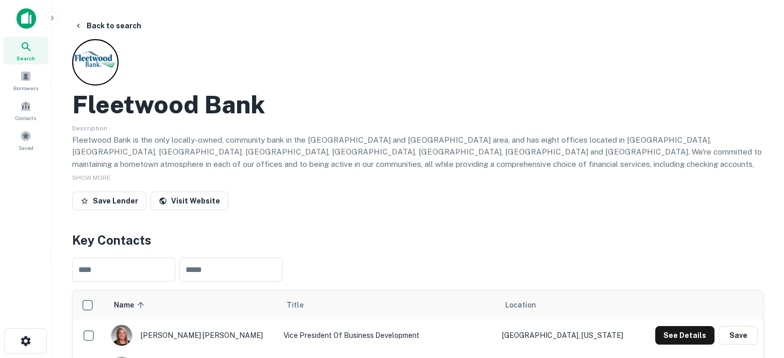
click at [29, 46] on icon at bounding box center [26, 47] width 12 height 12
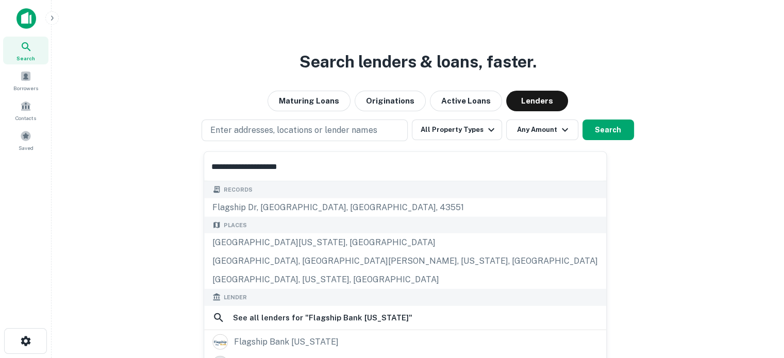
scroll to position [103, 0]
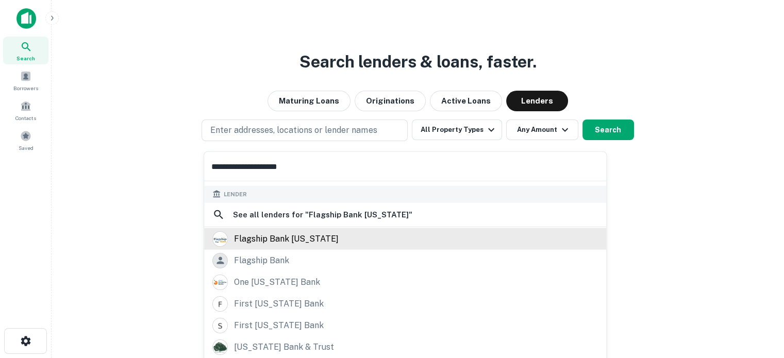
type input "**********"
click at [271, 236] on div "flagship bank [US_STATE]" at bounding box center [286, 238] width 105 height 15
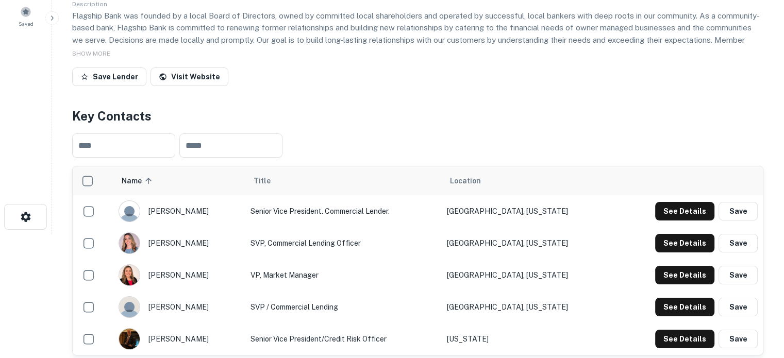
scroll to position [206, 0]
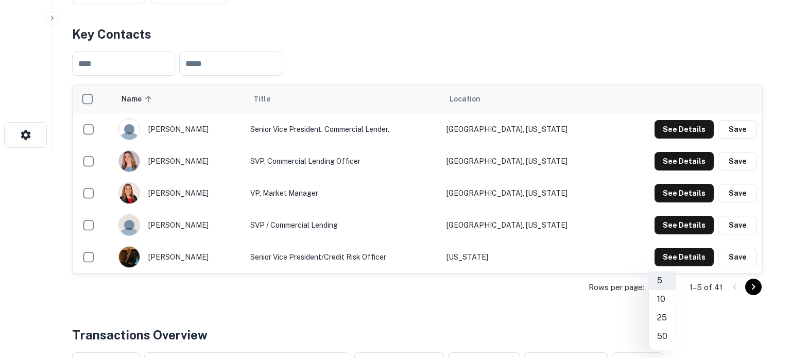
click at [666, 333] on li "50" at bounding box center [662, 336] width 27 height 19
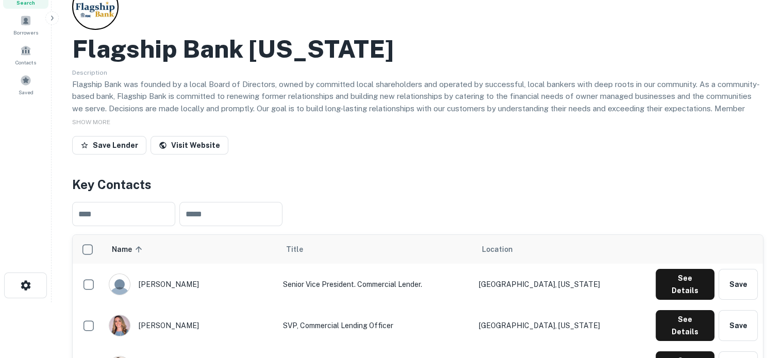
scroll to position [0, 0]
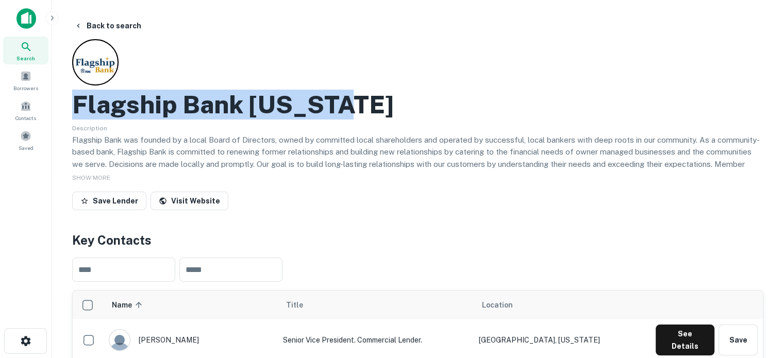
drag, startPoint x: 77, startPoint y: 108, endPoint x: 367, endPoint y: 100, distance: 290.1
click at [367, 100] on div "Flagship Bank [US_STATE]" at bounding box center [417, 105] width 691 height 30
copy h2 "Flagship Bank [US_STATE]"
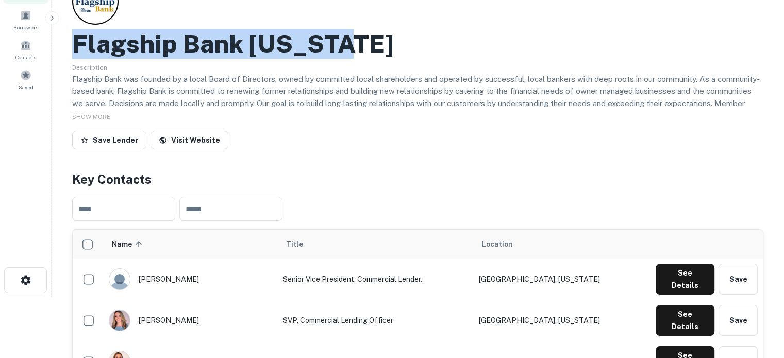
scroll to position [103, 0]
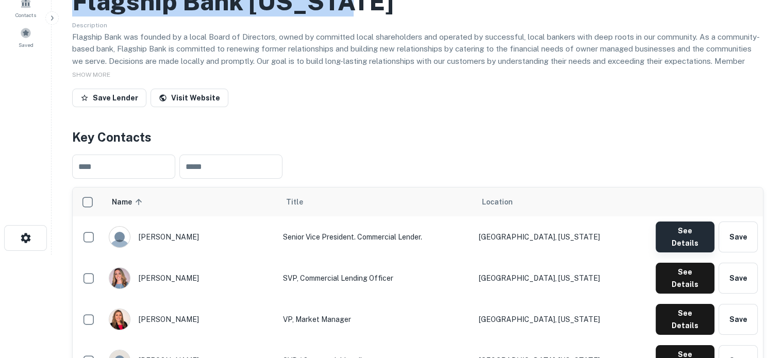
click at [671, 233] on button "See Details" at bounding box center [684, 237] width 59 height 31
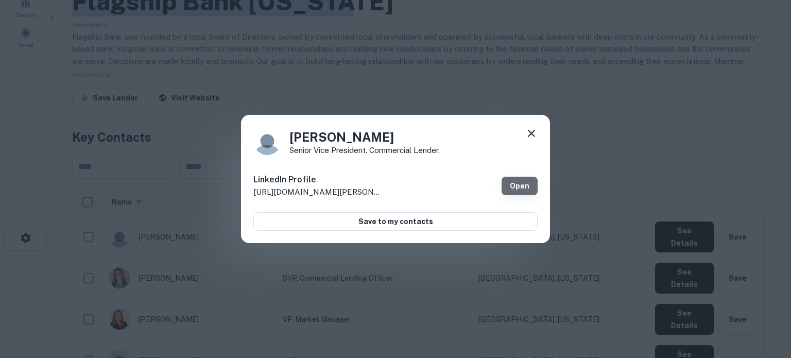
click at [523, 185] on link "Open" at bounding box center [520, 186] width 36 height 19
click at [534, 132] on icon at bounding box center [531, 133] width 12 height 12
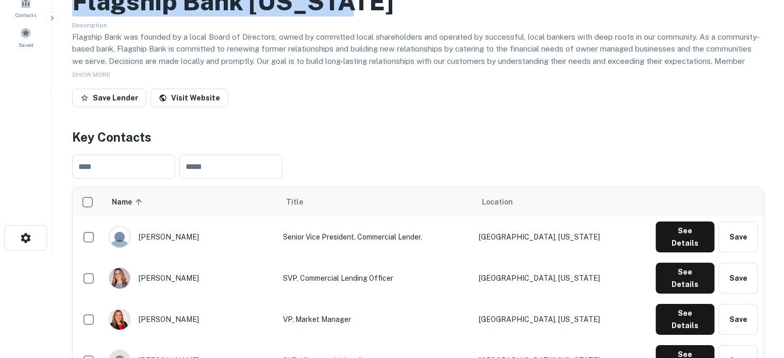
scroll to position [258, 0]
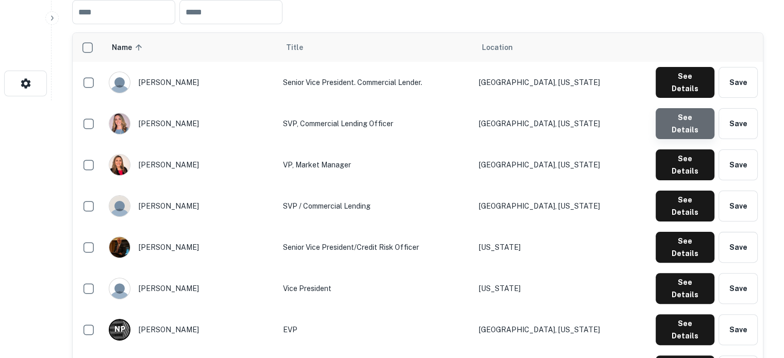
click at [686, 116] on button "See Details" at bounding box center [684, 123] width 59 height 31
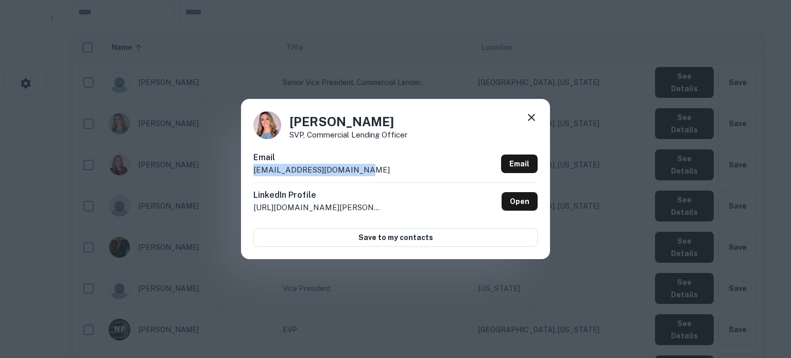
drag, startPoint x: 363, startPoint y: 175, endPoint x: 245, endPoint y: 172, distance: 118.0
click at [245, 172] on div "Christina Dickson SVP, Commercial Lending Officer Email cdickson@flagshipbank.c…" at bounding box center [395, 179] width 309 height 160
copy p "cdickson@flagshipbank.com"
click at [534, 121] on icon at bounding box center [531, 117] width 12 height 12
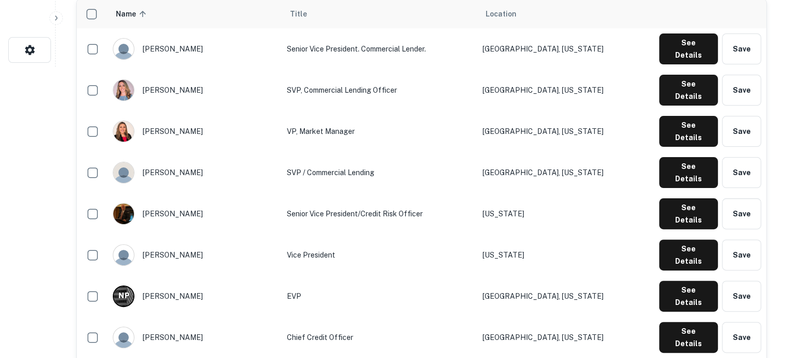
scroll to position [309, 0]
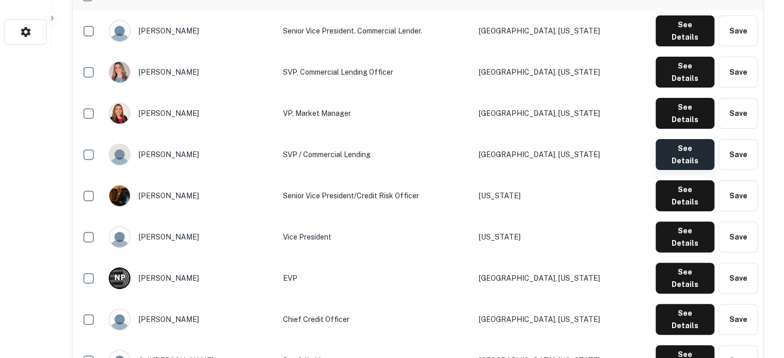
click at [693, 139] on button "See Details" at bounding box center [684, 154] width 59 height 31
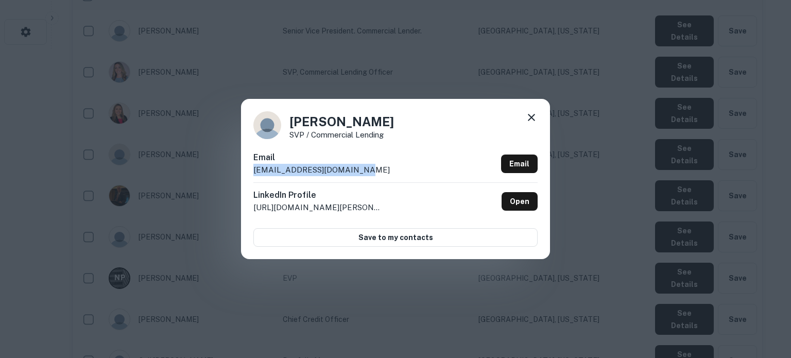
drag, startPoint x: 353, startPoint y: 170, endPoint x: 251, endPoint y: 171, distance: 102.0
click at [251, 171] on div "Joe Larussa SVP / Commercial Lending Email jlarussa@flagshipbank.com Email Link…" at bounding box center [395, 179] width 309 height 160
copy p "jlarussa@flagshipbank.com"
click at [532, 120] on icon at bounding box center [531, 117] width 12 height 12
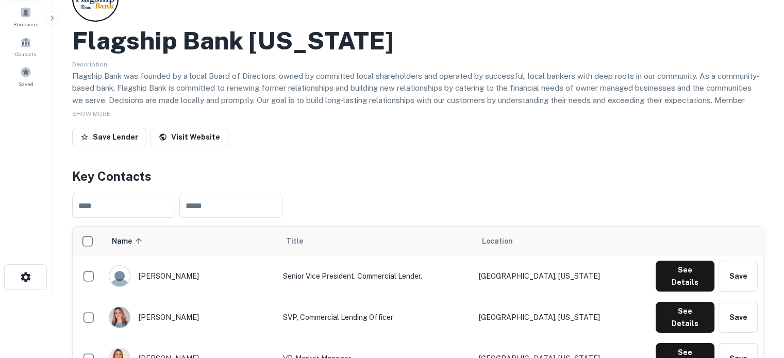
scroll to position [0, 0]
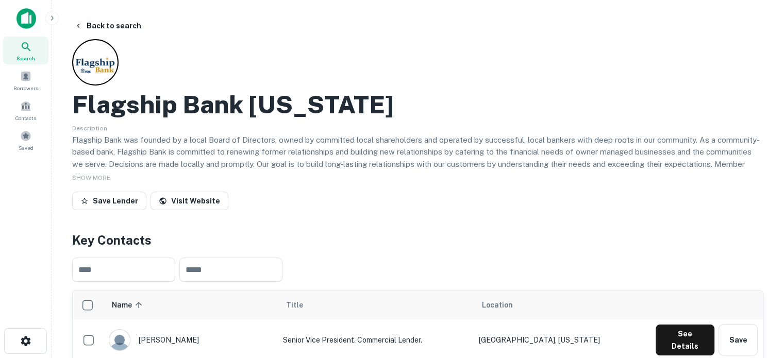
click at [29, 55] on span "Search" at bounding box center [25, 58] width 19 height 8
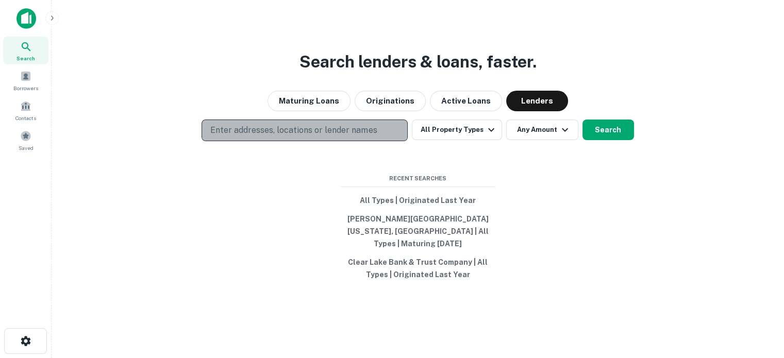
click at [375, 137] on p "Enter addresses, locations or lender names" at bounding box center [293, 130] width 166 height 12
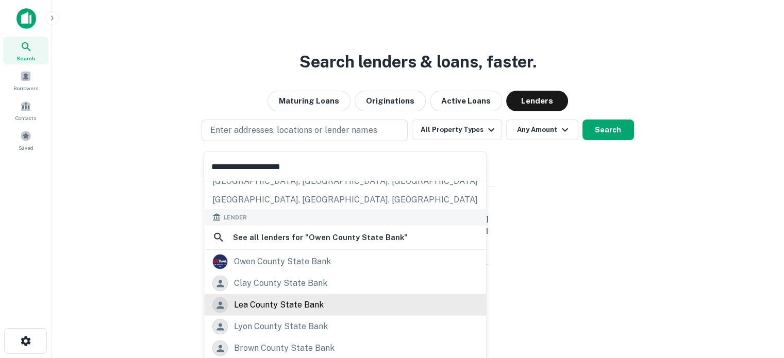
scroll to position [155, 0]
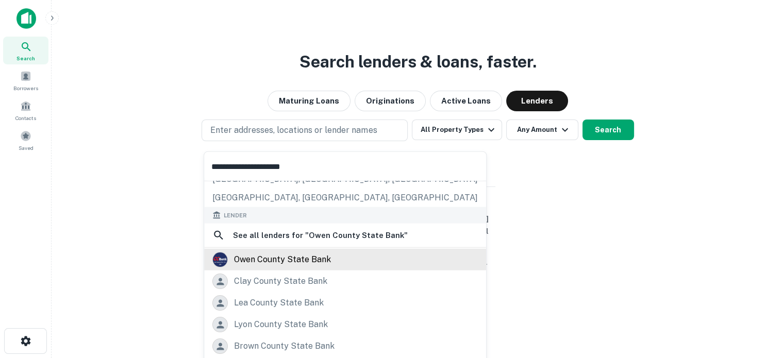
type input "**********"
click at [315, 259] on div "owen county state bank" at bounding box center [282, 259] width 97 height 15
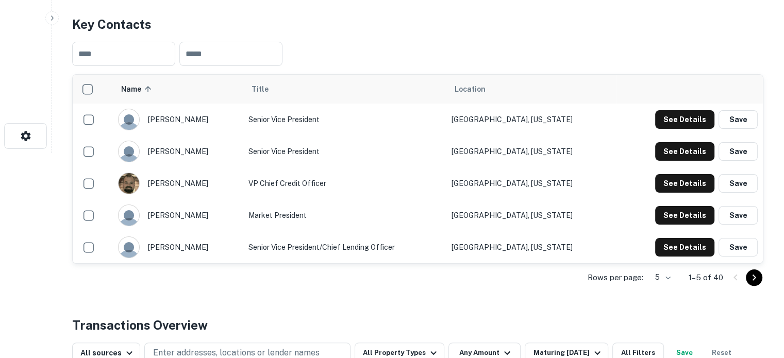
scroll to position [206, 0]
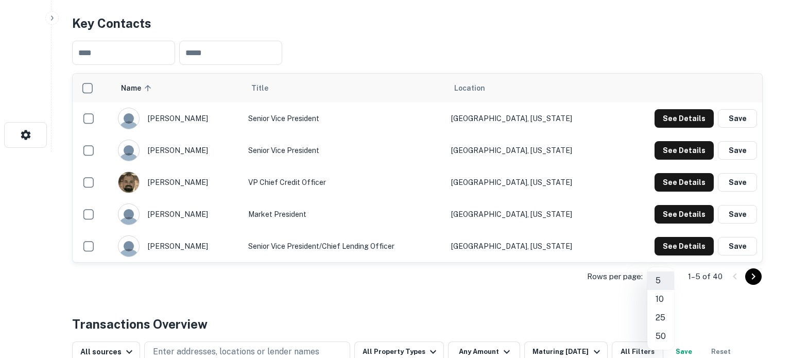
click at [661, 337] on li "50" at bounding box center [661, 336] width 27 height 19
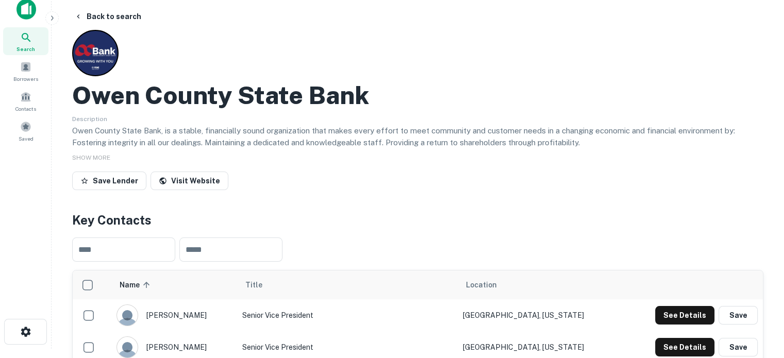
scroll to position [0, 0]
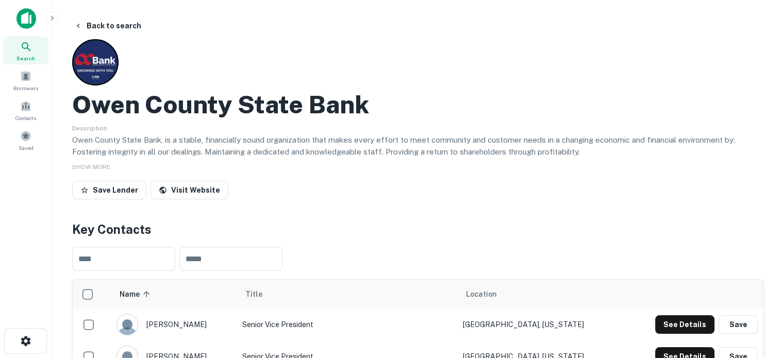
click at [33, 46] on div "Search" at bounding box center [25, 51] width 45 height 28
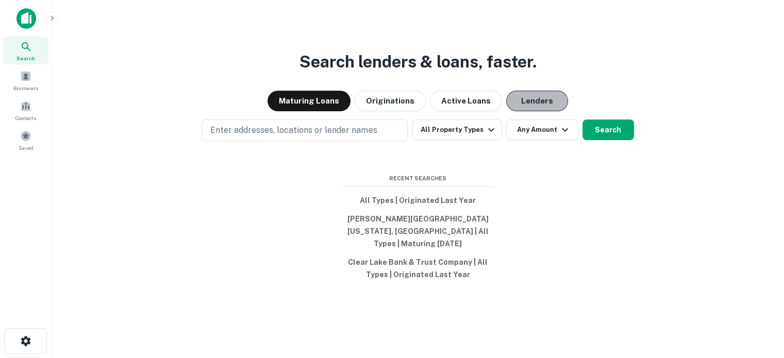
click at [542, 105] on button "Lenders" at bounding box center [537, 101] width 62 height 21
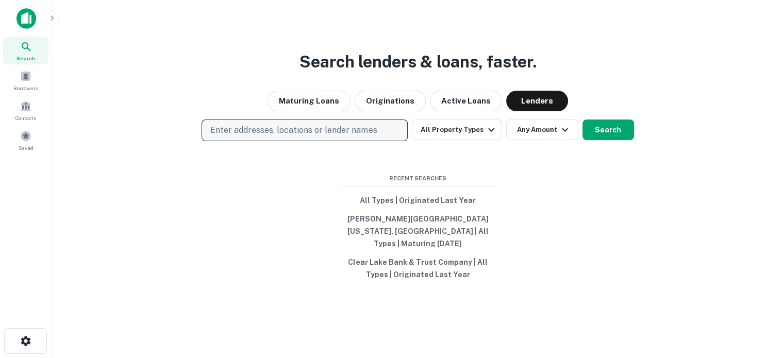
click at [328, 131] on p "Enter addresses, locations or lender names" at bounding box center [293, 130] width 166 height 12
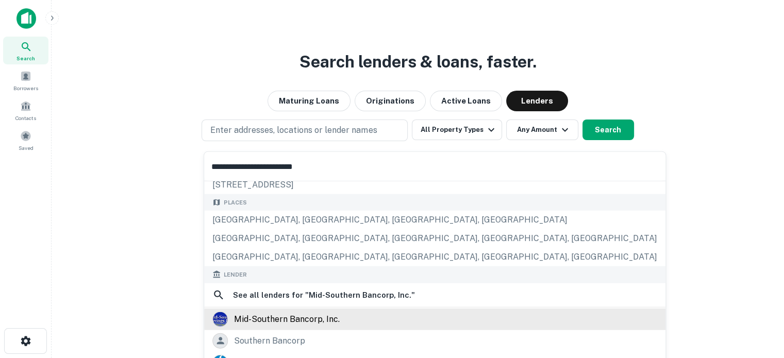
scroll to position [145, 0]
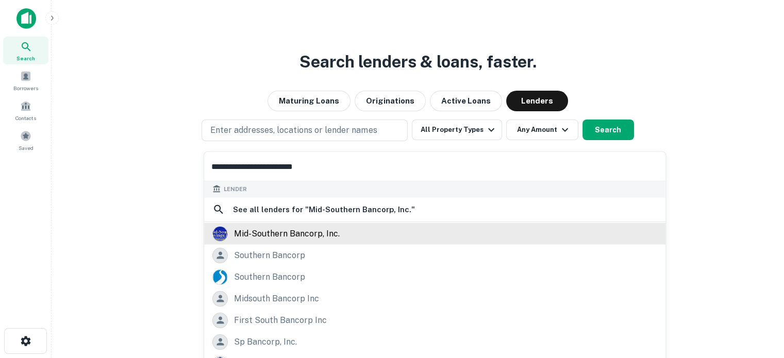
type input "**********"
click at [309, 232] on div "mid-southern bancorp, inc." at bounding box center [287, 233] width 106 height 15
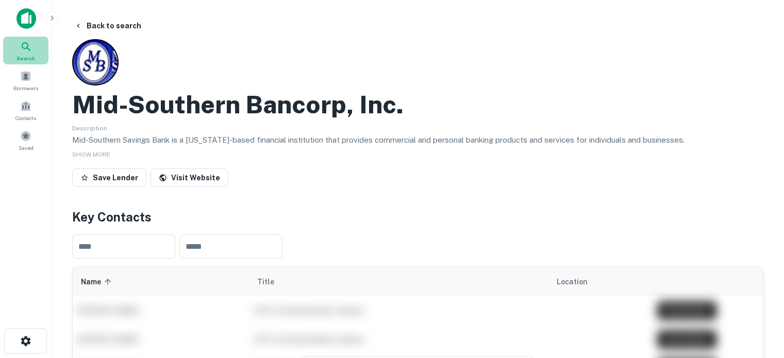
click at [24, 49] on icon at bounding box center [26, 47] width 12 height 12
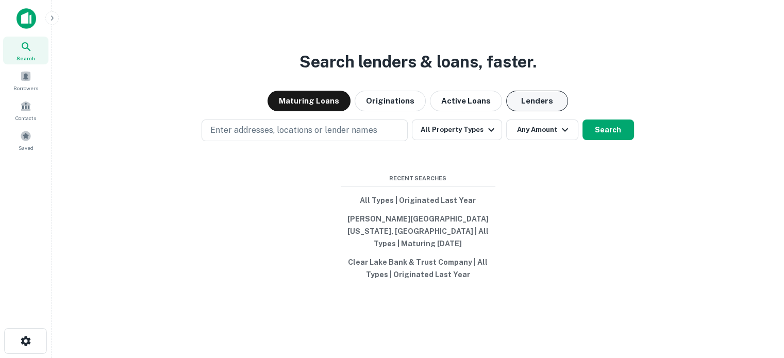
click at [541, 111] on button "Lenders" at bounding box center [537, 101] width 62 height 21
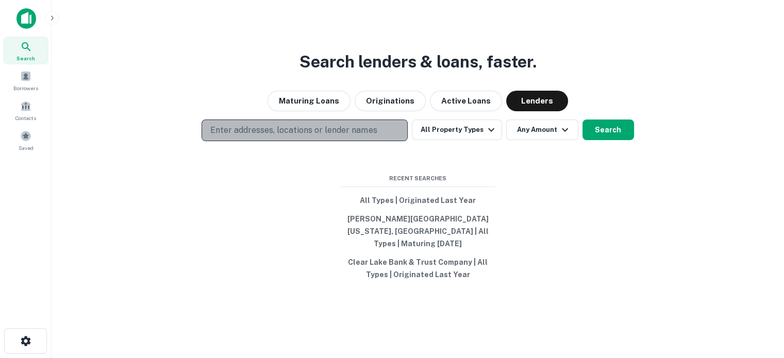
click at [375, 132] on p "Enter addresses, locations or lender names" at bounding box center [293, 130] width 166 height 12
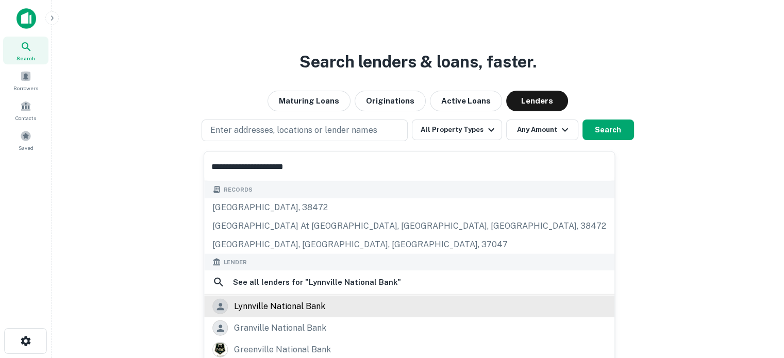
type input "**********"
click at [334, 309] on div "lynnville national bank" at bounding box center [409, 306] width 394 height 15
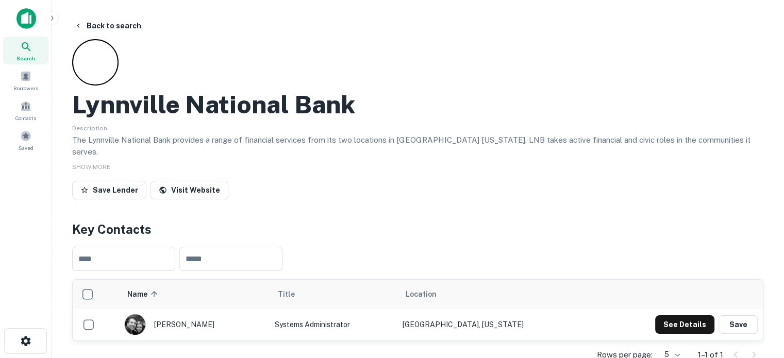
click at [38, 47] on div "Search" at bounding box center [25, 51] width 45 height 28
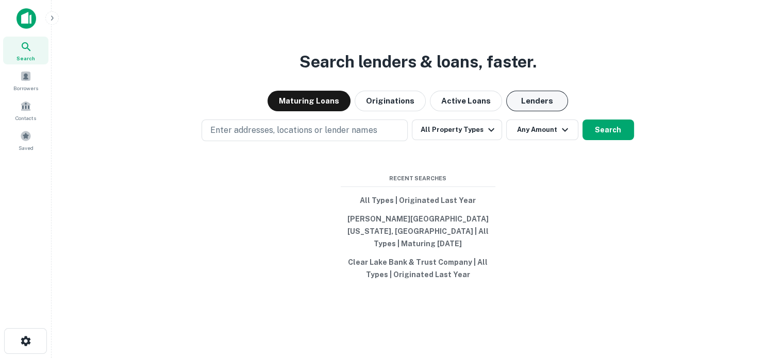
click at [536, 111] on button "Lenders" at bounding box center [537, 101] width 62 height 21
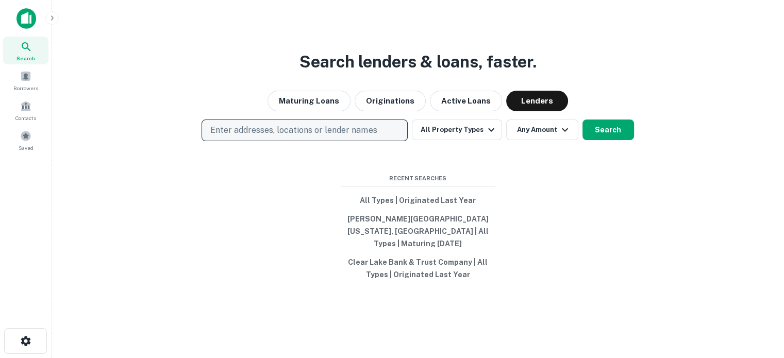
click at [370, 141] on button "Enter addresses, locations or lender names" at bounding box center [304, 131] width 206 height 22
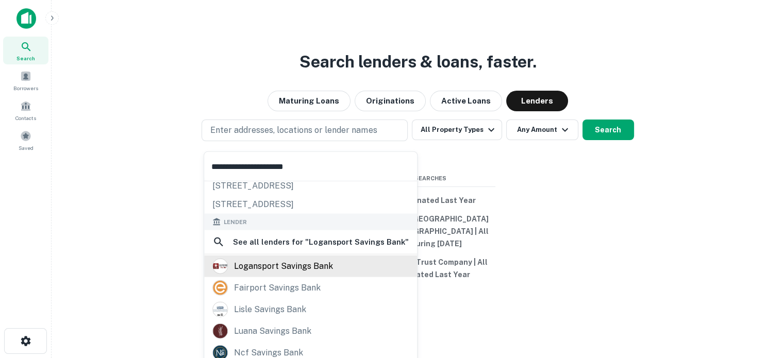
scroll to position [52, 0]
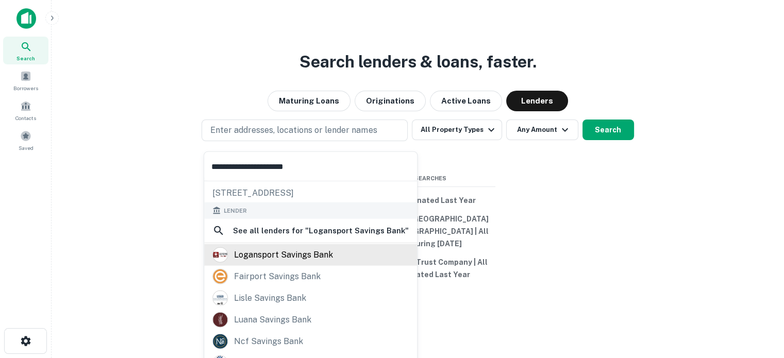
type input "**********"
click at [314, 251] on div "logansport savings bank" at bounding box center [283, 254] width 99 height 15
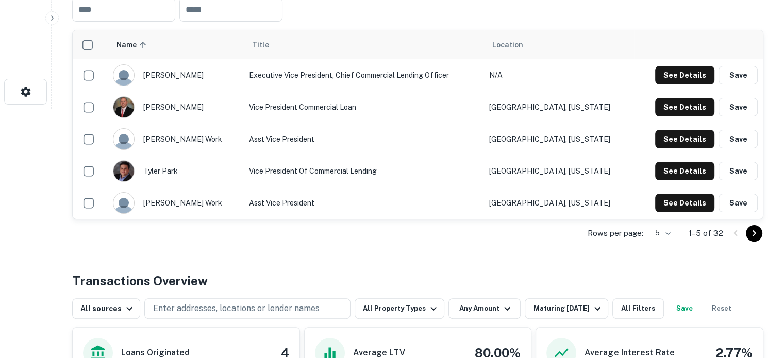
scroll to position [258, 0]
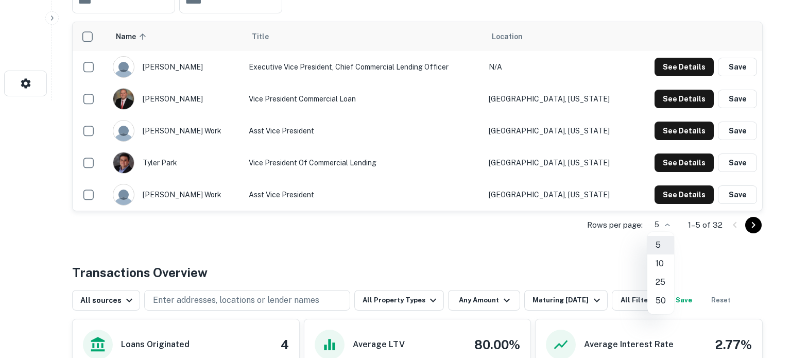
click at [660, 294] on li "50" at bounding box center [661, 301] width 27 height 19
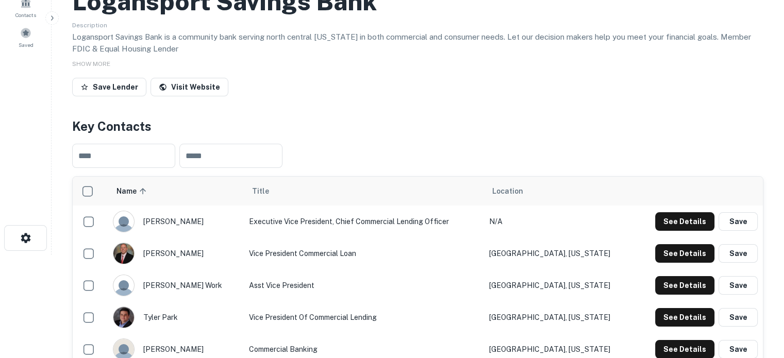
scroll to position [0, 0]
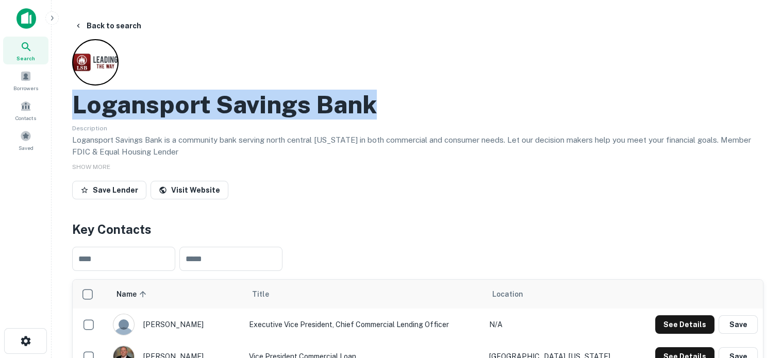
drag, startPoint x: 74, startPoint y: 105, endPoint x: 380, endPoint y: 108, distance: 305.5
click at [380, 108] on div "Logansport Savings Bank" at bounding box center [417, 105] width 691 height 30
copy h2 "Logansport Savings Bank"
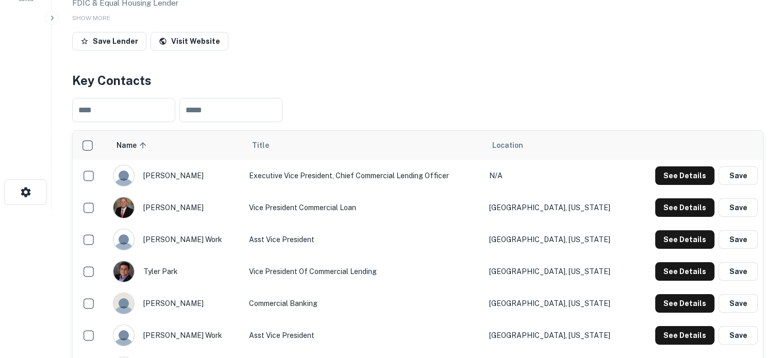
scroll to position [155, 0]
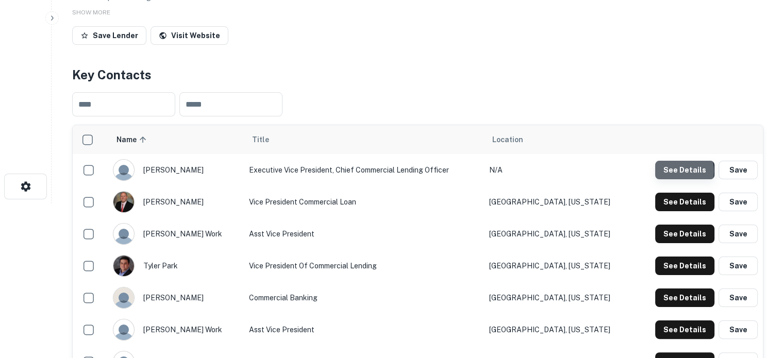
click at [675, 172] on button "See Details" at bounding box center [684, 170] width 59 height 19
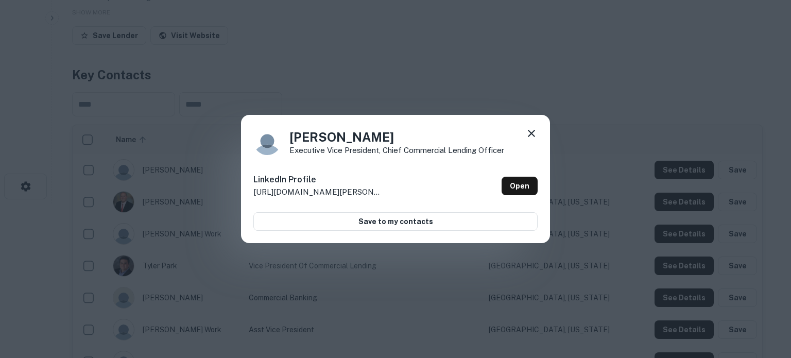
click at [532, 136] on icon at bounding box center [531, 133] width 12 height 12
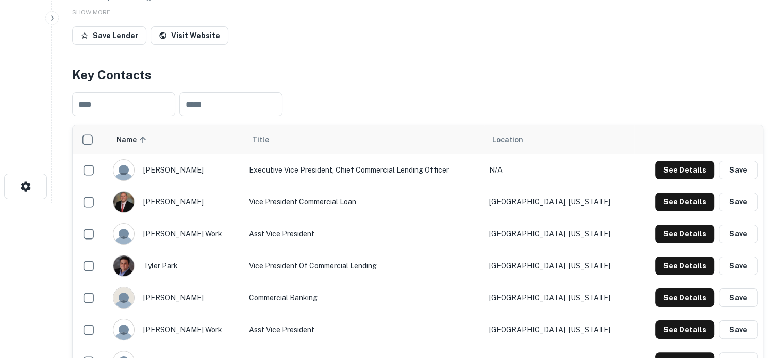
click at [653, 203] on div "See Details Save" at bounding box center [698, 202] width 118 height 19
click at [657, 203] on button "See Details" at bounding box center [684, 202] width 59 height 19
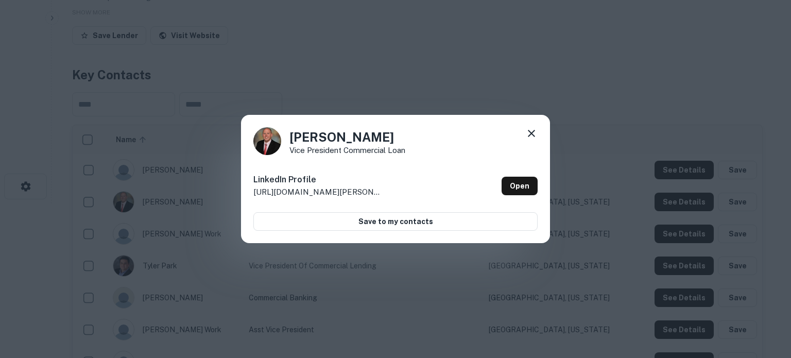
click at [531, 132] on icon at bounding box center [531, 133] width 7 height 7
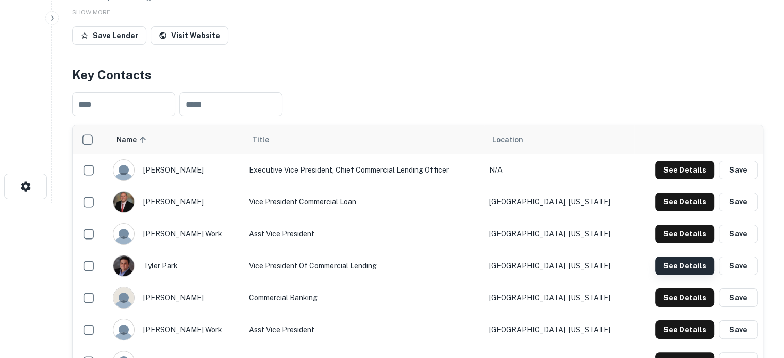
click at [668, 265] on button "See Details" at bounding box center [684, 266] width 59 height 19
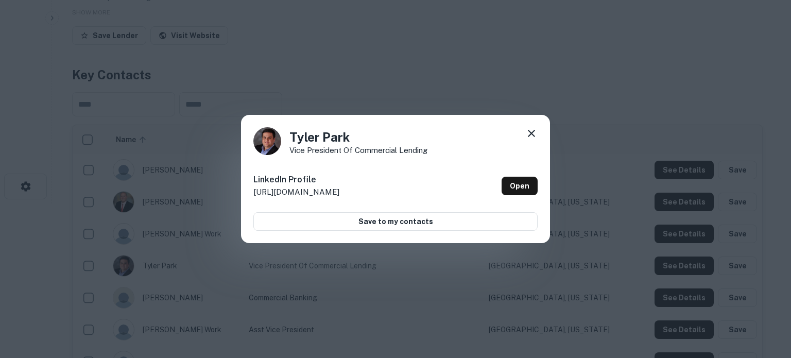
click at [530, 134] on icon at bounding box center [531, 133] width 12 height 12
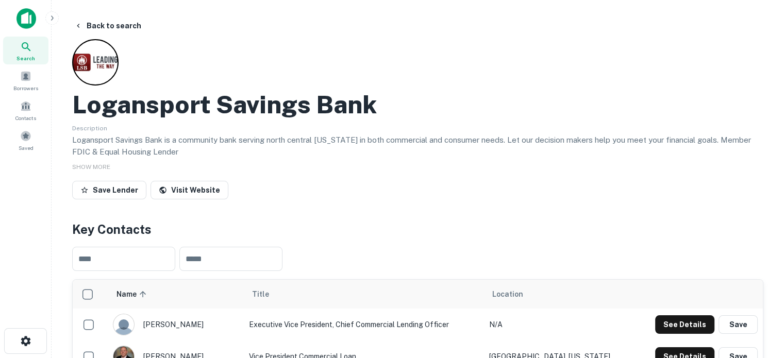
scroll to position [0, 0]
click at [692, 330] on button "See Details" at bounding box center [684, 324] width 59 height 19
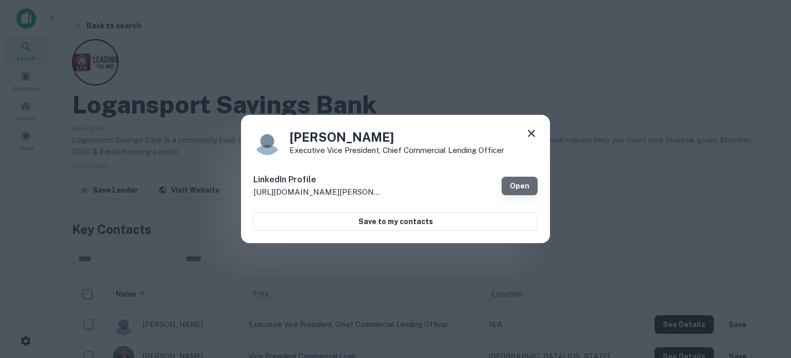
click at [516, 187] on link "Open" at bounding box center [520, 186] width 36 height 19
click at [526, 136] on icon at bounding box center [531, 133] width 12 height 12
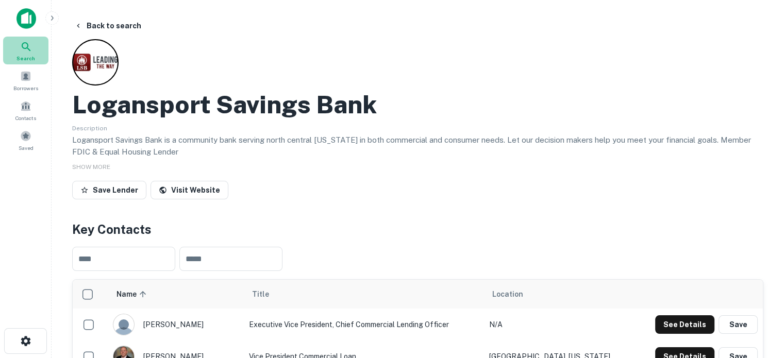
click at [33, 55] on span "Search" at bounding box center [25, 58] width 19 height 8
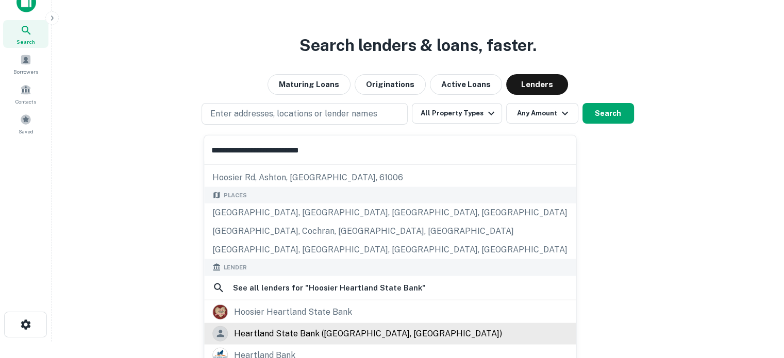
scroll to position [103, 0]
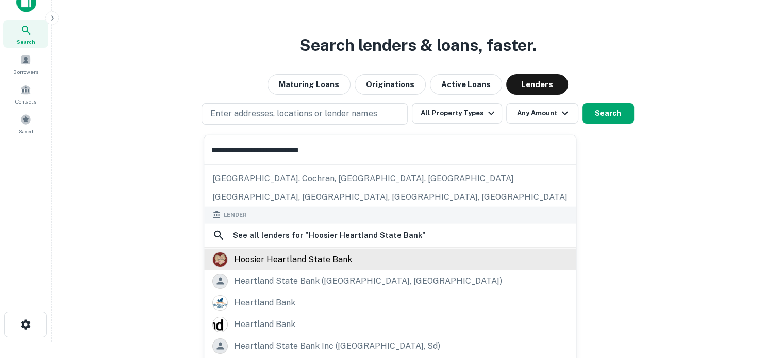
type input "**********"
click at [325, 255] on div "hoosier heartland state bank" at bounding box center [293, 258] width 118 height 15
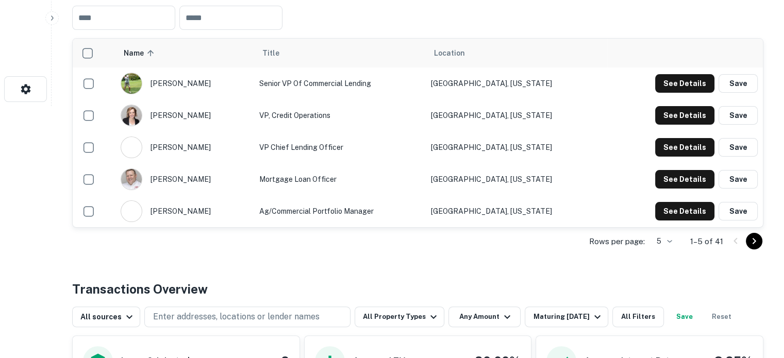
scroll to position [258, 0]
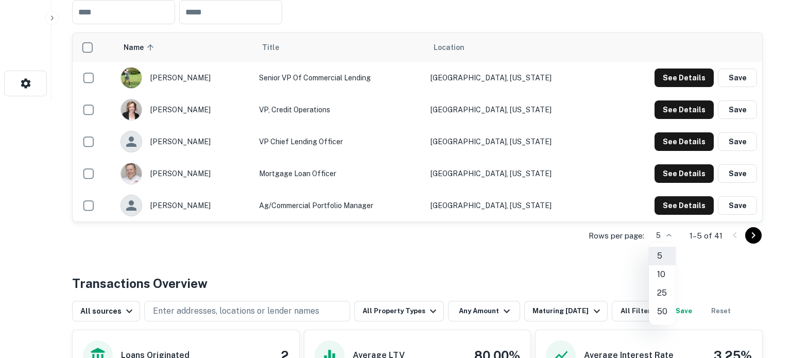
click at [663, 305] on li "50" at bounding box center [662, 311] width 27 height 19
